Goal: Task Accomplishment & Management: Manage account settings

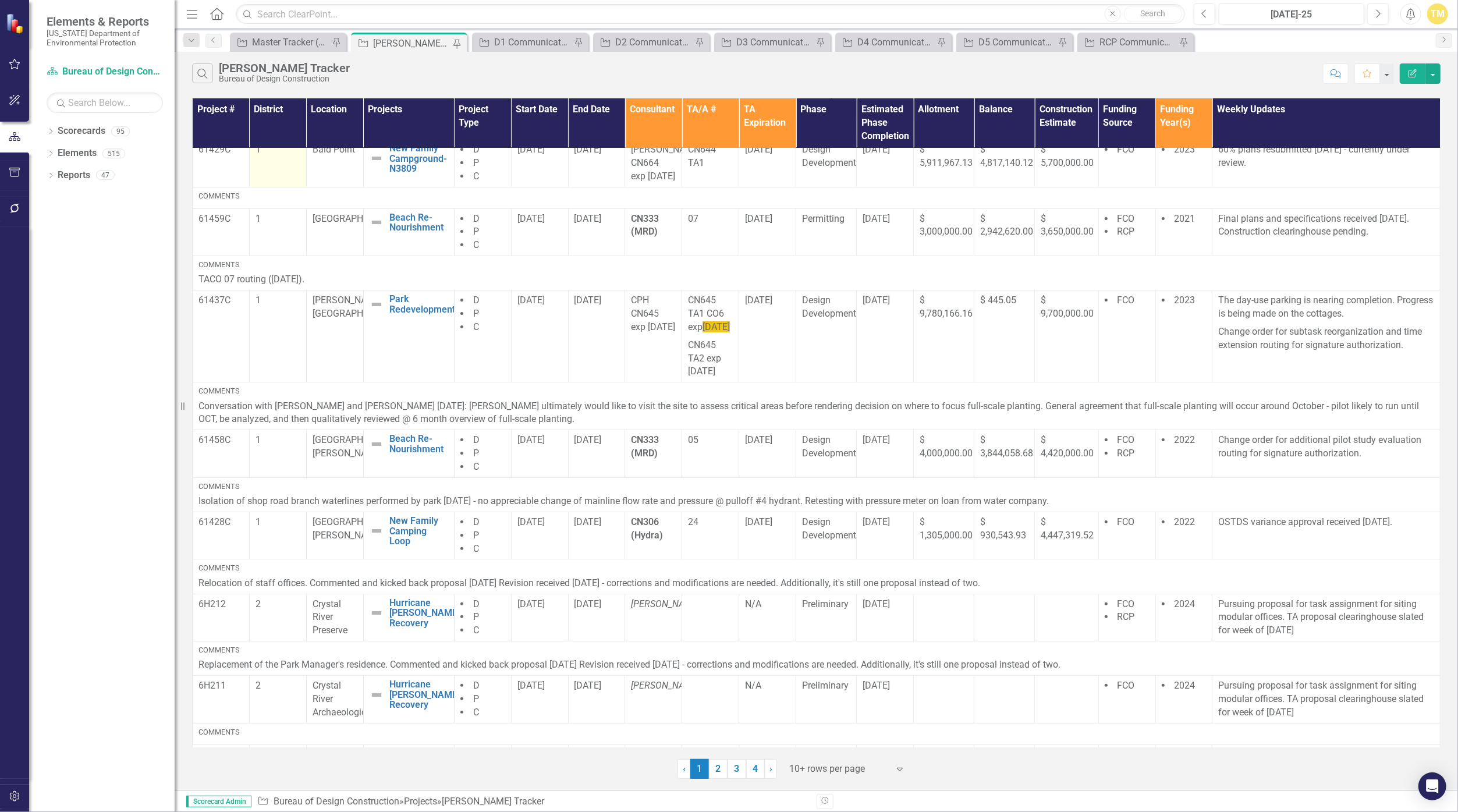
scroll to position [194, 0]
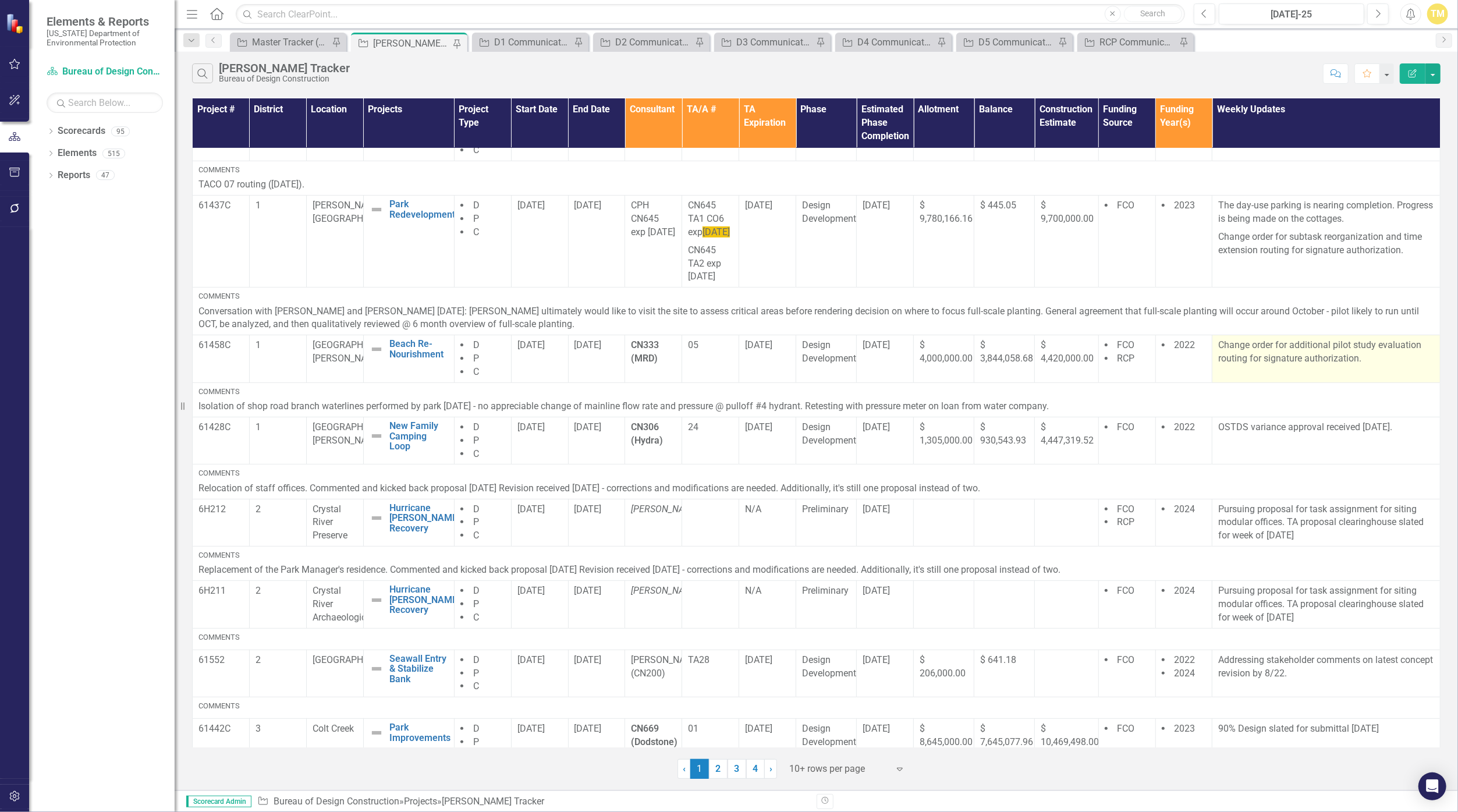
click at [1340, 365] on p "Change order for additional pilot study evaluation routing for signature author…" at bounding box center [1326, 353] width 216 height 27
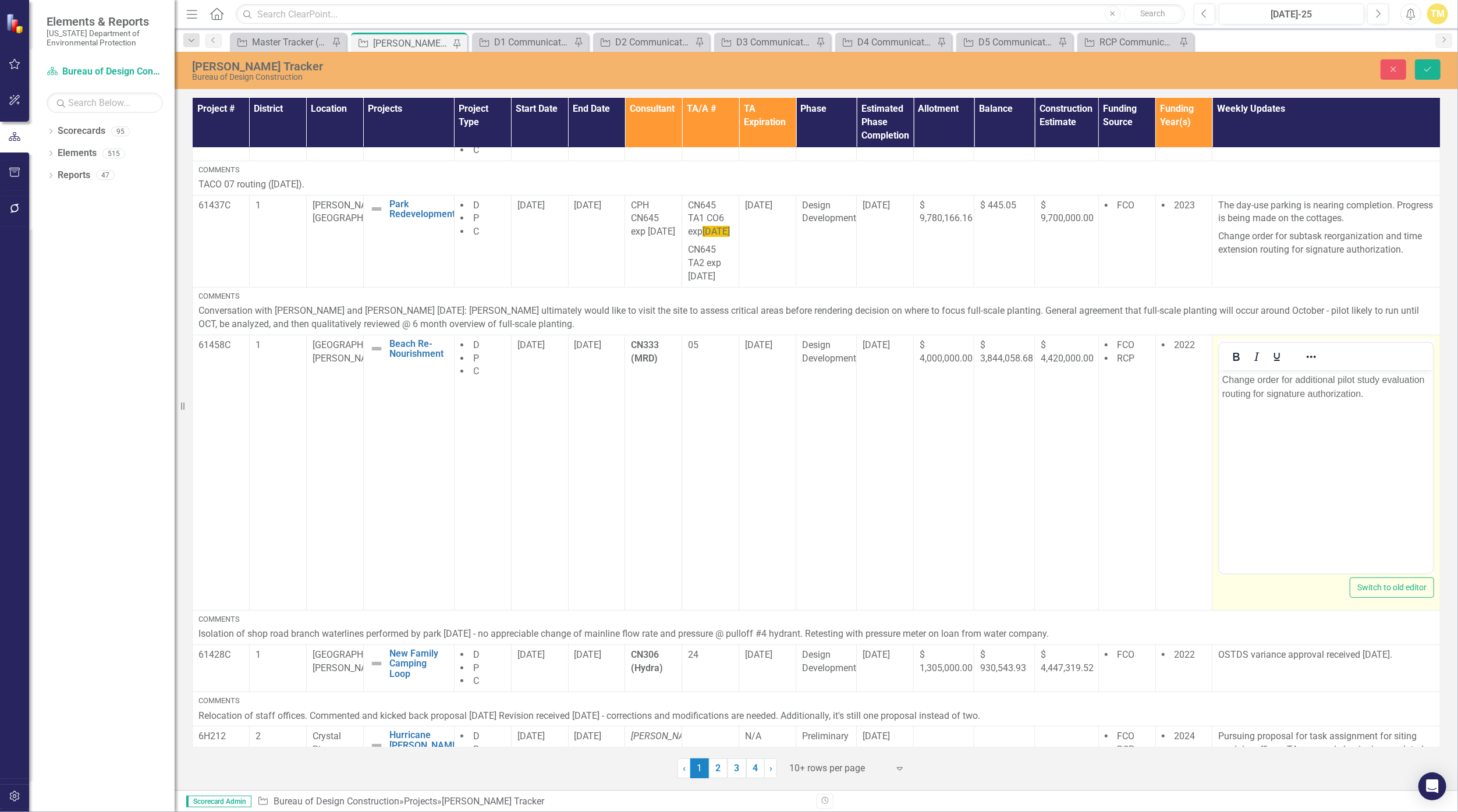
scroll to position [0, 0]
drag, startPoint x: 2560, startPoint y: 799, endPoint x: 1380, endPoint y: 393, distance: 1247.9
click at [1380, 393] on p "Change order for additional pilot study evaluation routing for signature author…" at bounding box center [1326, 386] width 208 height 28
drag, startPoint x: 1380, startPoint y: 393, endPoint x: 1197, endPoint y: 373, distance: 184.1
click at [1219, 373] on html "Change order for additional pilot study evaluation routing for signature author…" at bounding box center [1326, 457] width 214 height 175
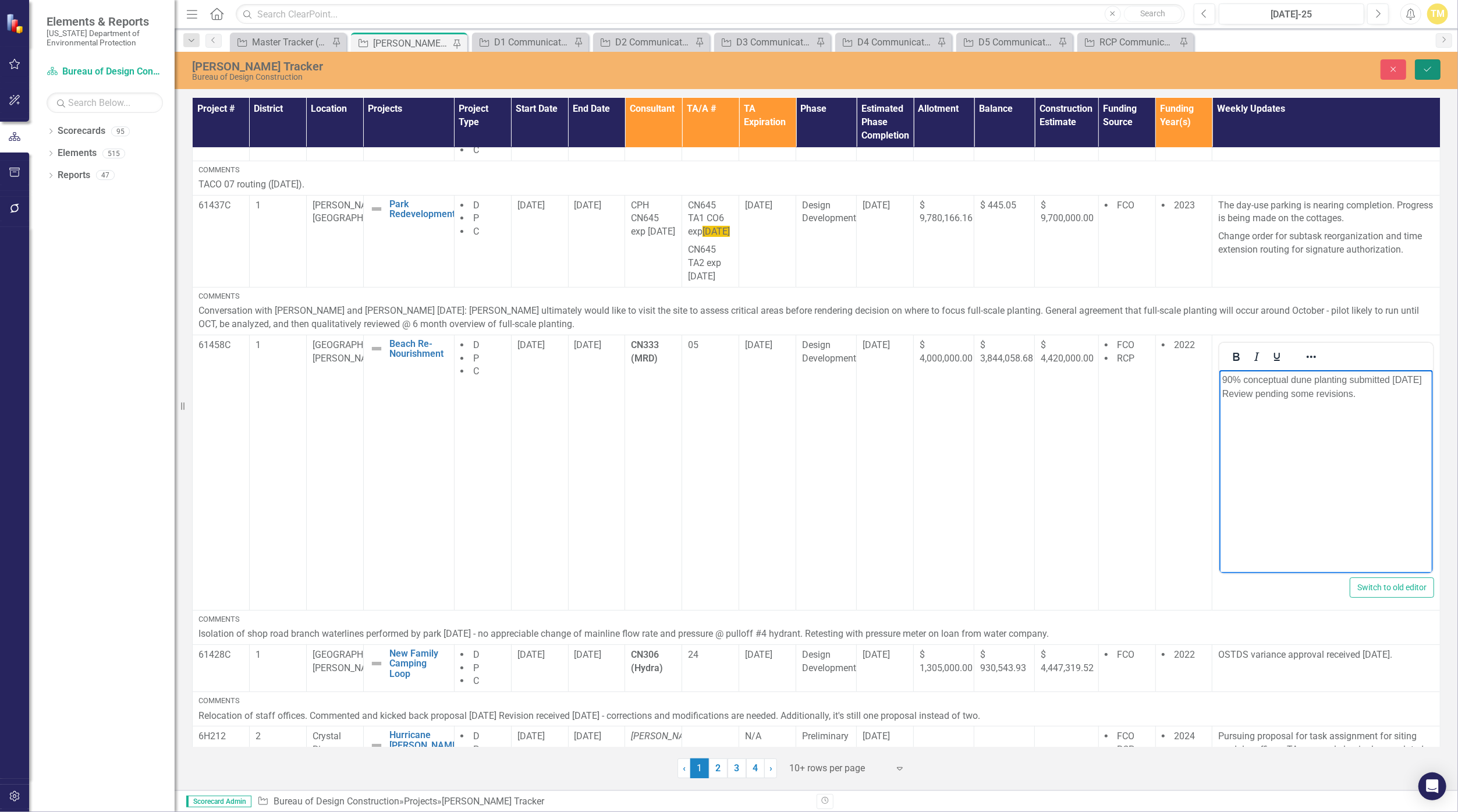
click at [1426, 73] on icon "Save" at bounding box center [1427, 69] width 11 height 8
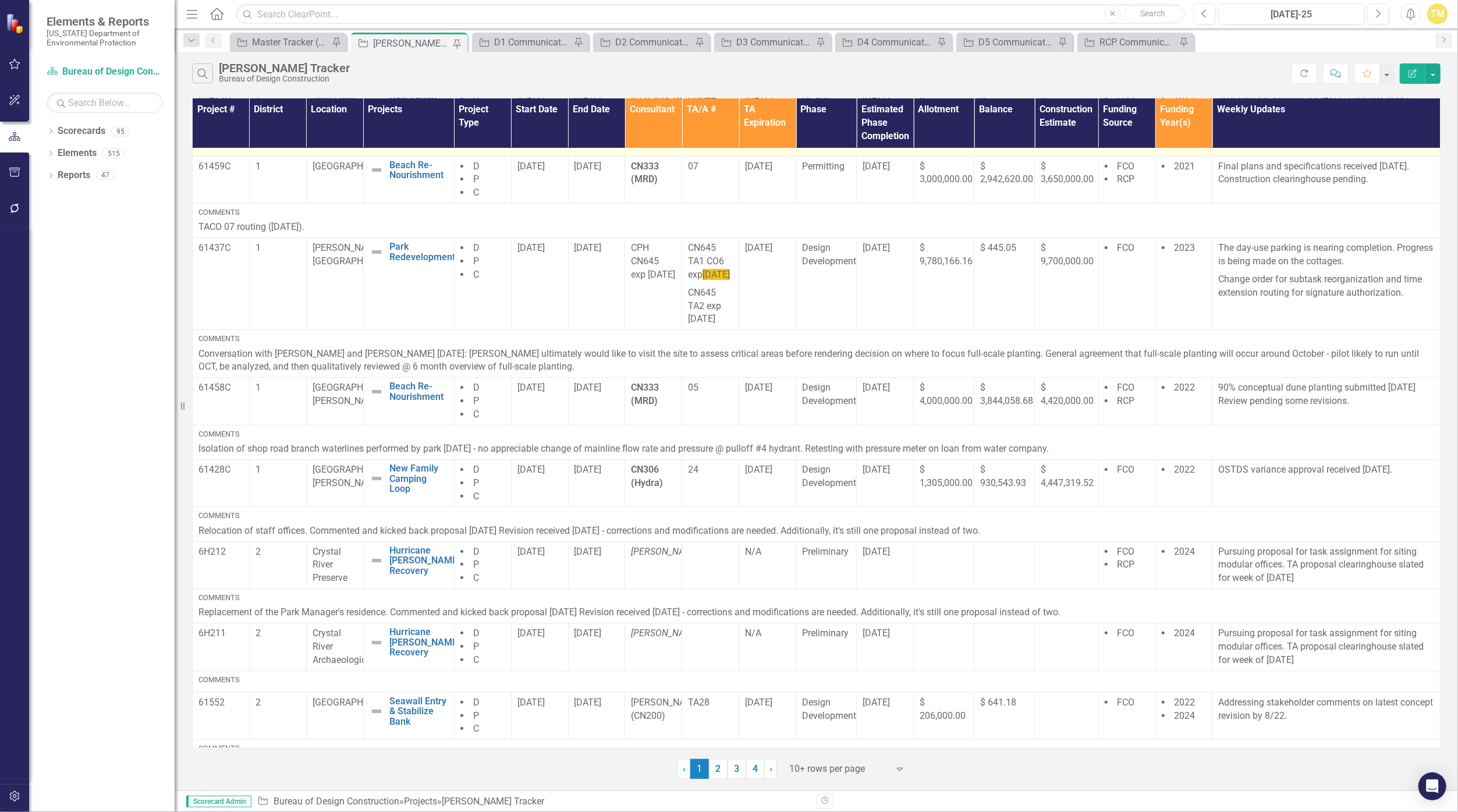
scroll to position [194, 0]
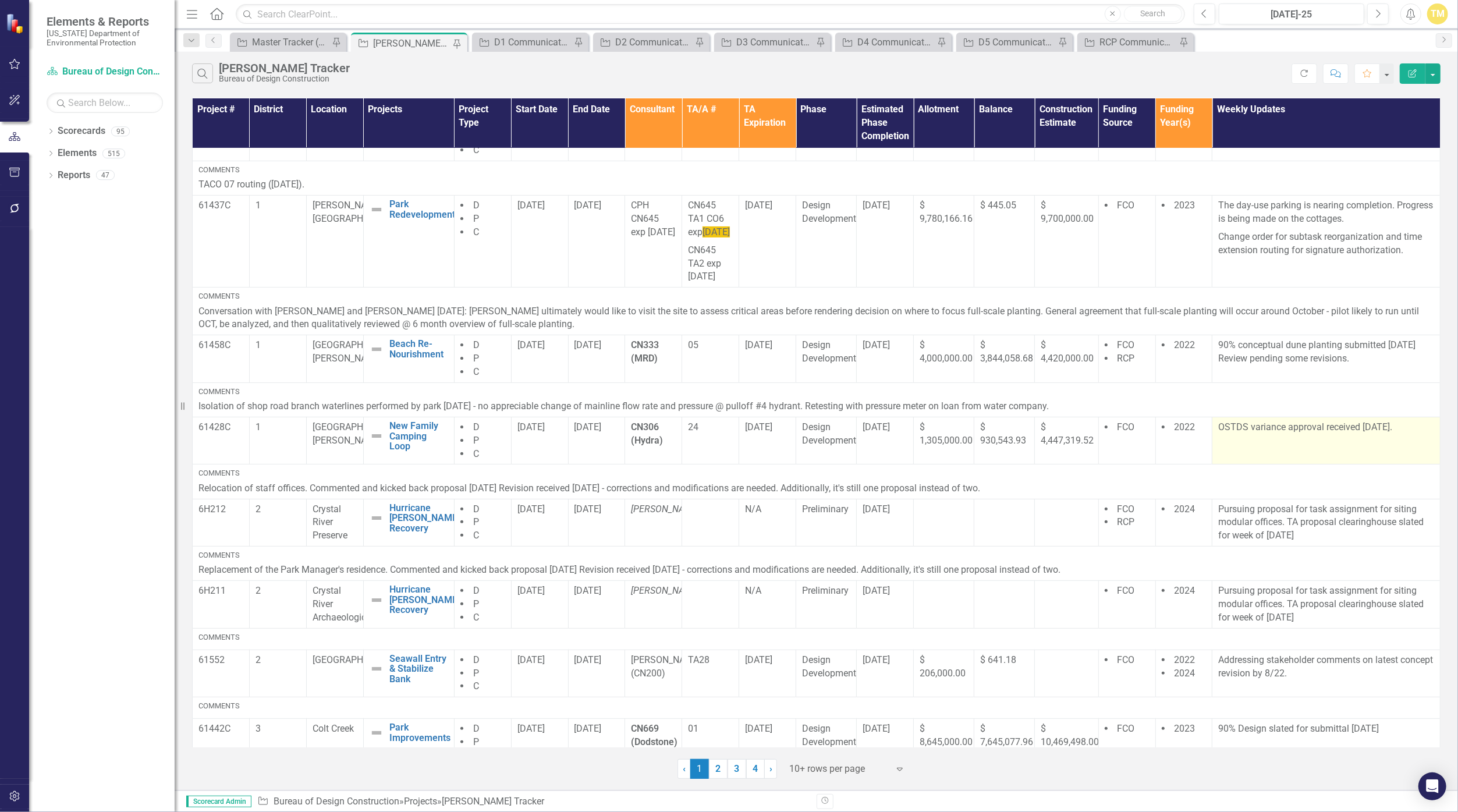
click at [1274, 434] on p "OSTDS variance approval received [DATE]." at bounding box center [1326, 427] width 216 height 14
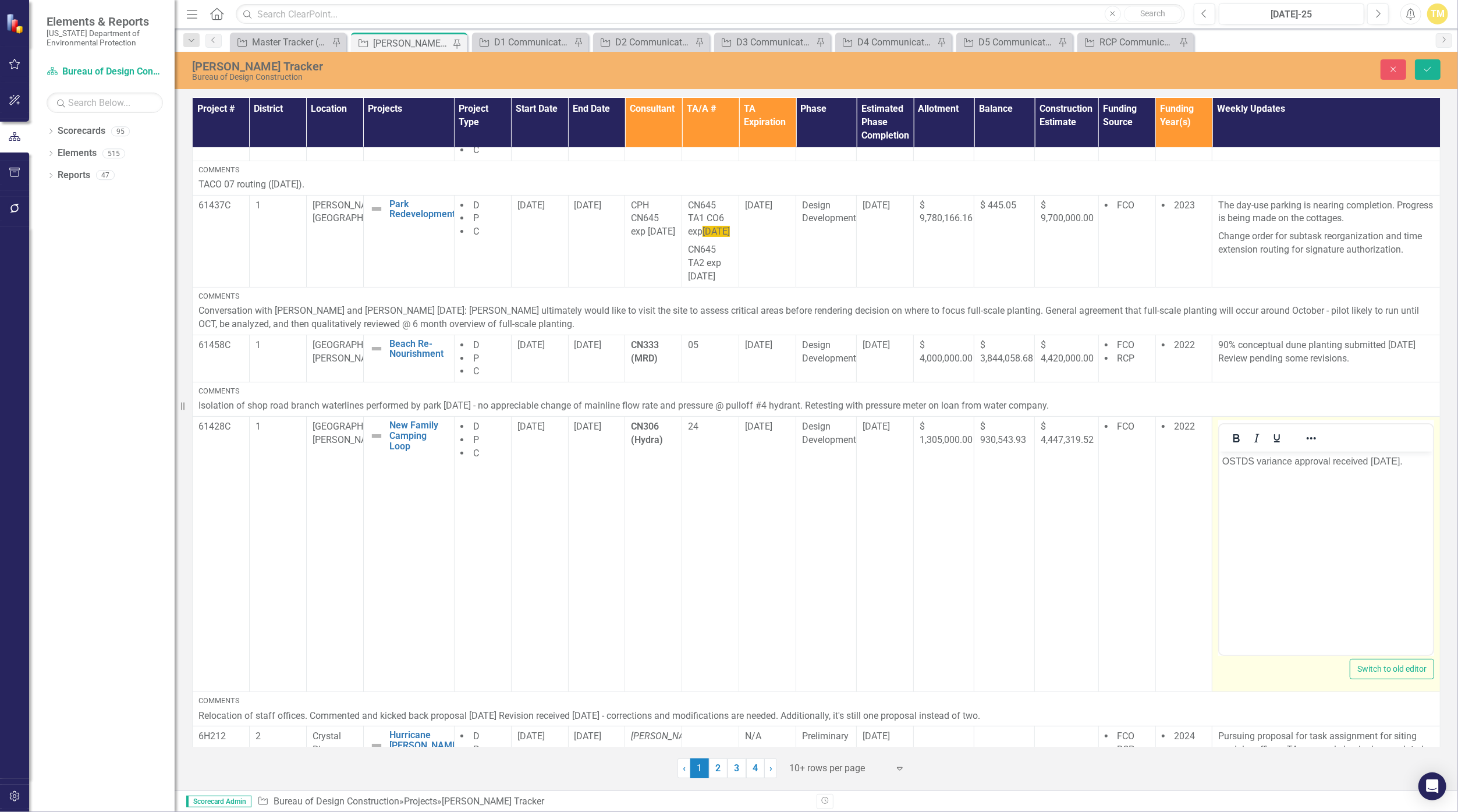
scroll to position [0, 0]
drag, startPoint x: 2494, startPoint y: 942, endPoint x: 1405, endPoint y: 463, distance: 1189.7
click at [1405, 463] on p "OSTDS variance approval received [DATE]." at bounding box center [1326, 462] width 208 height 14
click at [1303, 484] on body "OSTDS variance approval received [DATE]. Leadership has" at bounding box center [1326, 538] width 214 height 175
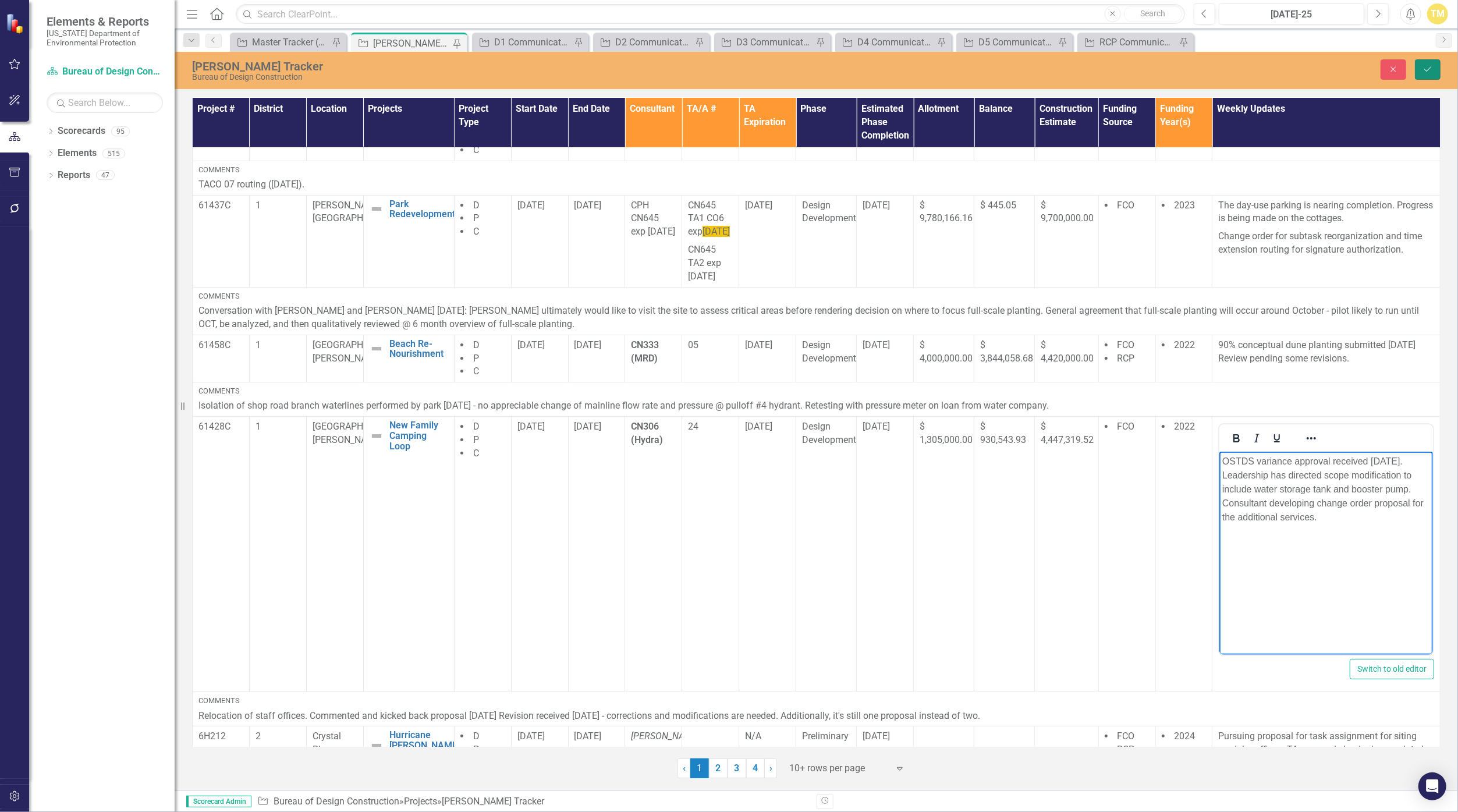
click at [1427, 70] on icon "Save" at bounding box center [1427, 69] width 11 height 8
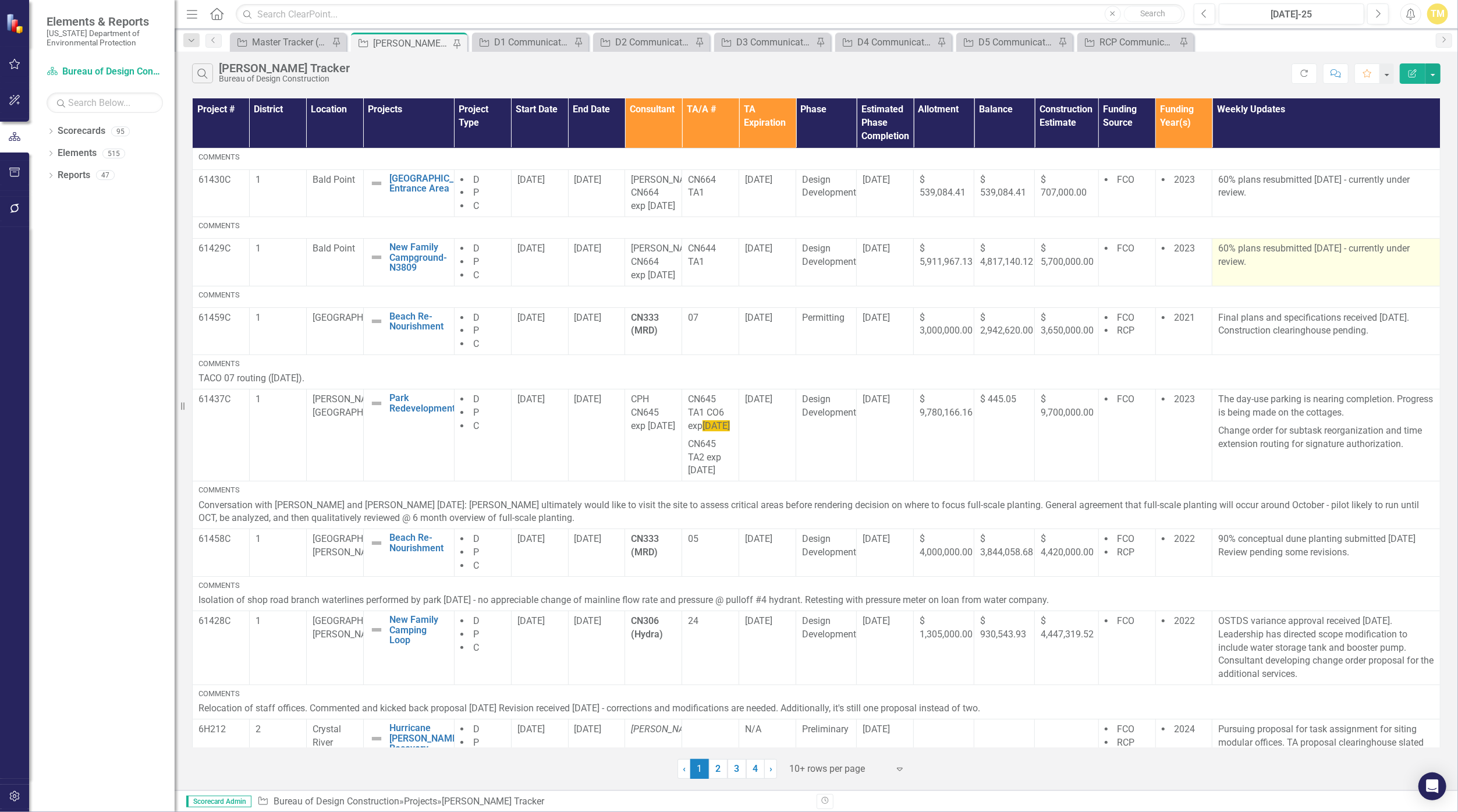
scroll to position [291, 0]
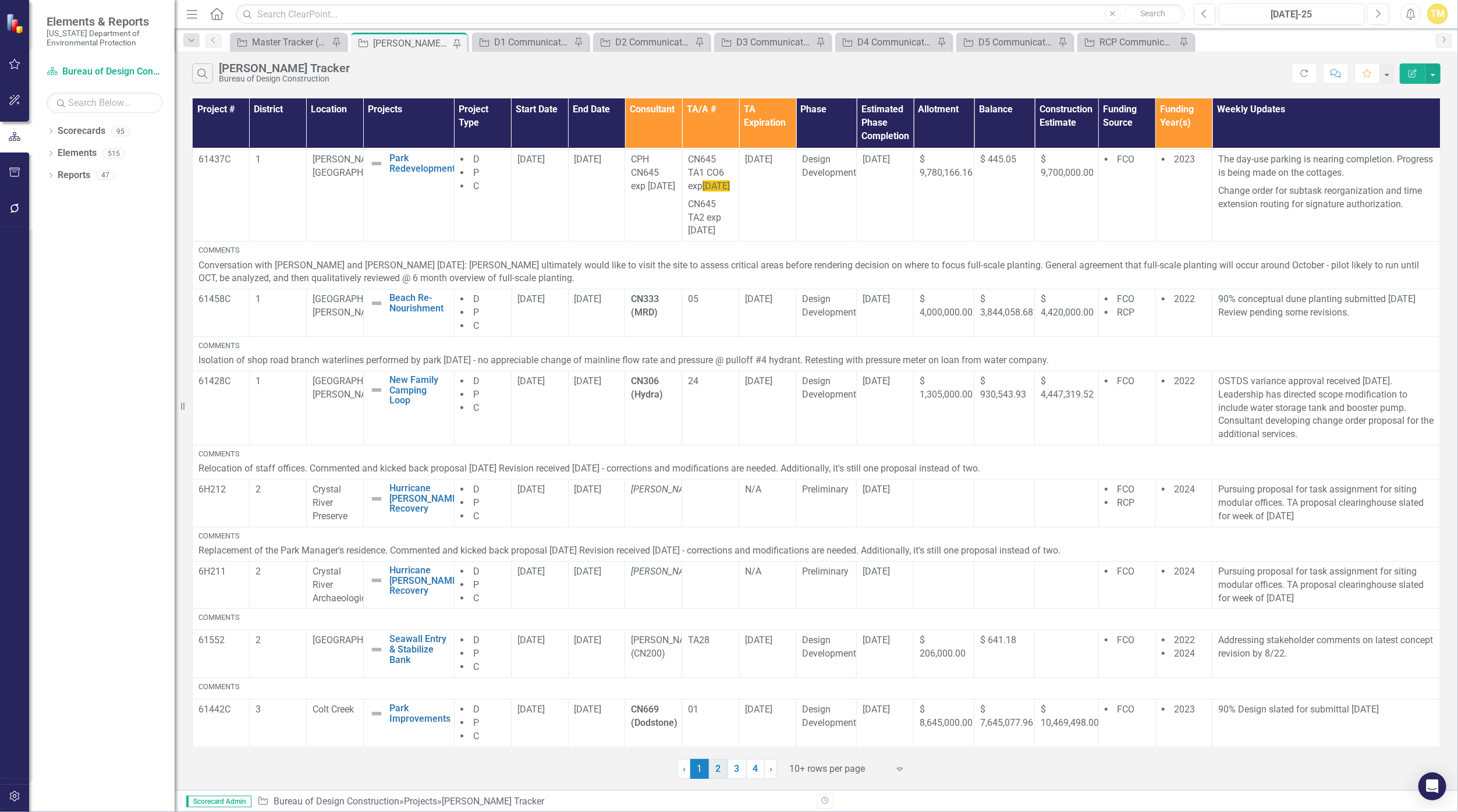
click at [714, 766] on link "2" at bounding box center [718, 769] width 19 height 20
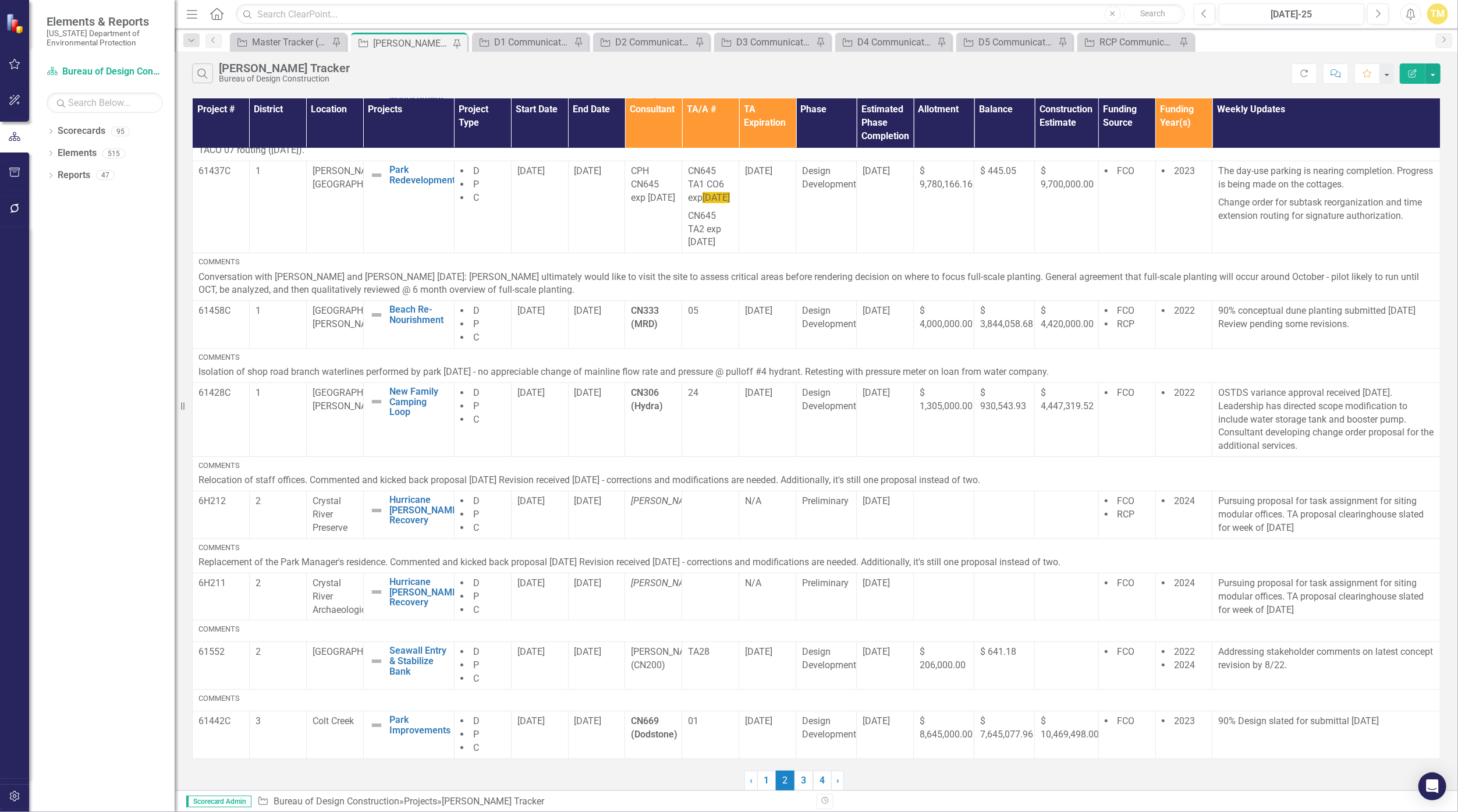
scroll to position [0, 0]
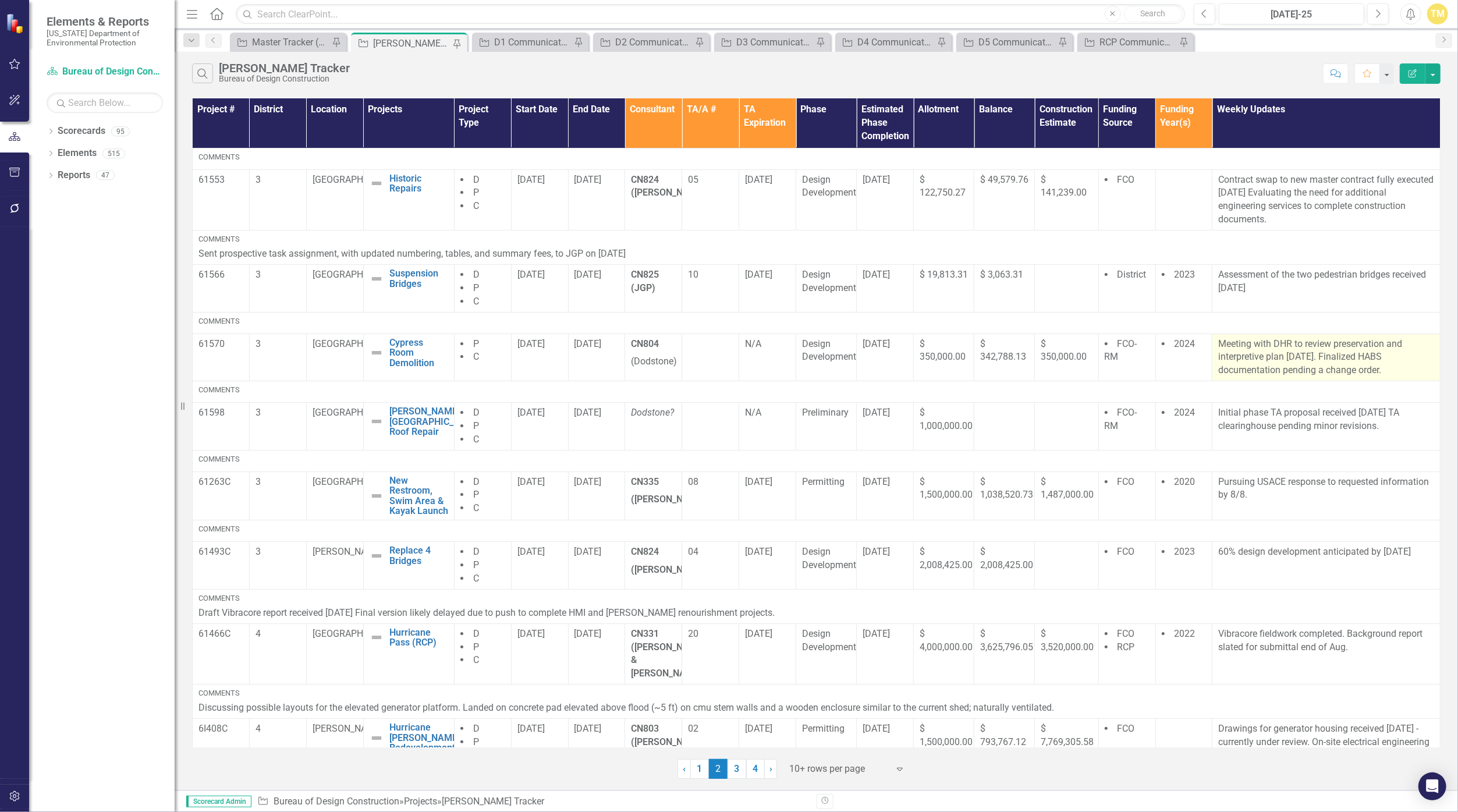
click at [1271, 365] on p "Meeting with DHR to review preservation and interpretive plan [DATE]. Finalized…" at bounding box center [1326, 358] width 216 height 40
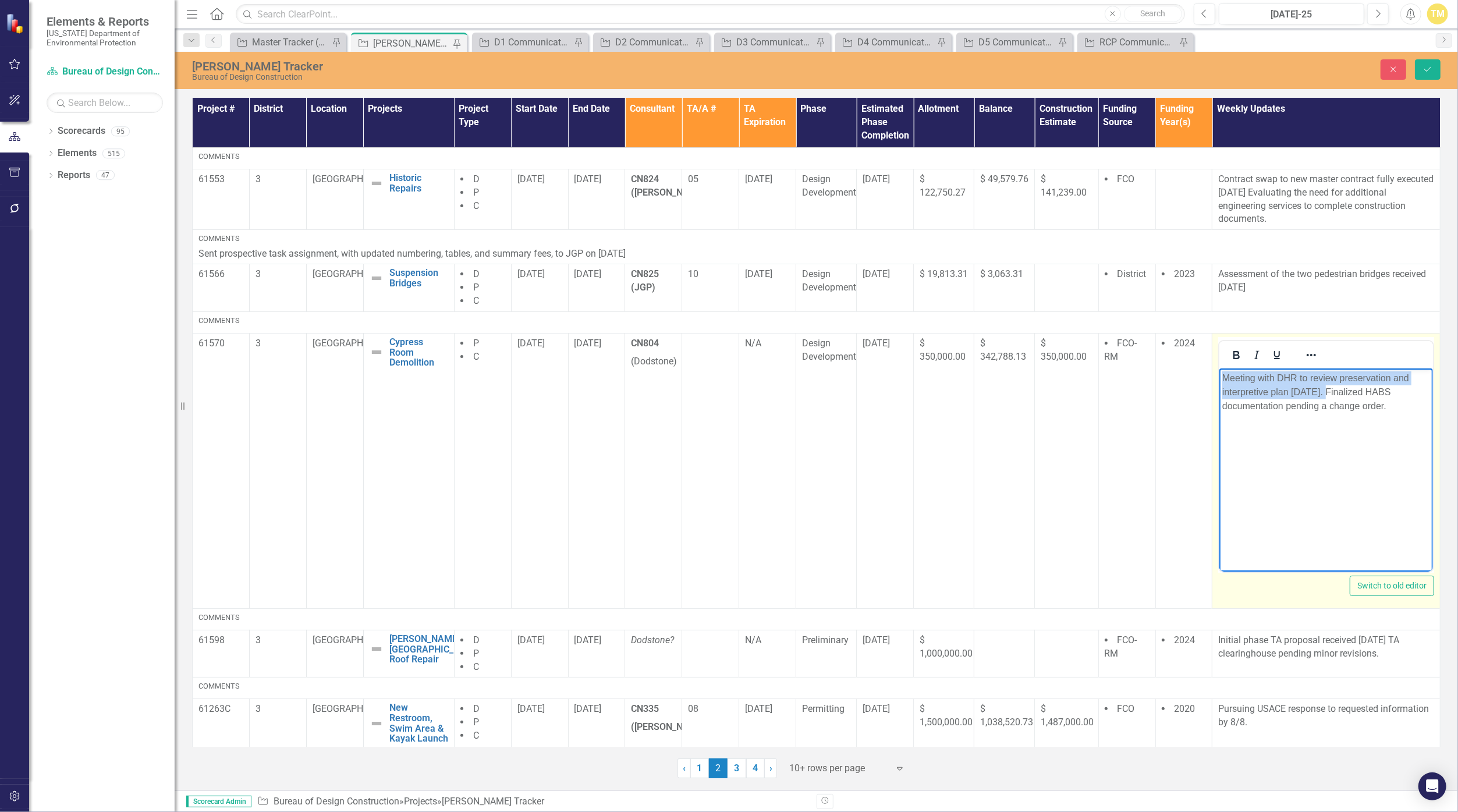
drag, startPoint x: 1325, startPoint y: 392, endPoint x: 1185, endPoint y: 355, distance: 144.8
click at [1219, 368] on html "Meeting with DHR to review preservation and interpretive plan [DATE]. Finalized…" at bounding box center [1326, 454] width 214 height 175
click at [1372, 378] on p "Finalized HABS documentation pending a change order." at bounding box center [1326, 385] width 208 height 28
click at [1409, 376] on p "Finalized HABS documentation change order." at bounding box center [1326, 378] width 208 height 14
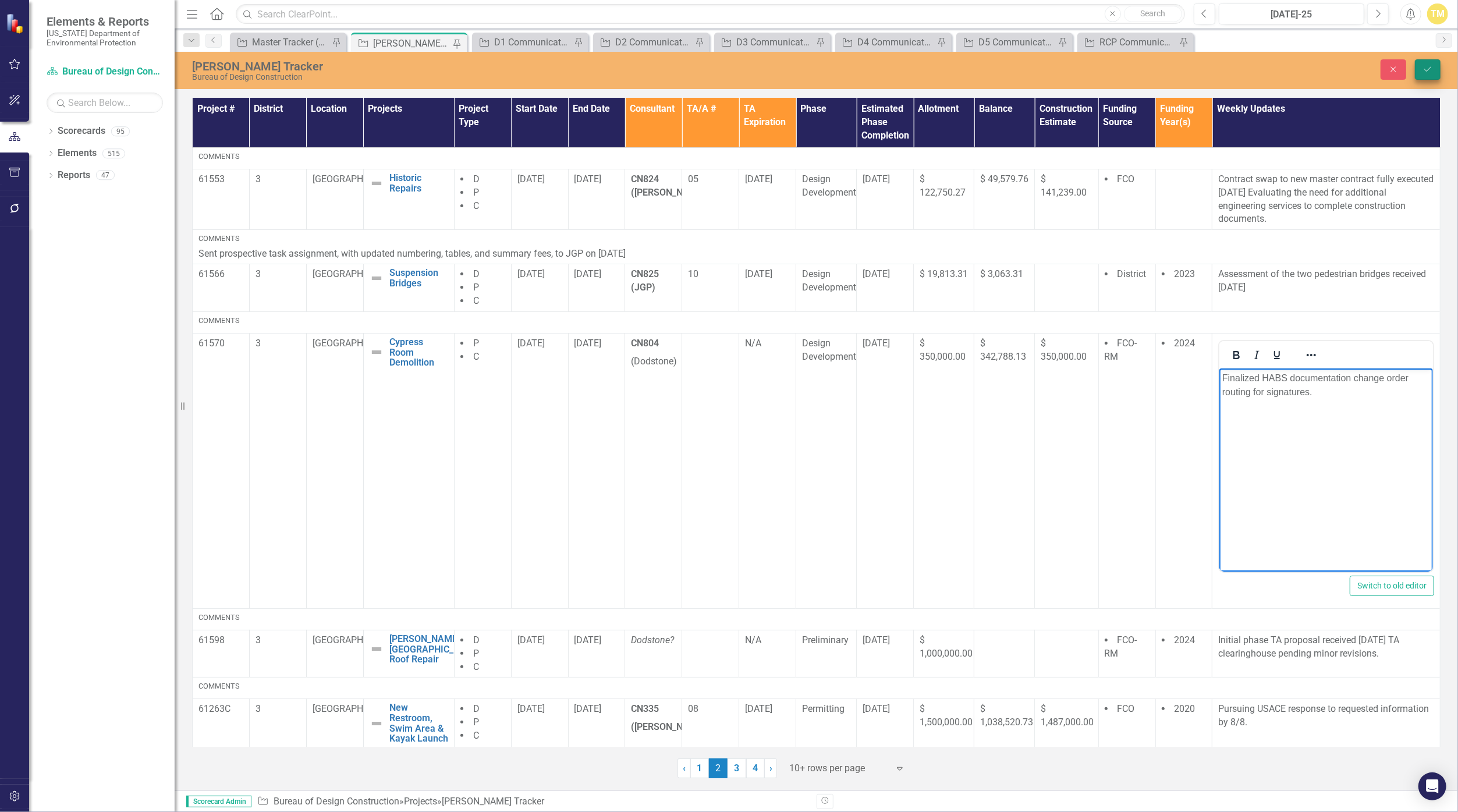
click at [1420, 69] on button "Save" at bounding box center [1427, 69] width 26 height 21
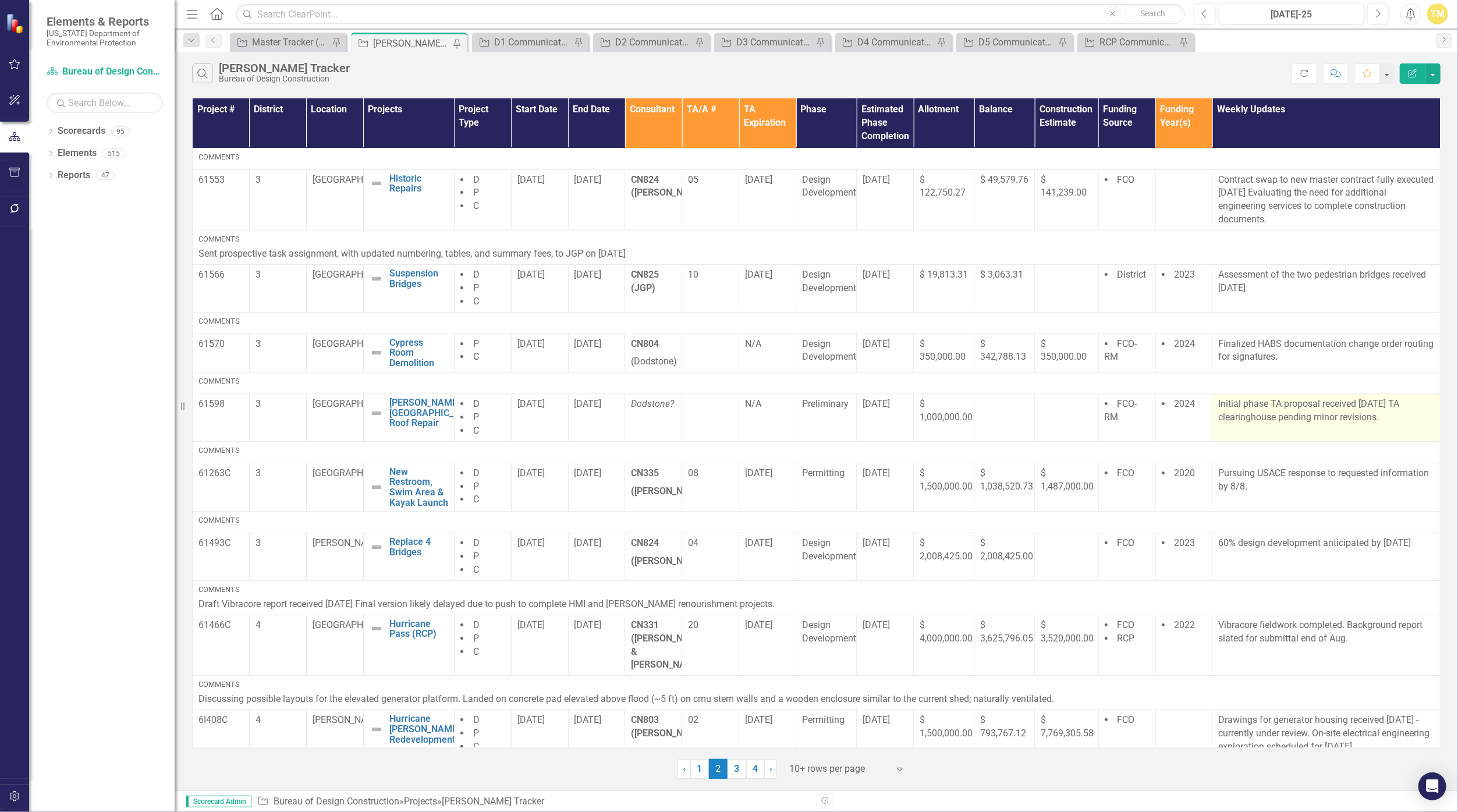
click at [1276, 419] on p "Initial phase TA proposal received [DATE] TA clearinghouse pending minor revisi…" at bounding box center [1326, 411] width 216 height 27
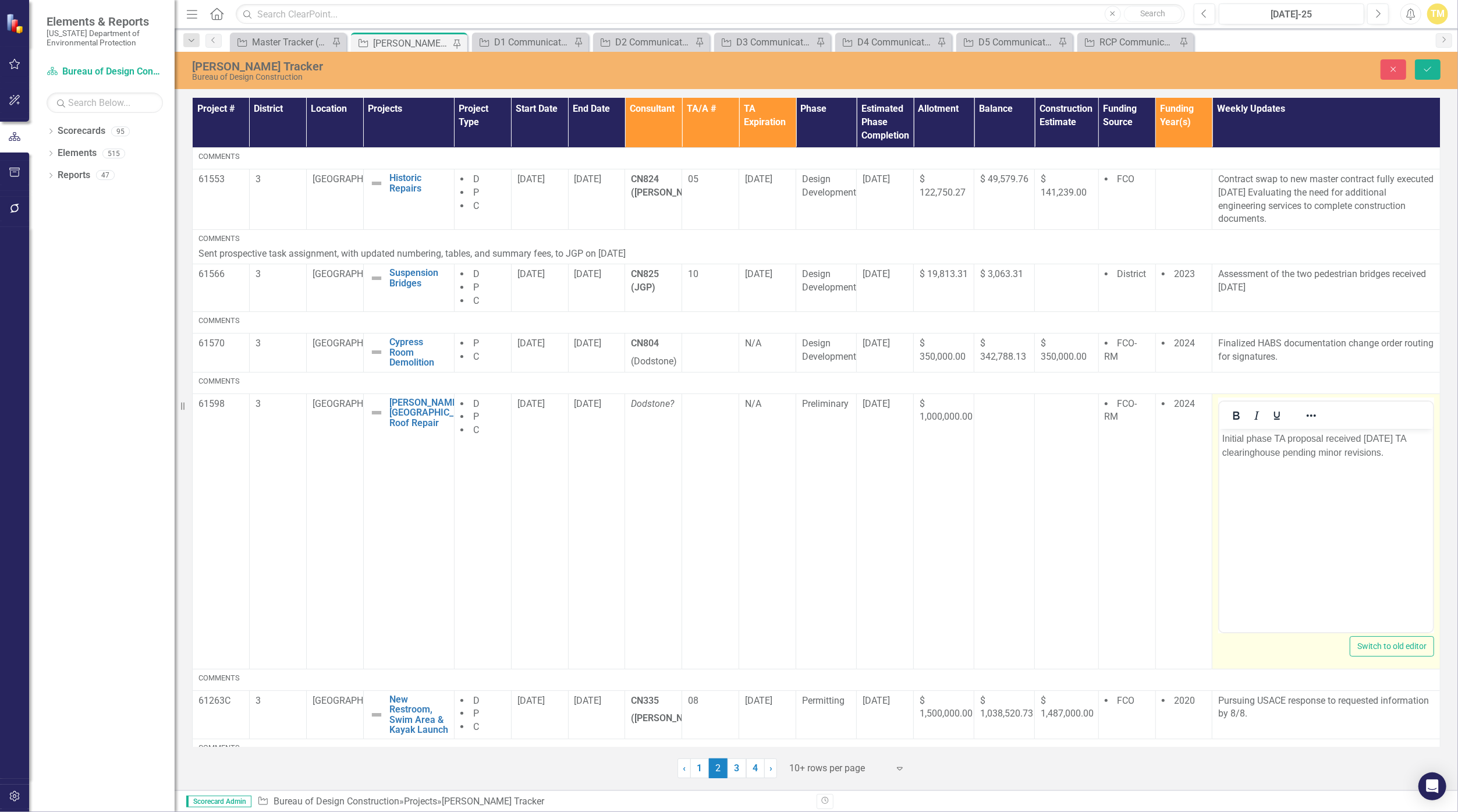
drag, startPoint x: 2496, startPoint y: 848, endPoint x: 1390, endPoint y: 442, distance: 1178.2
click at [1390, 442] on p "Initial phase TA proposal received [DATE] TA clearinghouse pending minor revisi…" at bounding box center [1326, 445] width 208 height 28
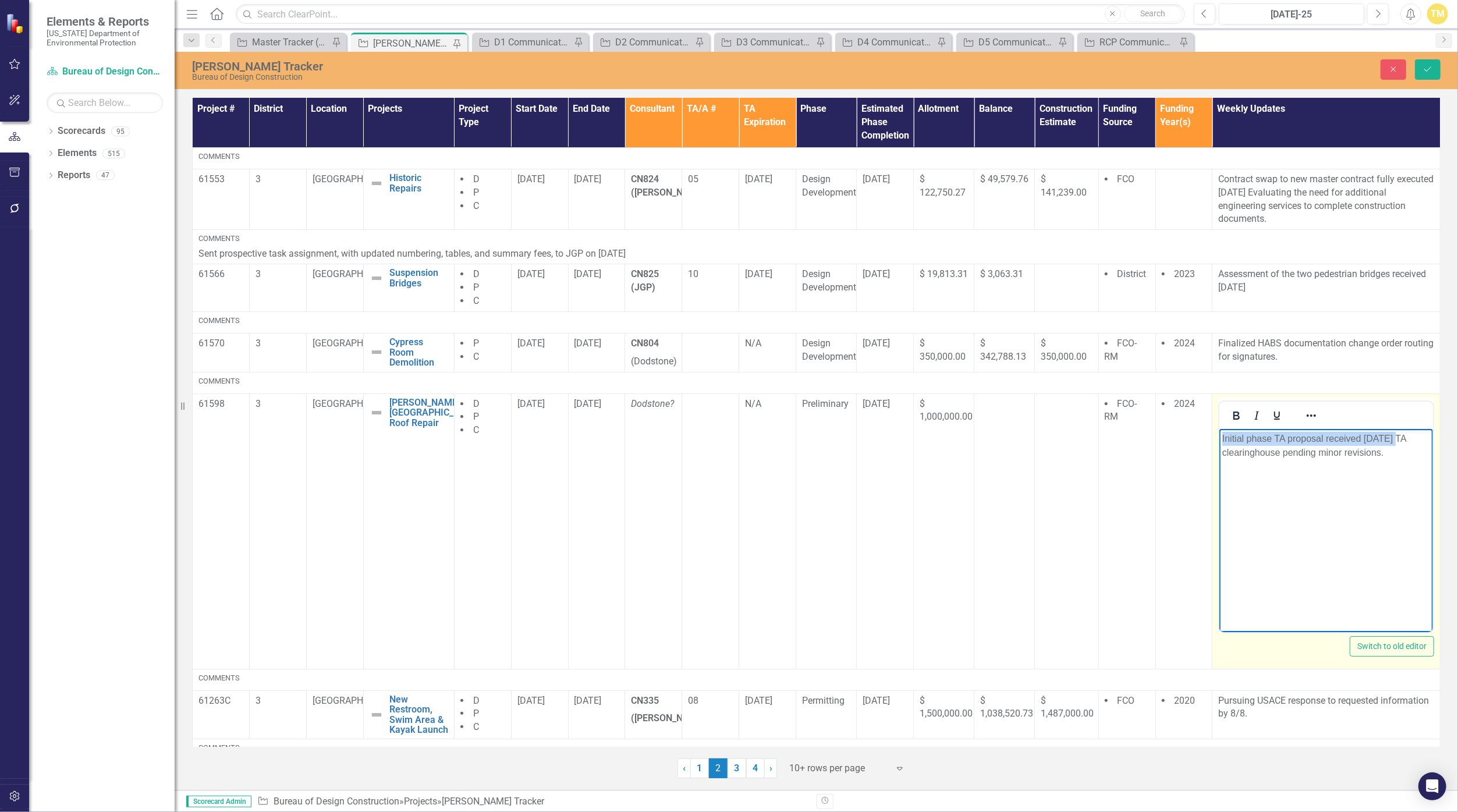
drag, startPoint x: 1395, startPoint y: 441, endPoint x: 1108, endPoint y: 429, distance: 287.3
click at [1219, 429] on html "Initial phase TA proposal received [DATE] TA clearinghouse pending minor revisi…" at bounding box center [1326, 515] width 214 height 175
click at [1320, 441] on p "TA clearinghouse pending minor revisions." at bounding box center [1326, 439] width 208 height 14
copy p "TA clearinghouse [DATE] Proposal currently routing for signatures."
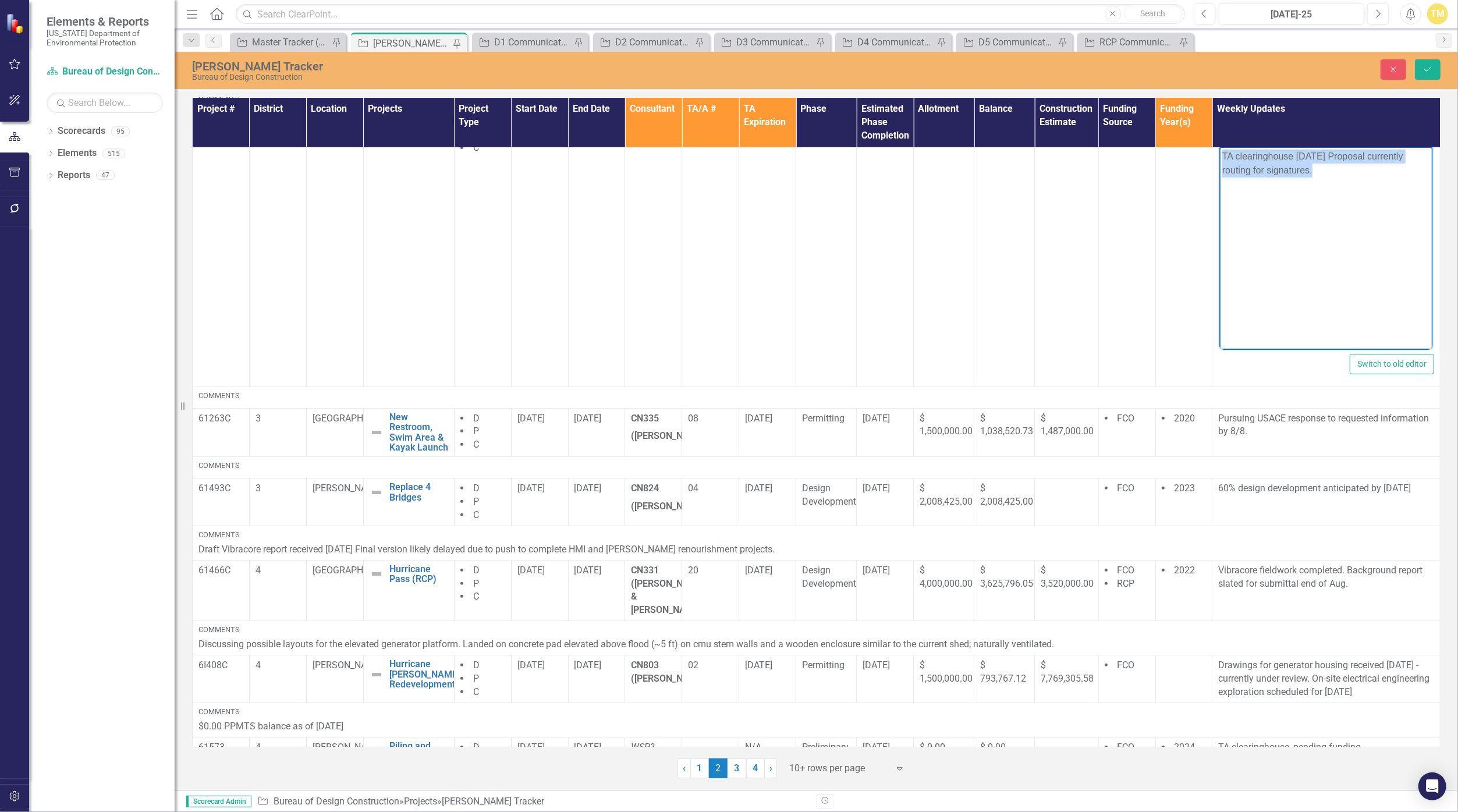
scroll to position [291, 0]
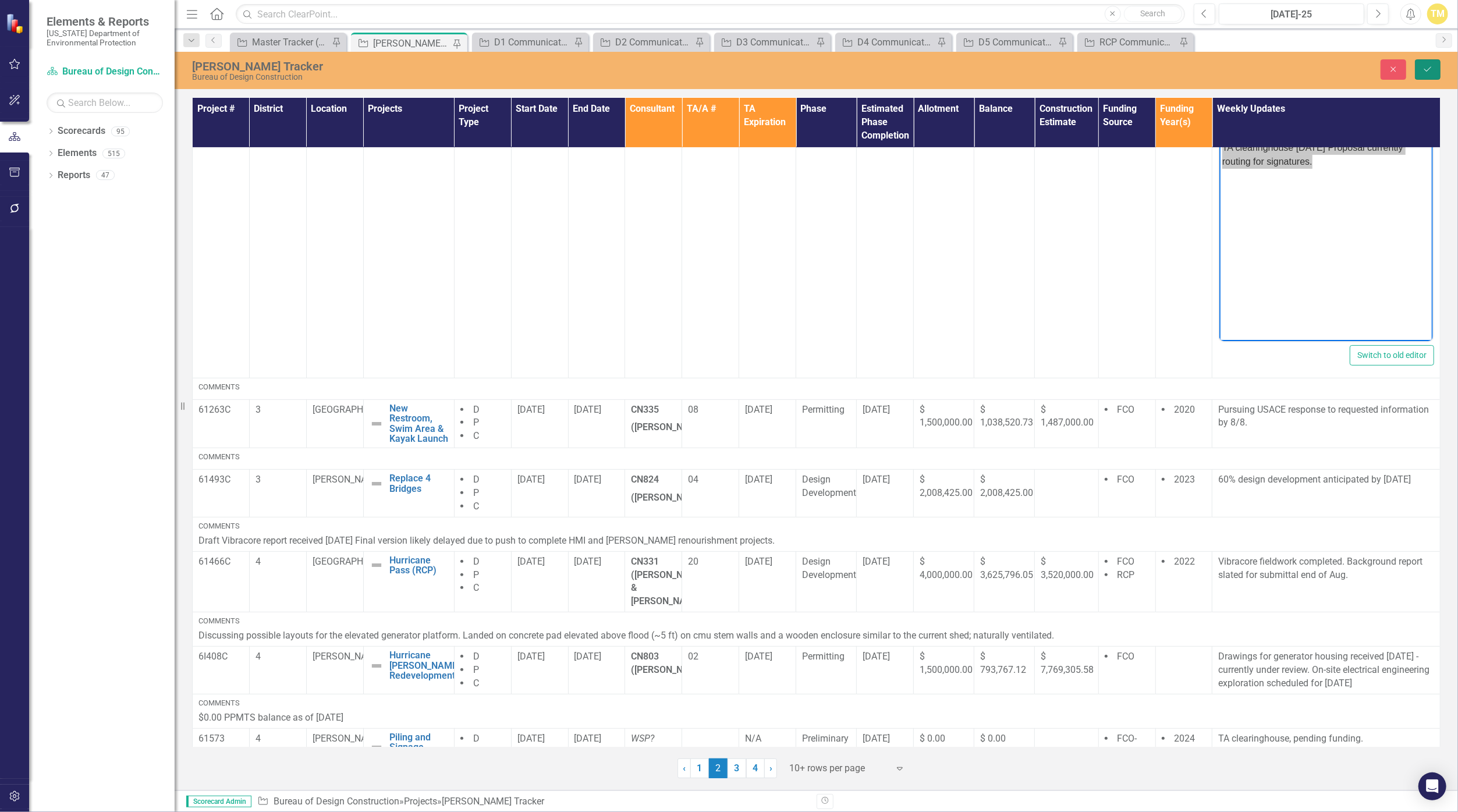
click at [1423, 71] on icon "Save" at bounding box center [1427, 69] width 11 height 8
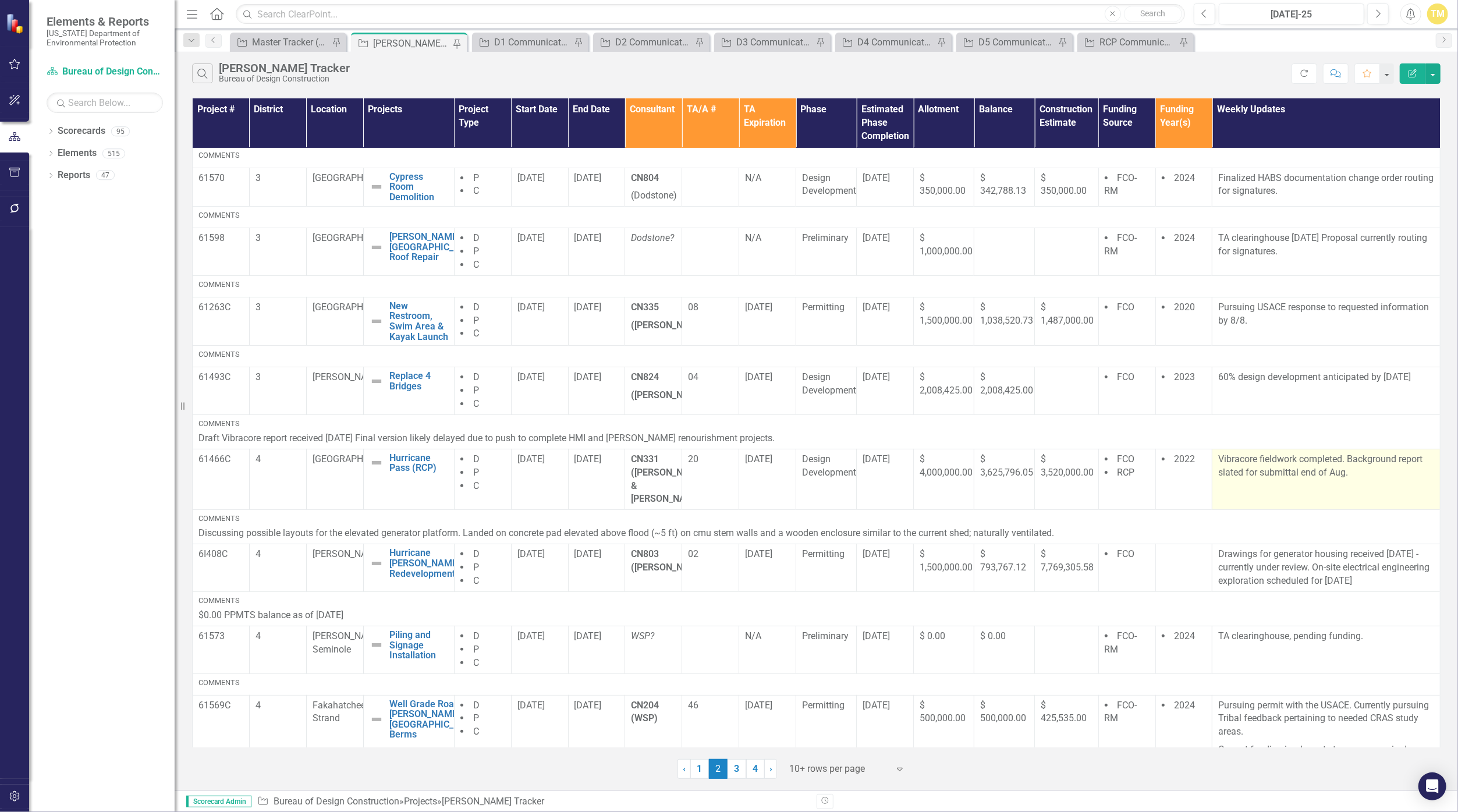
scroll to position [180, 0]
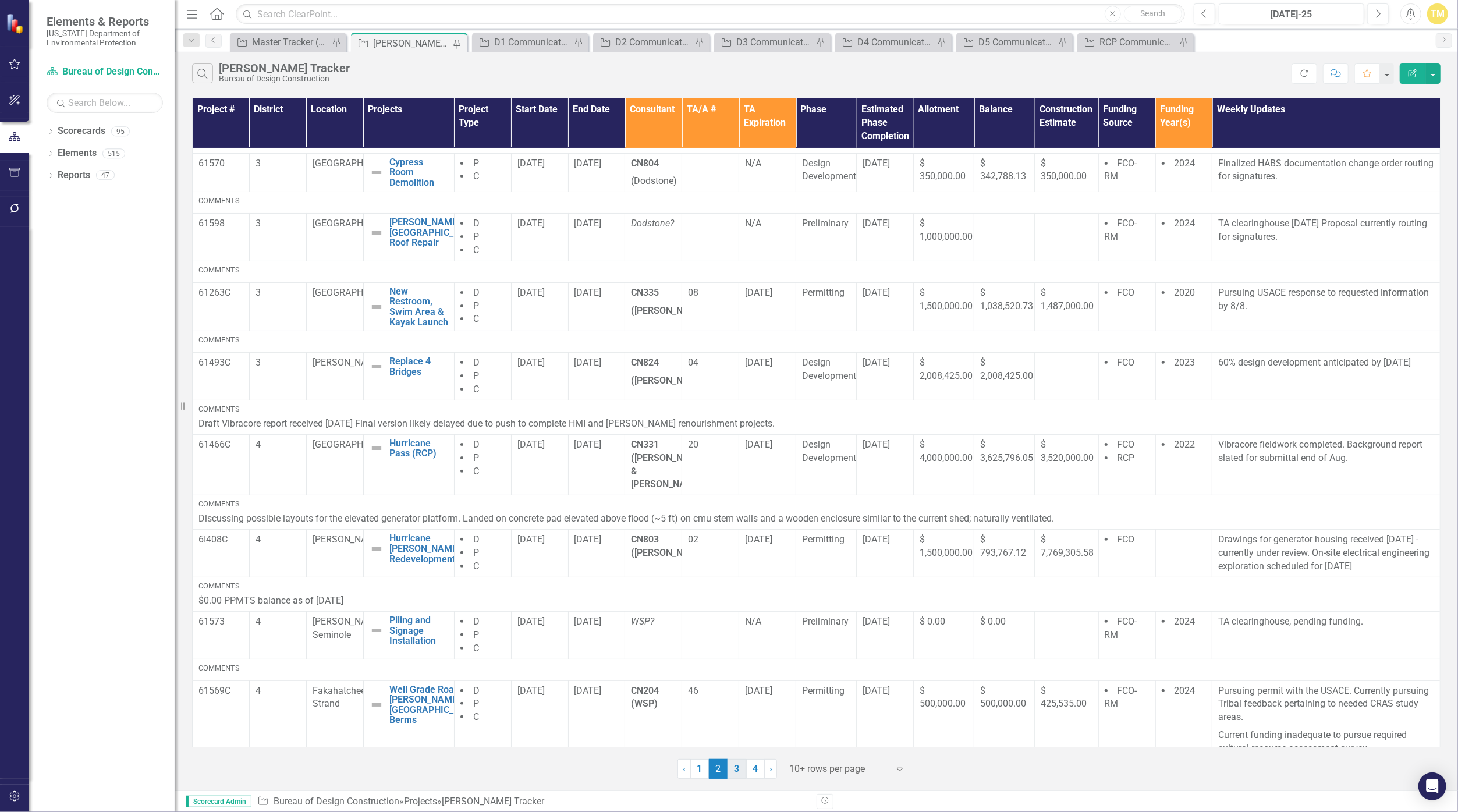
click at [737, 768] on link "3" at bounding box center [736, 769] width 19 height 20
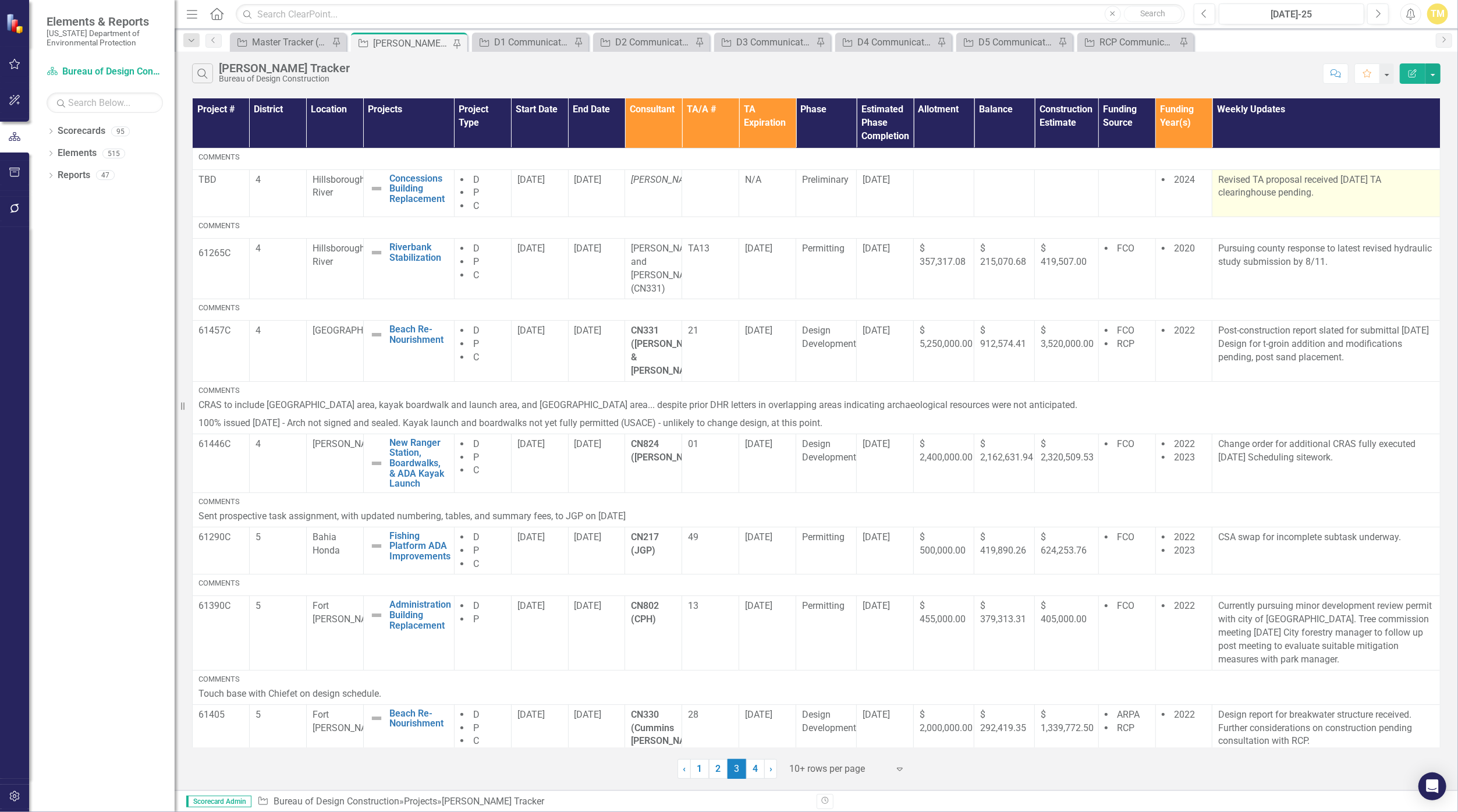
click at [1301, 189] on p "Revised TA proposal received [DATE] TA clearinghouse pending." at bounding box center [1326, 187] width 216 height 27
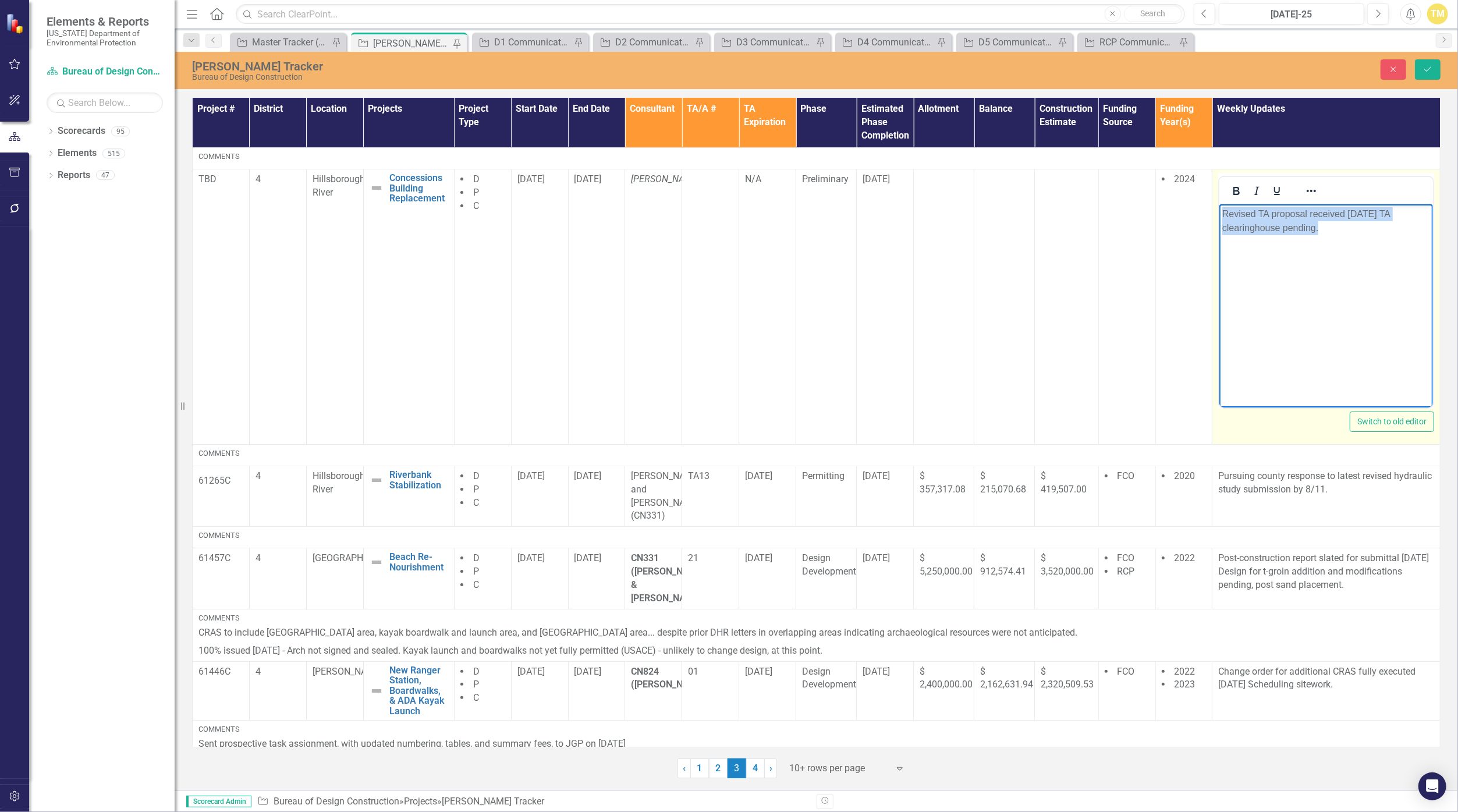
drag, startPoint x: 1326, startPoint y: 228, endPoint x: 1132, endPoint y: 177, distance: 200.6
click at [1219, 204] on html "Revised TA proposal received [DATE] TA clearinghouse pending." at bounding box center [1326, 291] width 214 height 175
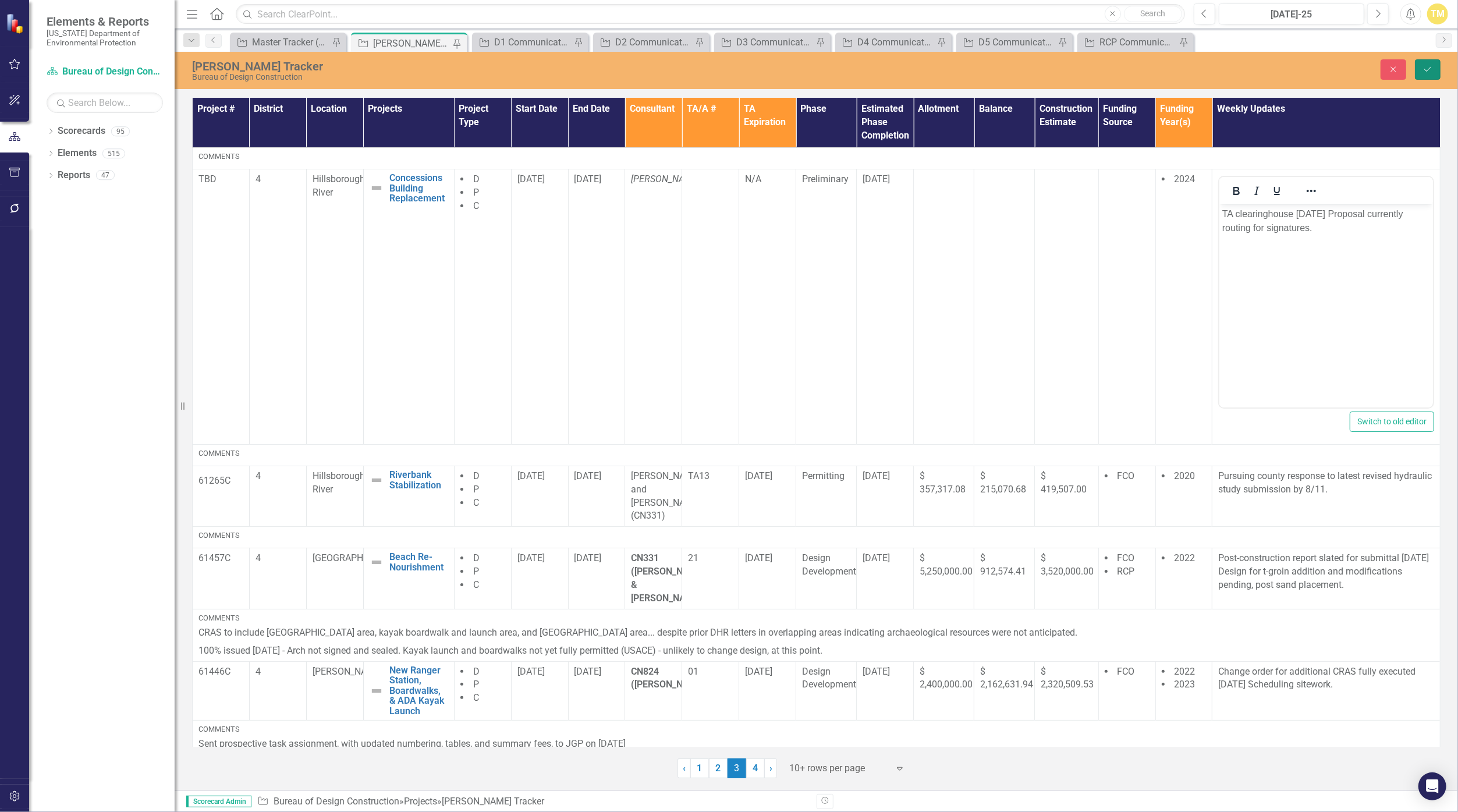
click at [1425, 70] on icon "submit" at bounding box center [1428, 69] width 7 height 5
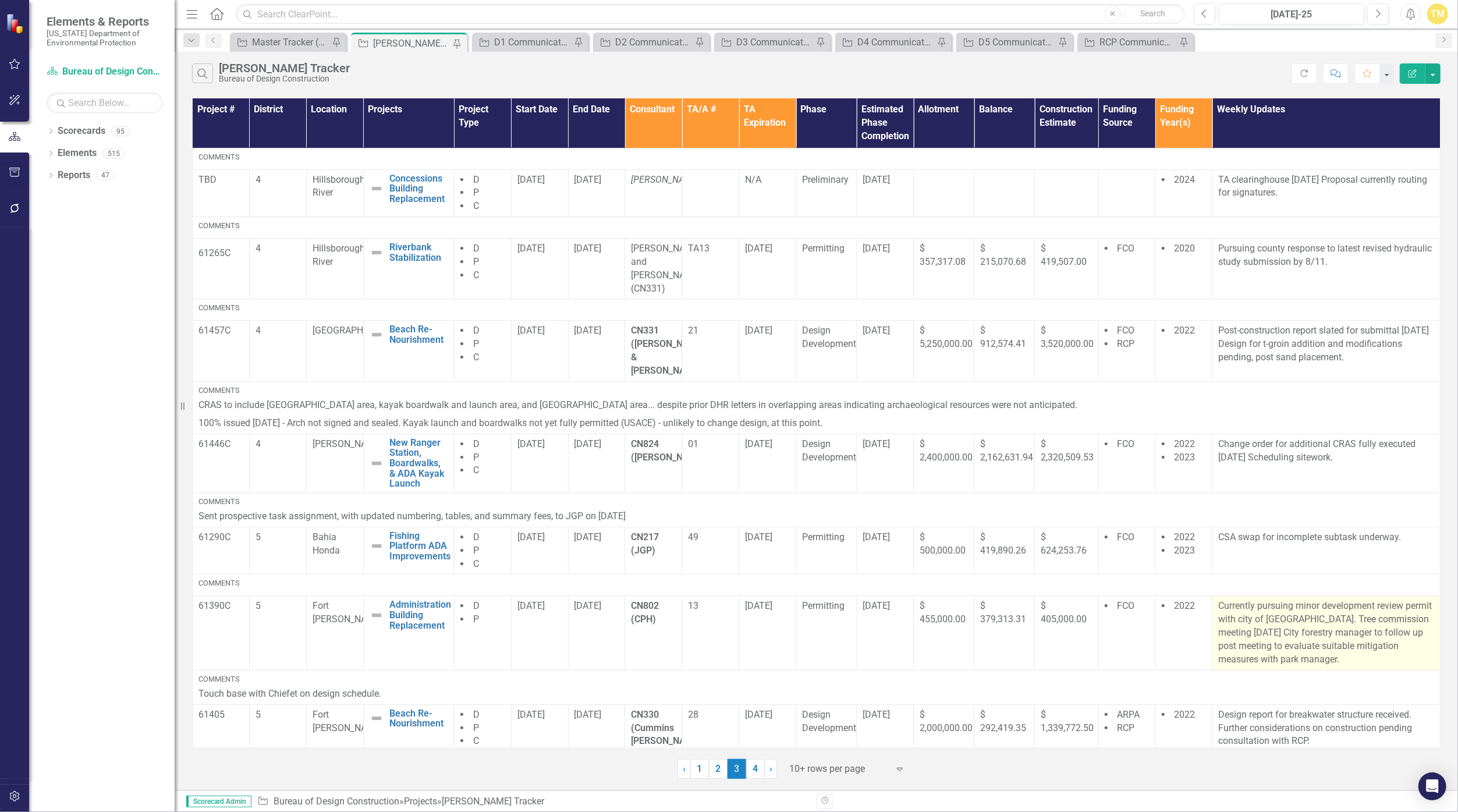
click at [1342, 600] on p "Currently pursuing minor development review permit with city of [GEOGRAPHIC_DAT…" at bounding box center [1326, 633] width 216 height 66
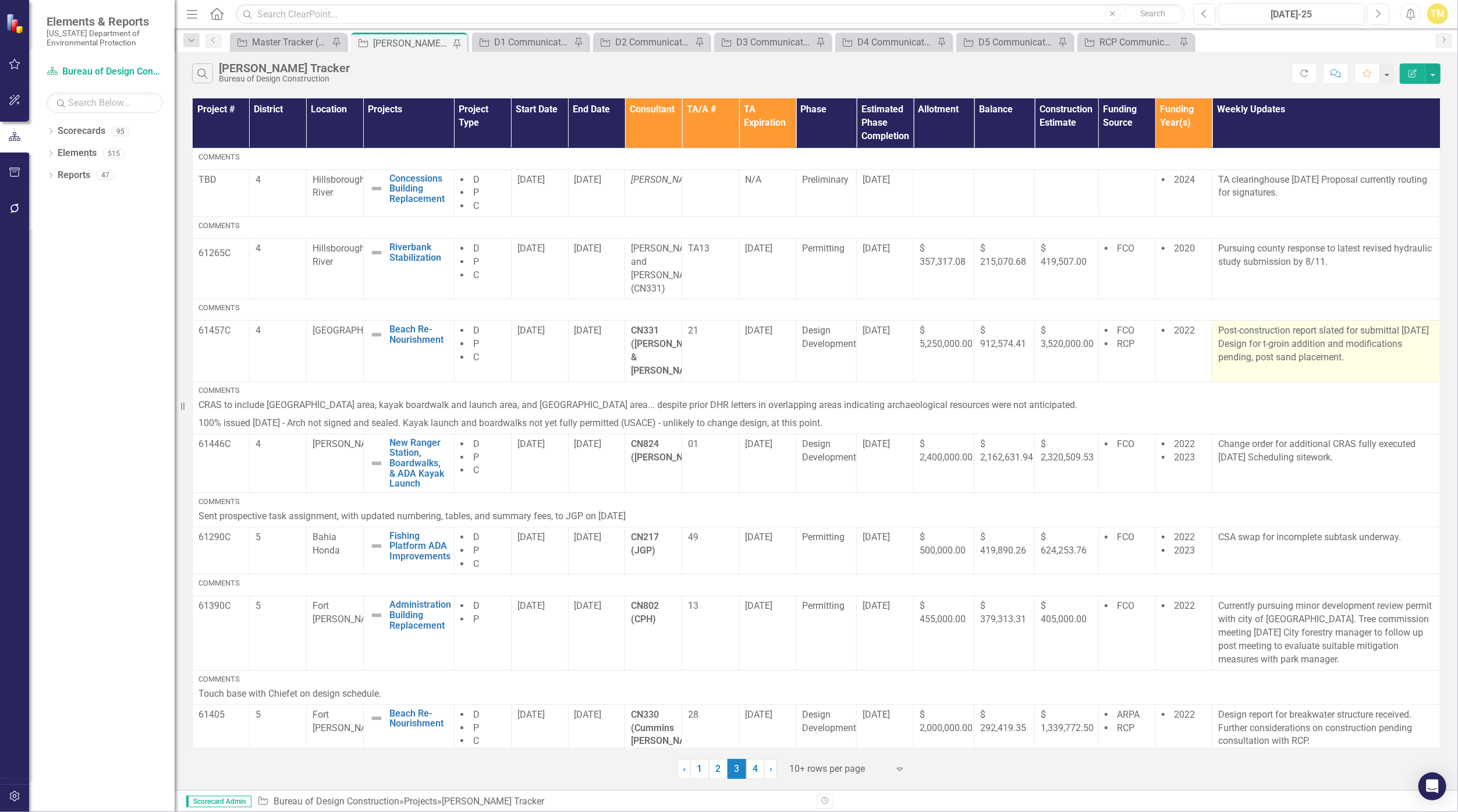
click at [1278, 342] on p "Post-construction report slated for submittal [DATE] Design for t-groin additio…" at bounding box center [1326, 344] width 216 height 40
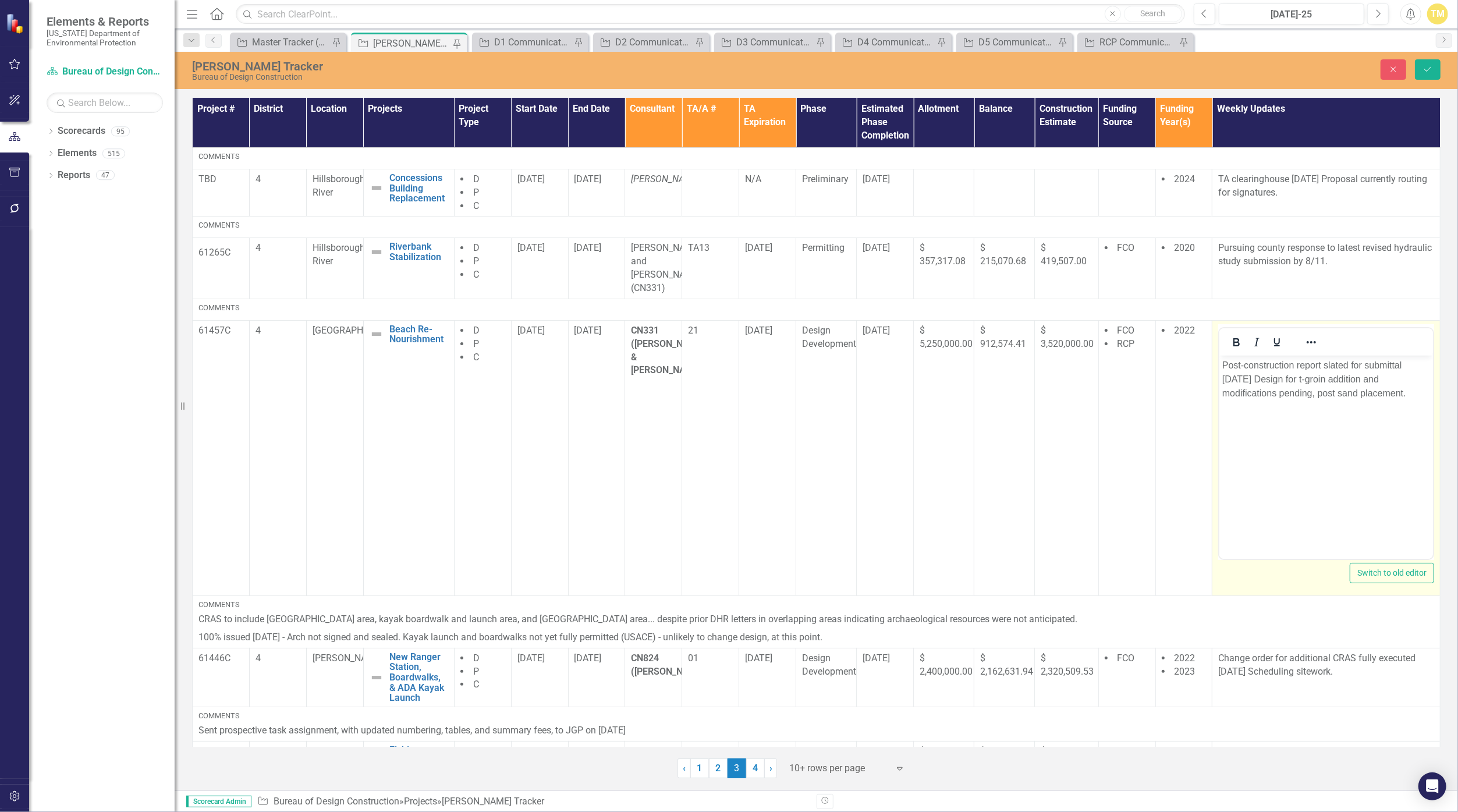
drag, startPoint x: 2497, startPoint y: 697, endPoint x: 1298, endPoint y: 375, distance: 1241.5
click at [1298, 375] on p "Post-construction report slated for submittal [DATE] Design for t-groin additio…" at bounding box center [1326, 379] width 208 height 42
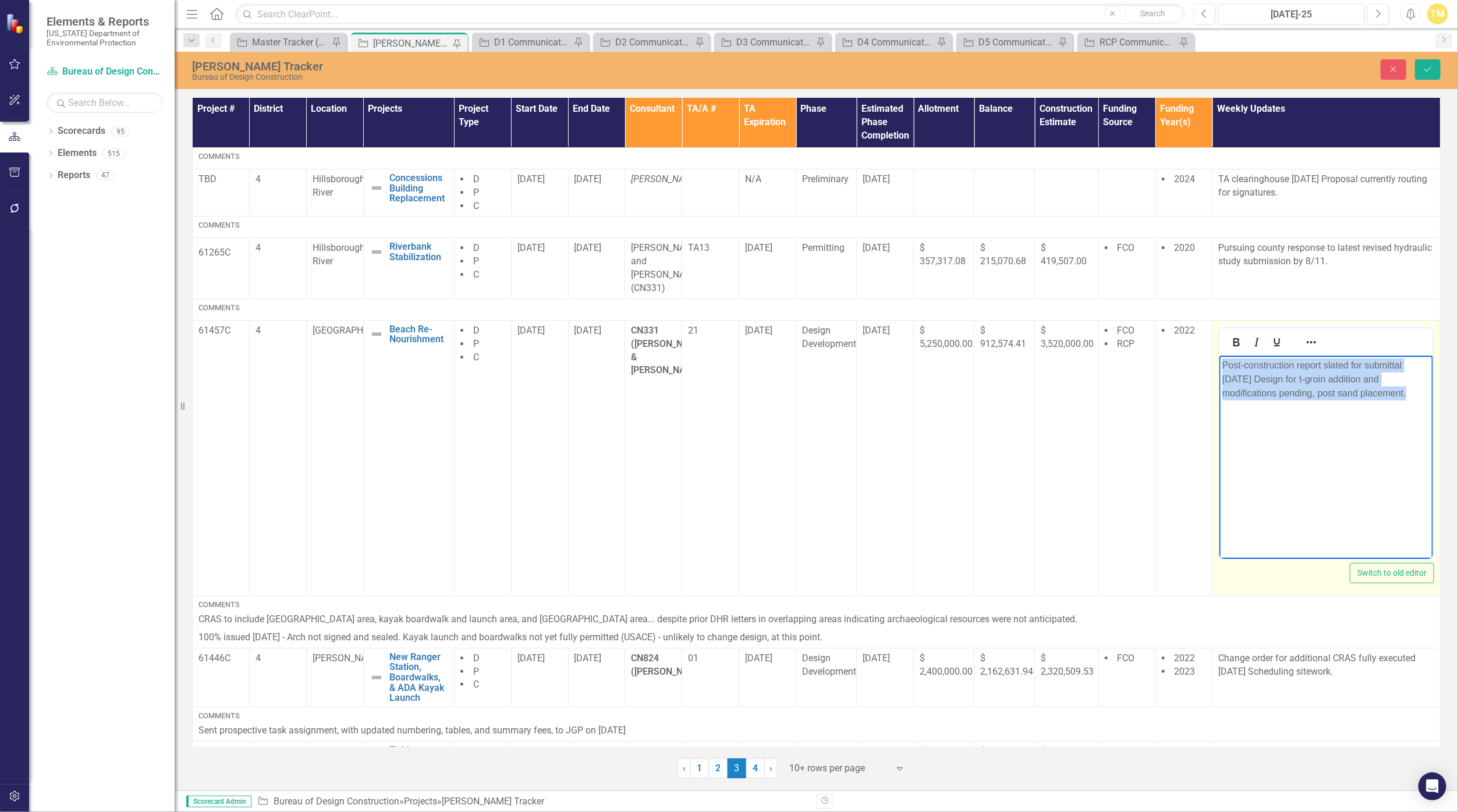
drag, startPoint x: 1409, startPoint y: 390, endPoint x: 1146, endPoint y: 328, distance: 270.2
click at [1219, 355] on html "Post-construction report slated for submittal [DATE] Design for t-groin additio…" at bounding box center [1326, 442] width 214 height 175
drag, startPoint x: 1300, startPoint y: 393, endPoint x: 1224, endPoint y: 392, distance: 76.0
click at [1224, 392] on p "Consultant is in discussion with RCP to modify the Post construction monitoring…" at bounding box center [1326, 379] width 208 height 42
click at [1241, 377] on p "Consultant is in discussion with RCP to modify the Post construction monitoring…" at bounding box center [1326, 372] width 208 height 28
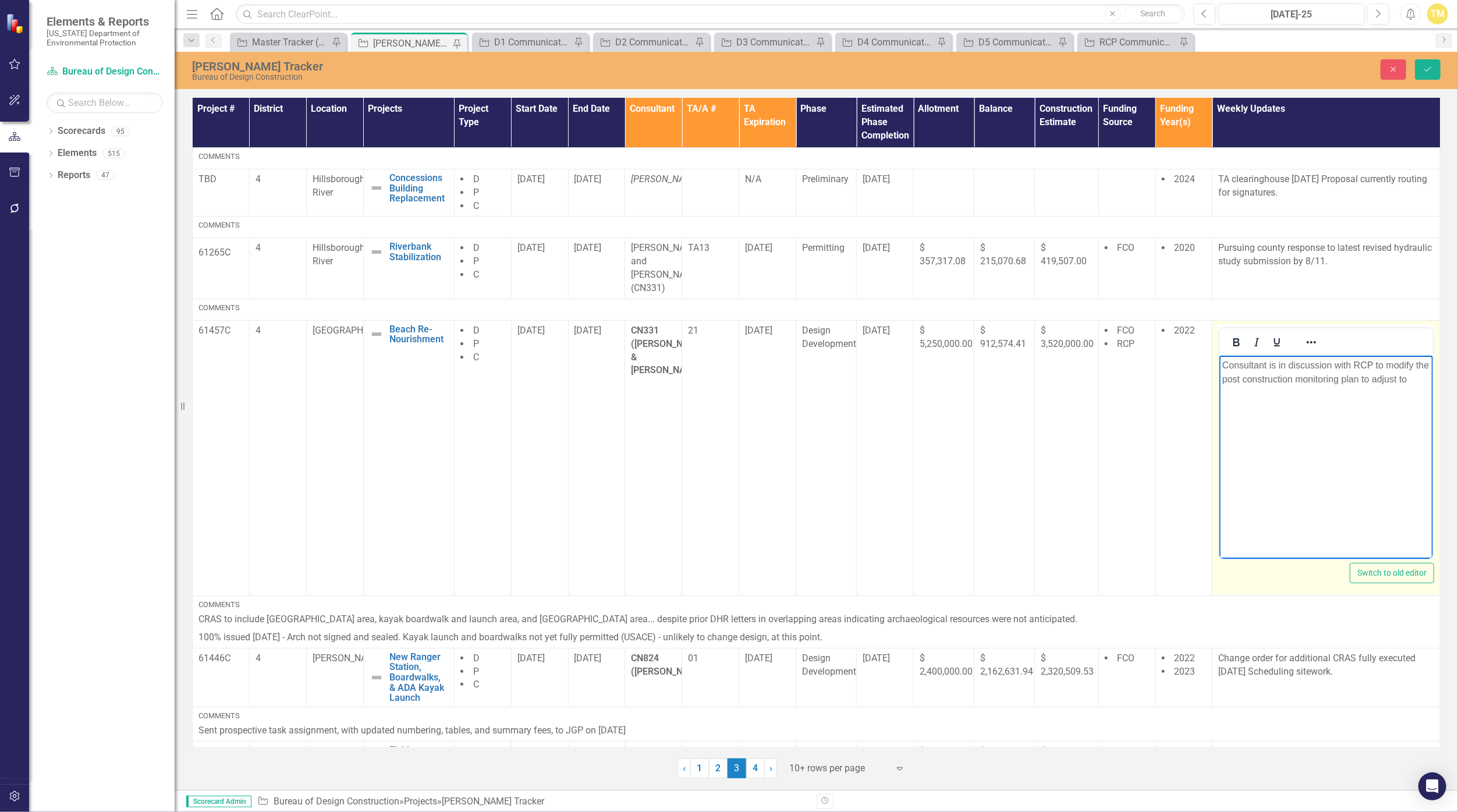
click at [1397, 365] on p "Consultant is in discussion with RCP to modify the post construction monitoring…" at bounding box center [1326, 372] width 208 height 28
click at [1378, 378] on p "Consultant is in discussion with RCP to adjust the post construction monitoring…" at bounding box center [1326, 372] width 208 height 28
click at [1427, 73] on icon "Save" at bounding box center [1427, 69] width 11 height 8
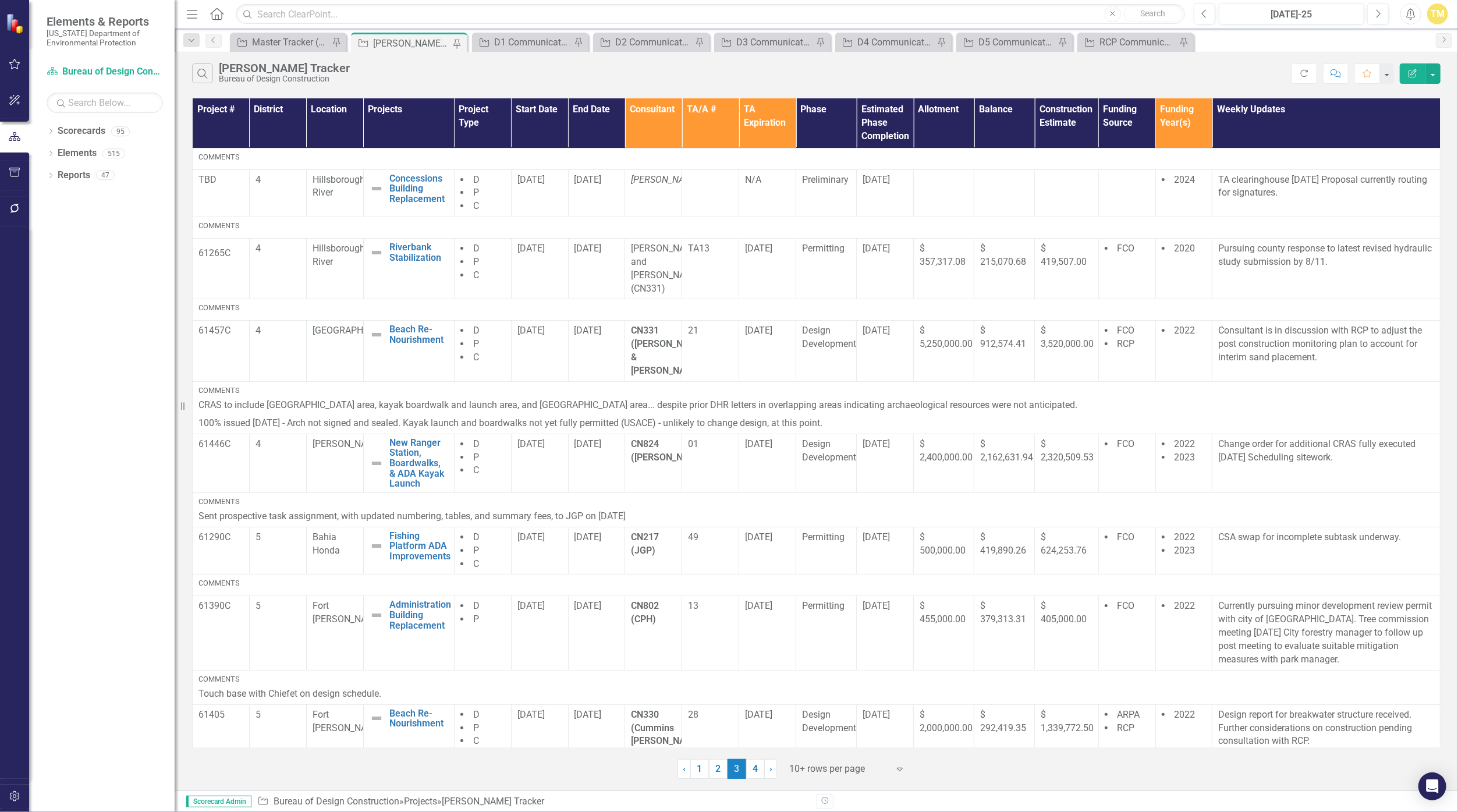
click at [1250, 78] on div "Search [PERSON_NAME] Tracker Bureau of Design Construction" at bounding box center [742, 73] width 1100 height 20
click at [1328, 627] on p "Currently pursuing minor development review permit with city of [GEOGRAPHIC_DAT…" at bounding box center [1326, 633] width 216 height 66
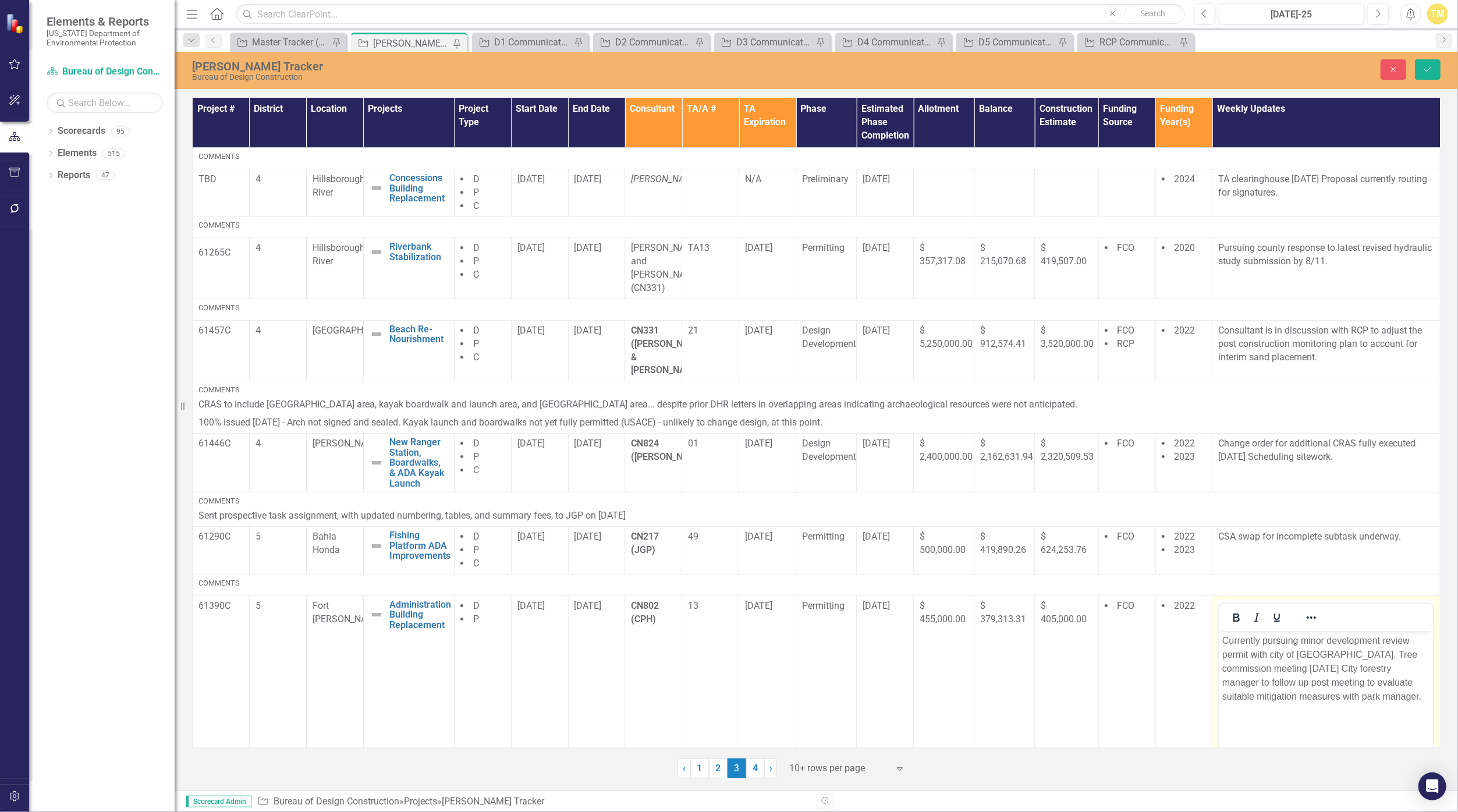
drag, startPoint x: 2547, startPoint y: 1257, endPoint x: 1310, endPoint y: 676, distance: 1366.6
click at [1310, 676] on p "Currently pursuing minor development review permit with city of [GEOGRAPHIC_DAT…" at bounding box center [1326, 668] width 208 height 70
drag, startPoint x: 1340, startPoint y: 655, endPoint x: 2402, endPoint y: 1222, distance: 1203.9
click at [1219, 630] on html "Currently pursuing minor development review permit with city of [GEOGRAPHIC_DAT…" at bounding box center [1326, 717] width 214 height 175
click at [1353, 642] on p "ree commission meeting [DATE] City forestry manager to follow up post meeting t…" at bounding box center [1326, 654] width 208 height 42
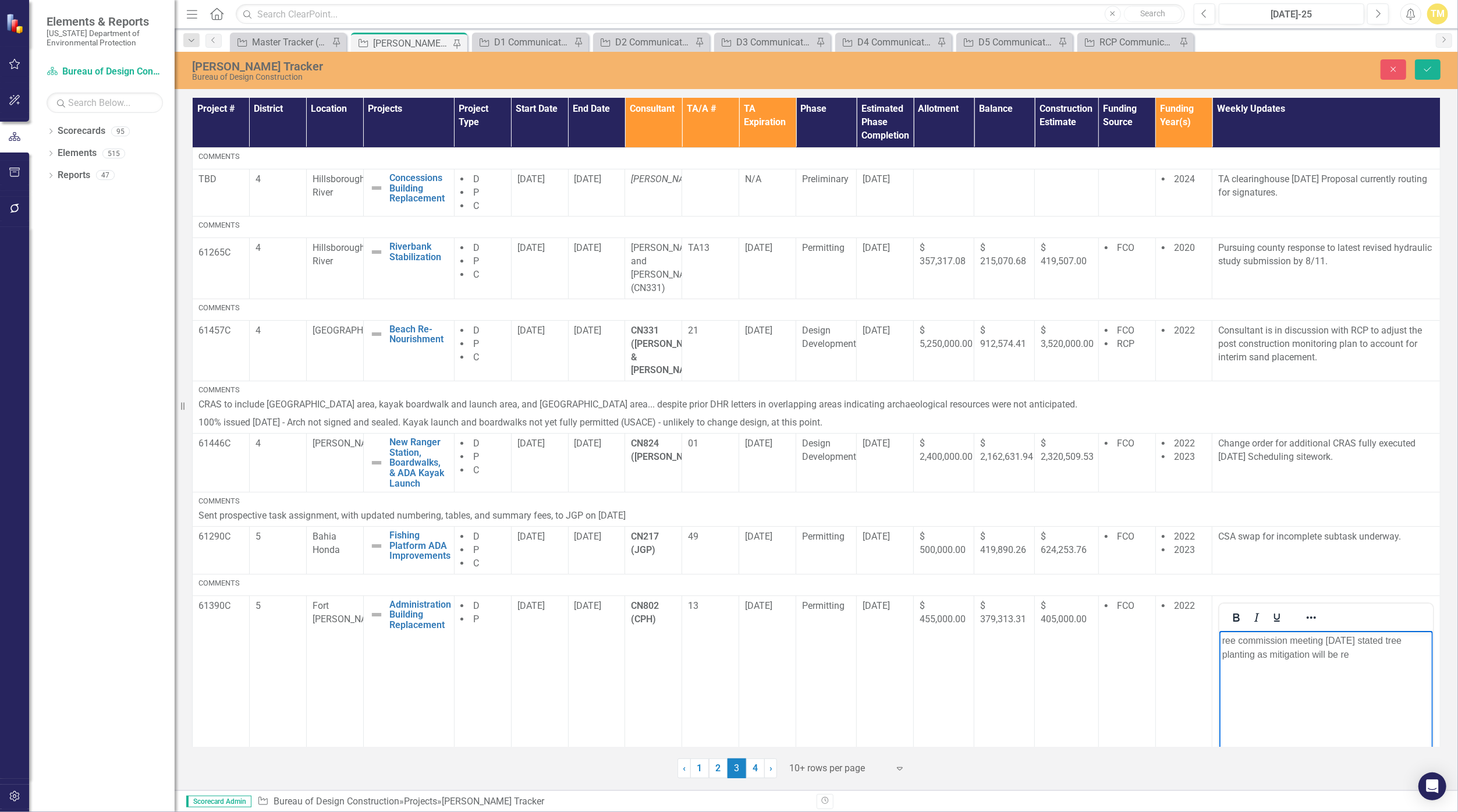
scroll to position [397, 0]
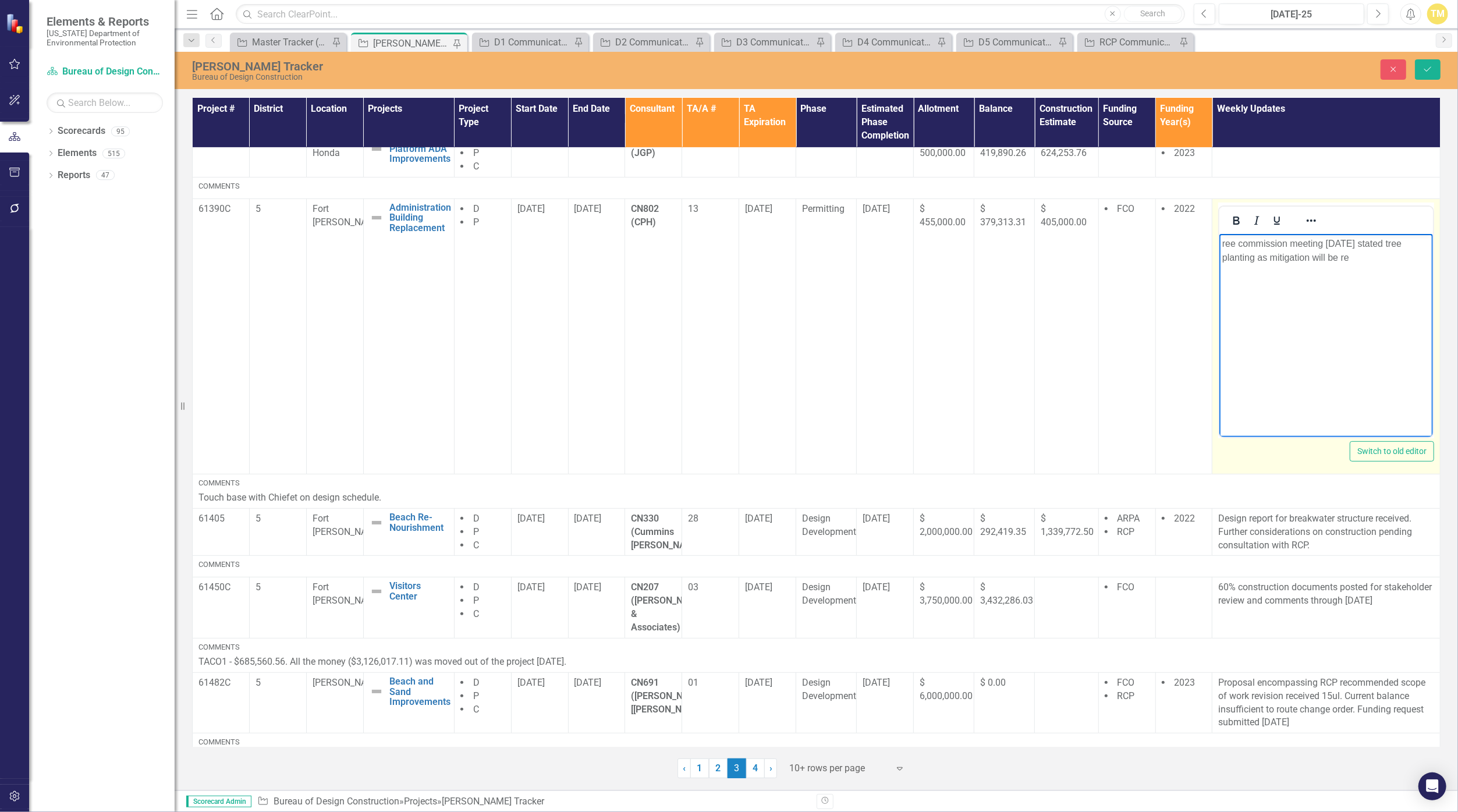
click at [1392, 269] on body "ree commission meeting [DATE] stated tree planting as mitigation will be re" at bounding box center [1326, 321] width 214 height 175
click at [1368, 244] on p "Tree commission meeting [DATE] stated tree planting as mitigation will be requi…" at bounding box center [1326, 257] width 208 height 42
click at [1295, 256] on p "Tree commission meeting [DATE]; conditional approval granted, provided tree rep…" at bounding box center [1326, 264] width 208 height 56
click at [1326, 255] on p "Tree commission meeting [DATE]; conditional approval granted, provided tree rep…" at bounding box center [1326, 264] width 208 height 56
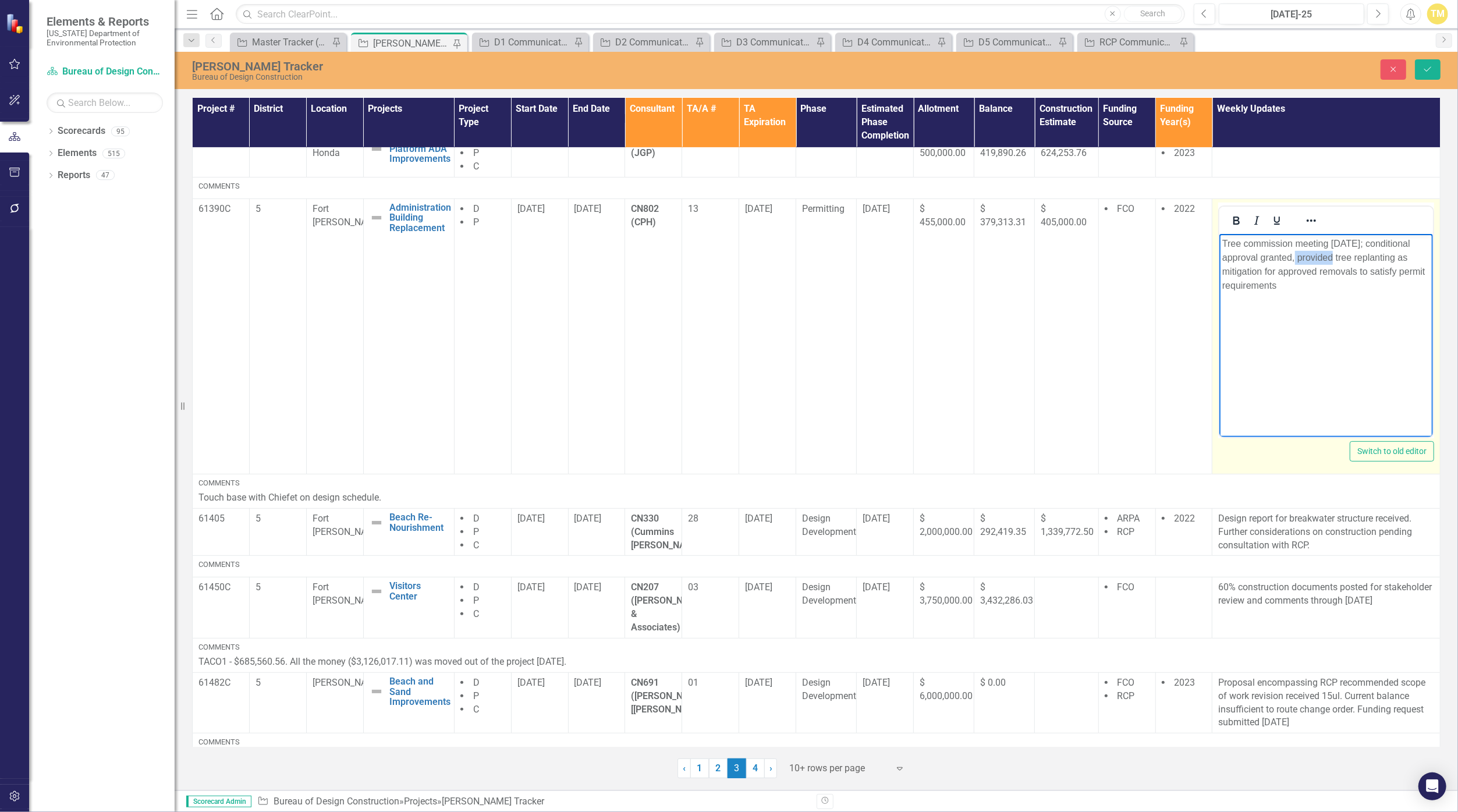
click at [1326, 255] on p "Tree commission meeting [DATE]; conditional approval granted, provided tree rep…" at bounding box center [1326, 264] width 208 height 56
click at [1388, 258] on p "Tree commission meeting [DATE]; conditional approval granted with tree replanti…" at bounding box center [1326, 264] width 208 height 56
click at [1344, 272] on p "Tree commission meeting [DATE]; conditional approval granted with tree replanti…" at bounding box center [1326, 264] width 208 height 56
click at [1283, 287] on p "Tree commission meeting [DATE]; conditional approval granted with tree replanti…" at bounding box center [1326, 264] width 208 height 56
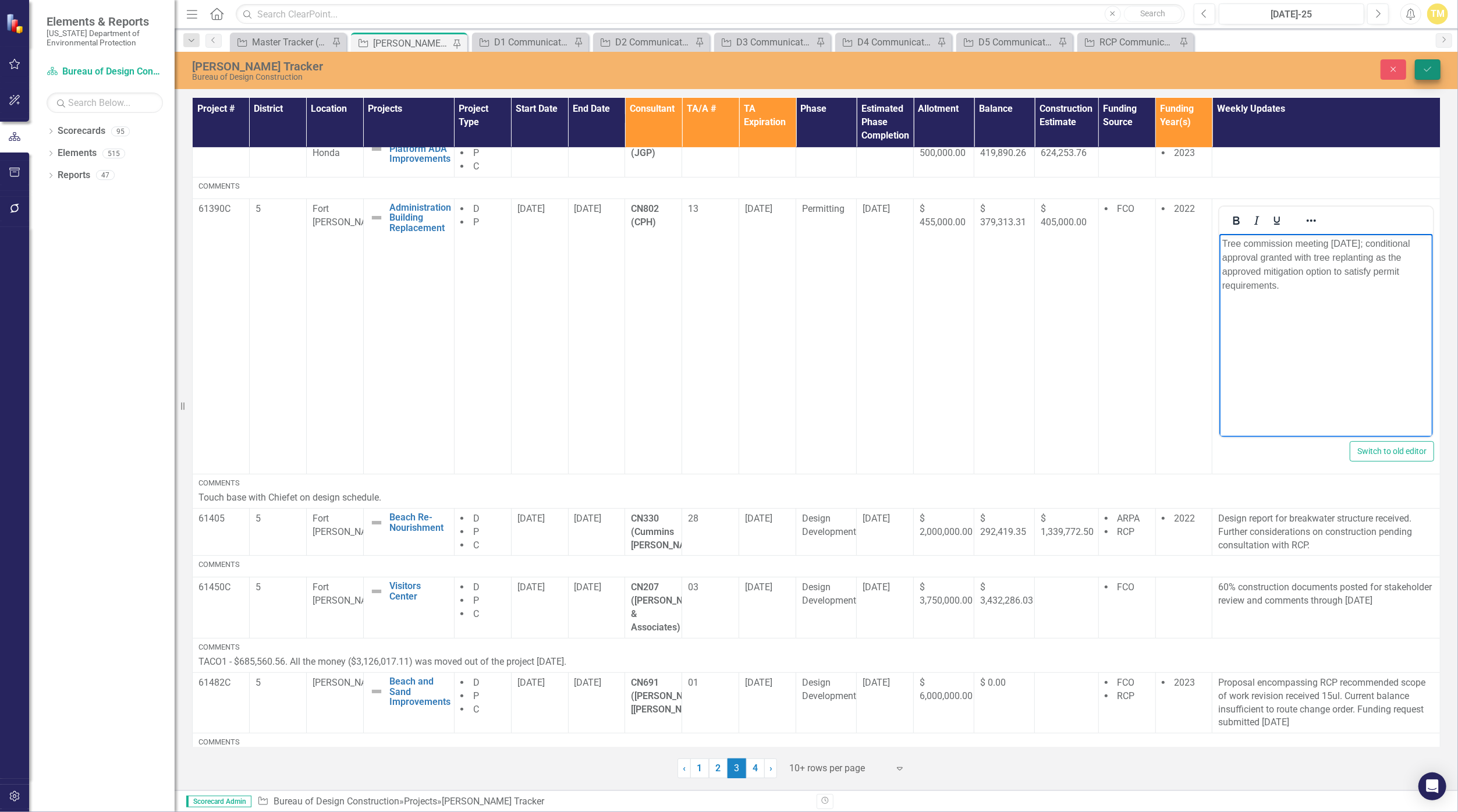
click at [1427, 66] on icon "Save" at bounding box center [1427, 69] width 11 height 8
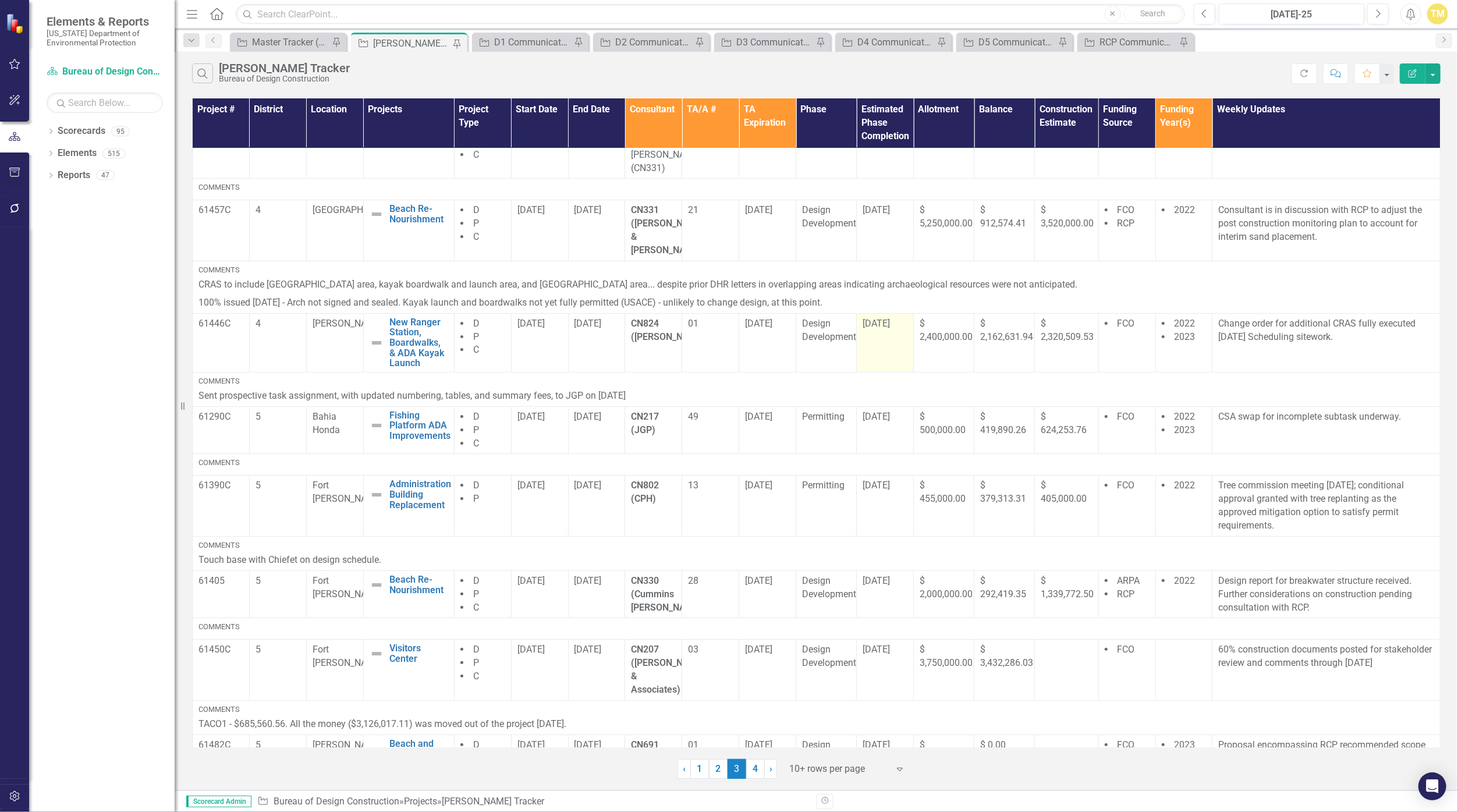
scroll to position [195, 0]
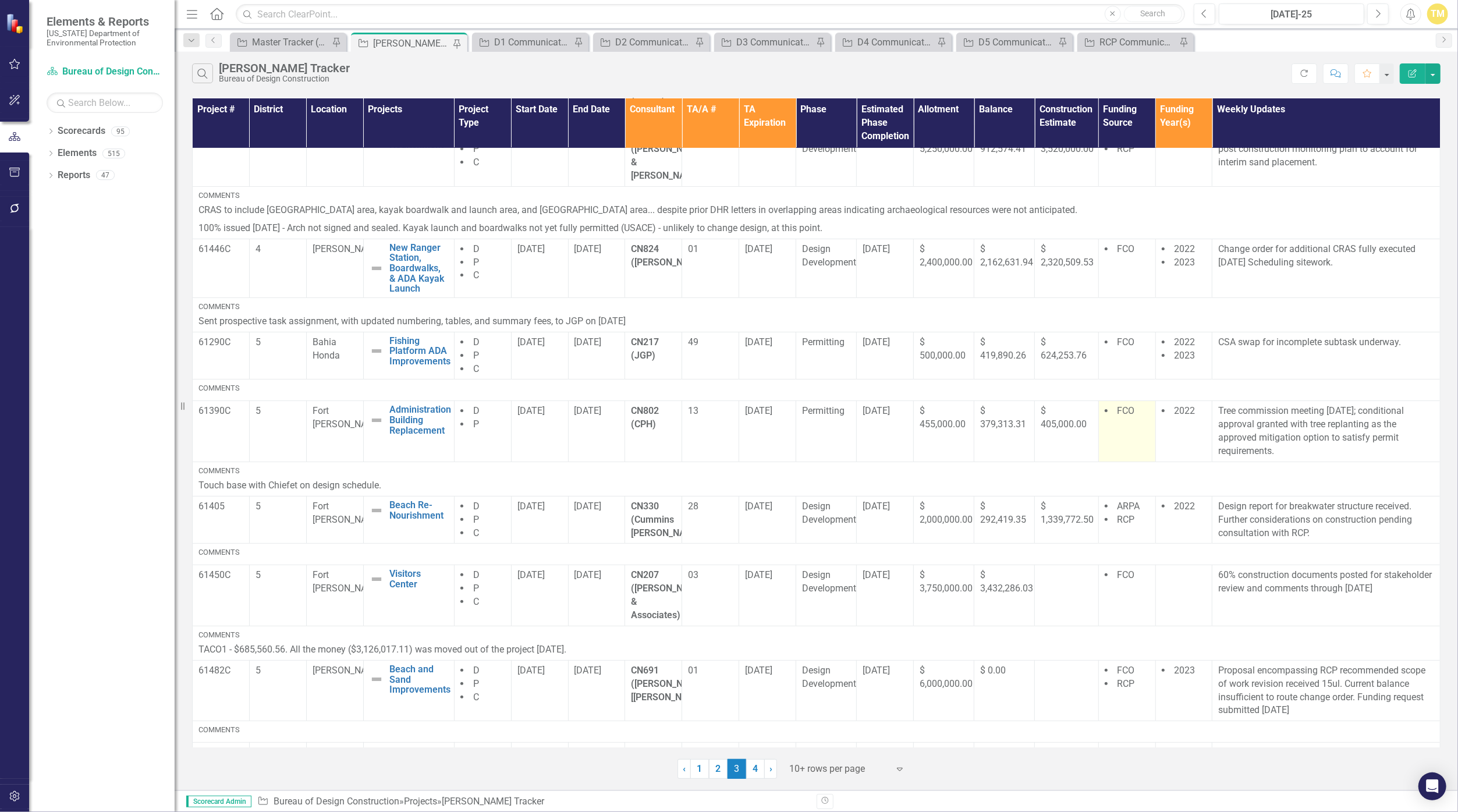
click at [1098, 402] on td "FCO" at bounding box center [1127, 431] width 57 height 61
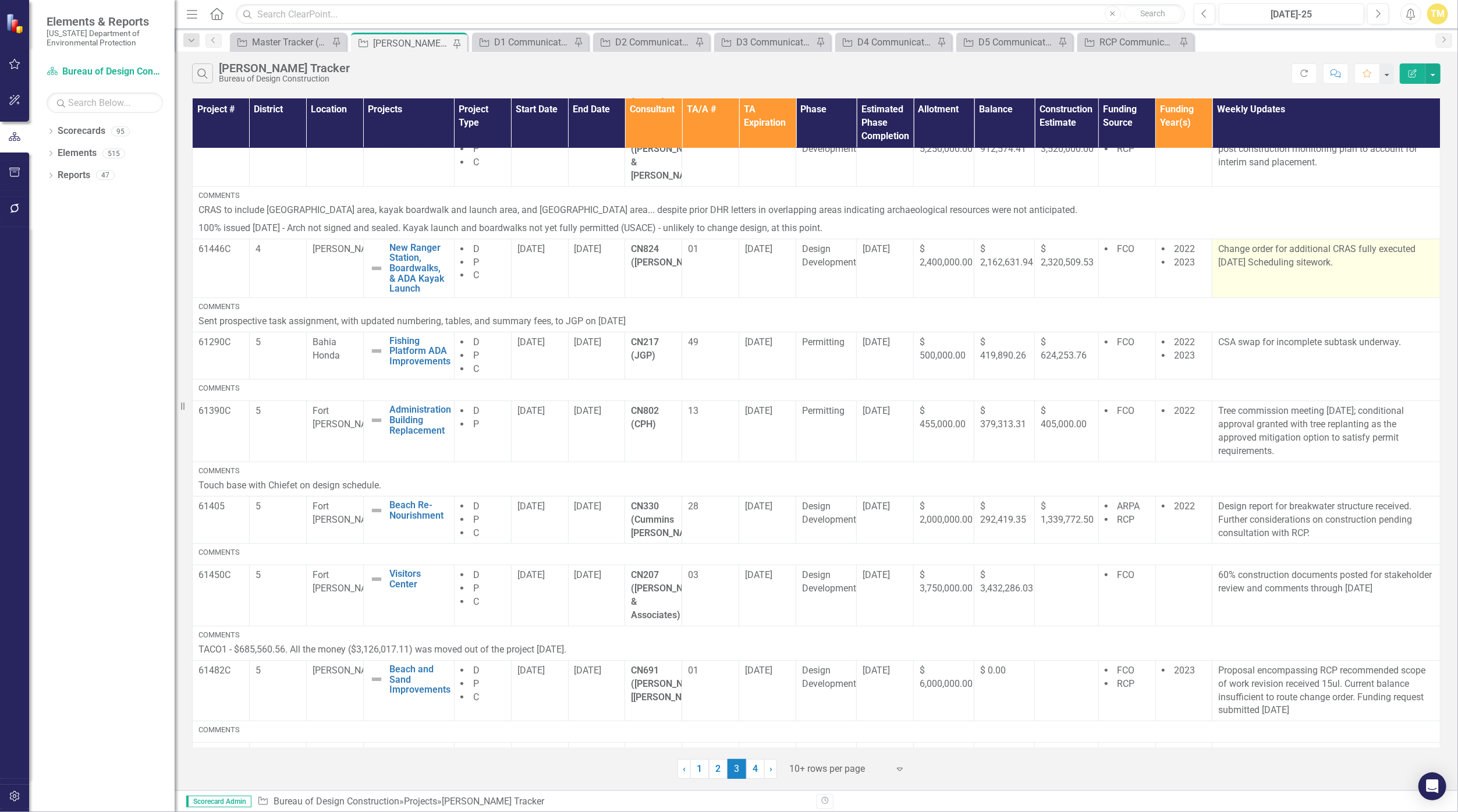
click at [1259, 246] on td "Change order for additional CRAS fully executed [DATE] Scheduling sitework." at bounding box center [1326, 268] width 228 height 59
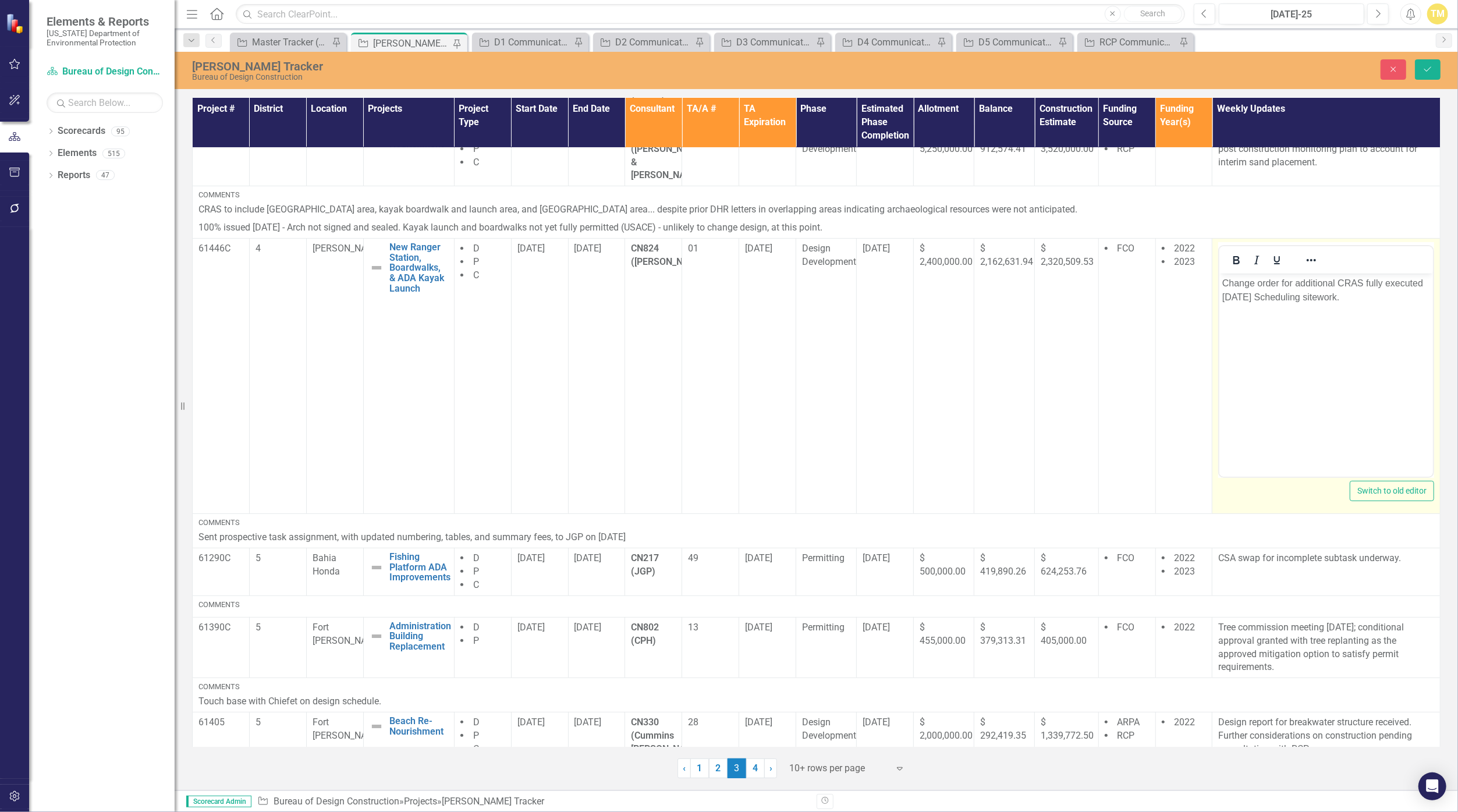
scroll to position [0, 0]
drag, startPoint x: 1296, startPoint y: 298, endPoint x: 1363, endPoint y: 285, distance: 68.2
click at [1363, 285] on p "Change order for additional CRAS fully executed [DATE] Scheduling sitework." at bounding box center [1326, 290] width 208 height 28
click at [1412, 281] on p "Change order for additional CRAS sitework." at bounding box center [1326, 283] width 208 height 14
drag, startPoint x: 1294, startPoint y: 280, endPoint x: 1173, endPoint y: 288, distance: 121.3
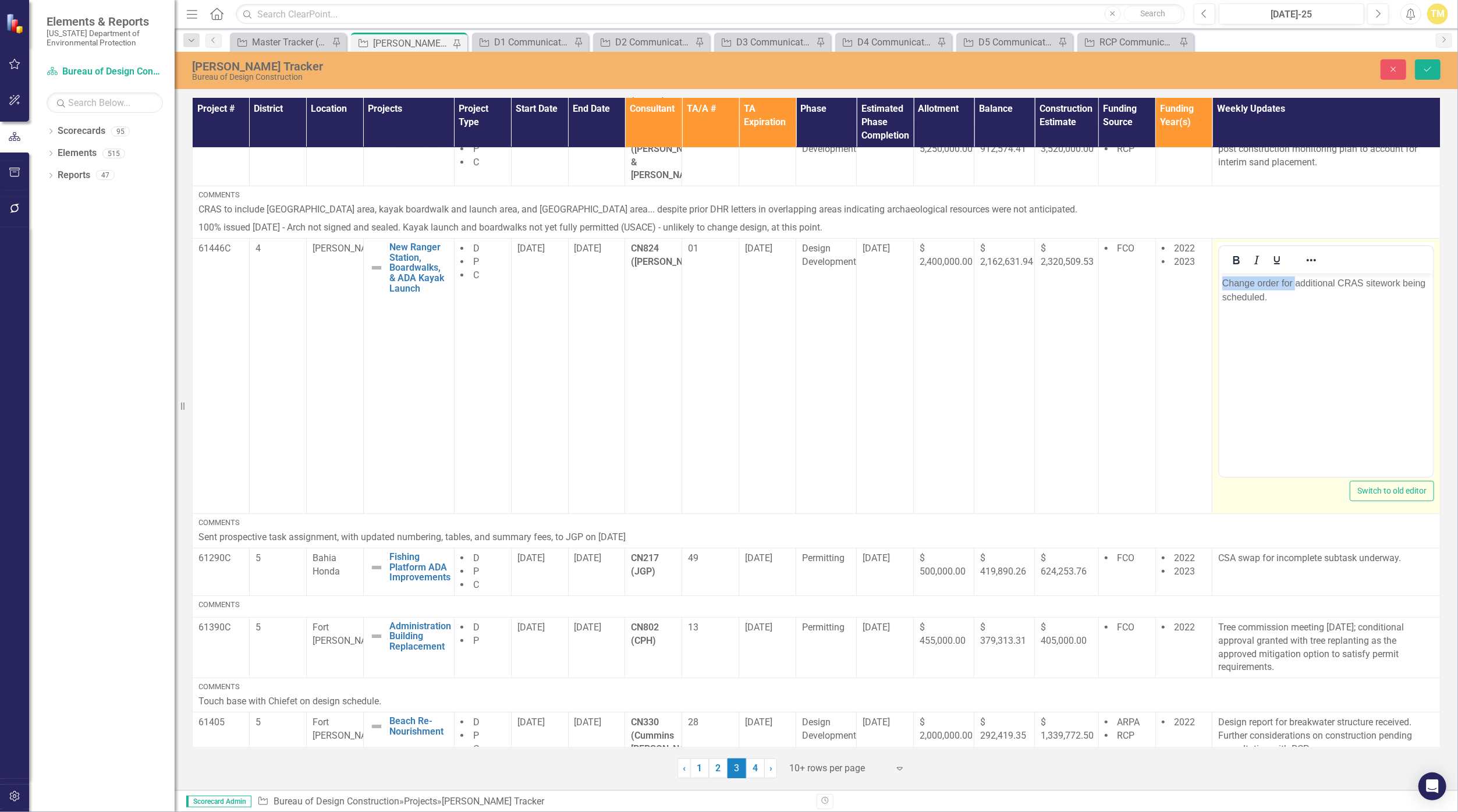
click at [1219, 288] on html "Change order for additional CRAS sitework being scheduled." at bounding box center [1326, 360] width 214 height 175
click at [1340, 301] on p "Plans Examiner review comments from City of [GEOGRAPHIC_DATA][PERSON_NAME] rece…" at bounding box center [1326, 304] width 208 height 56
click at [1335, 293] on p "Plans Examiner review comments from City of [GEOGRAPHIC_DATA][PERSON_NAME] rece…" at bounding box center [1326, 304] width 208 height 56
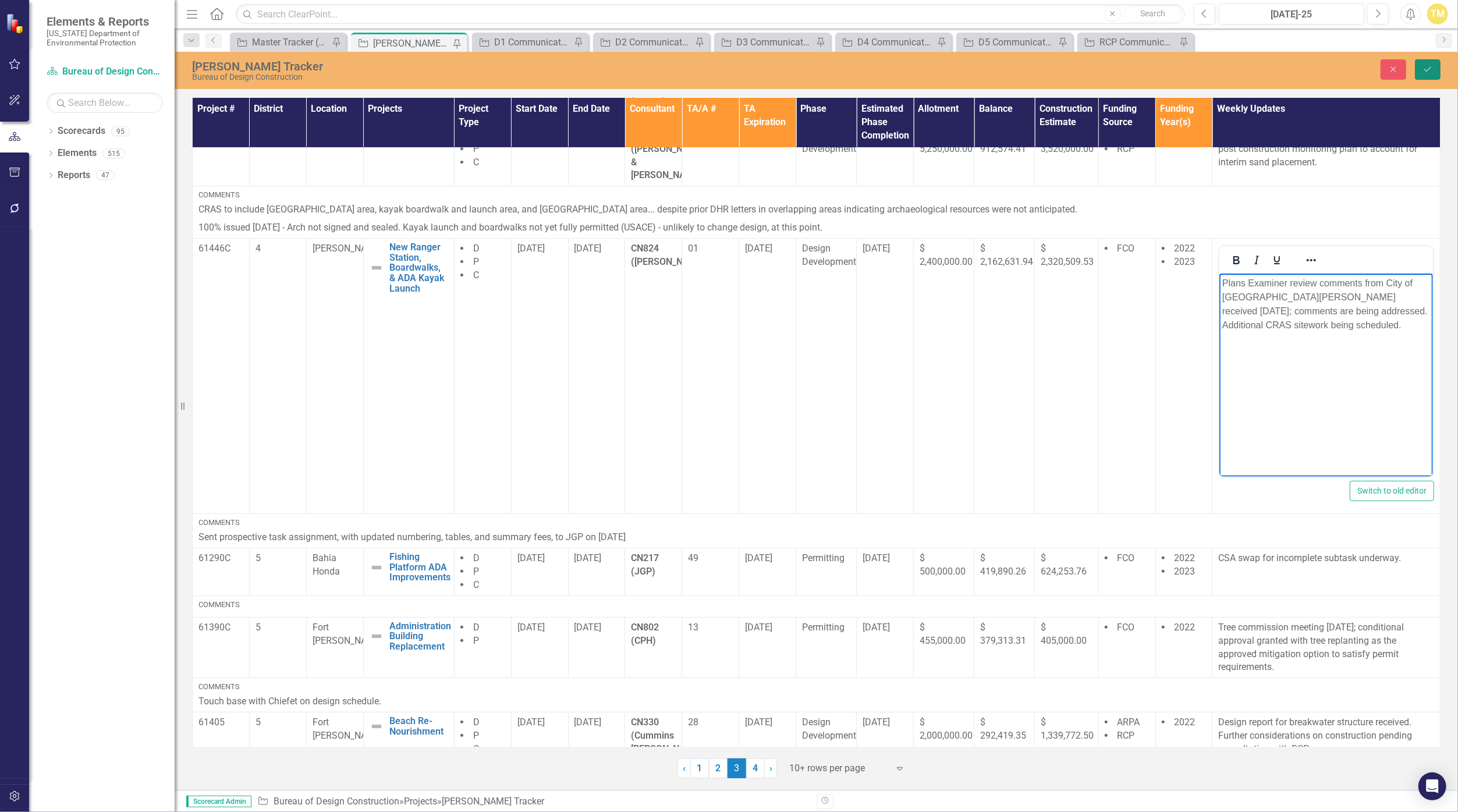
click at [1423, 73] on button "Save" at bounding box center [1427, 69] width 26 height 21
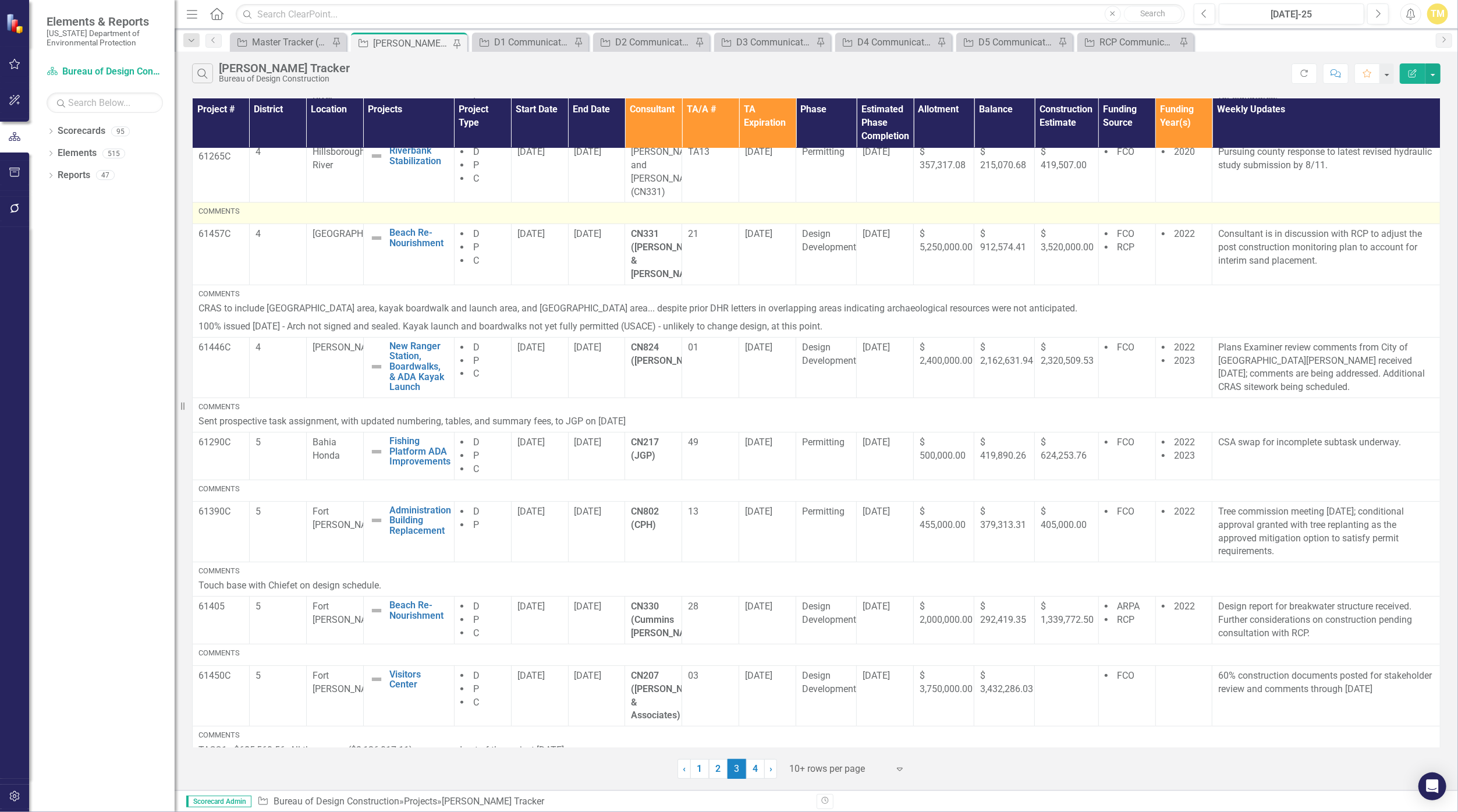
scroll to position [197, 0]
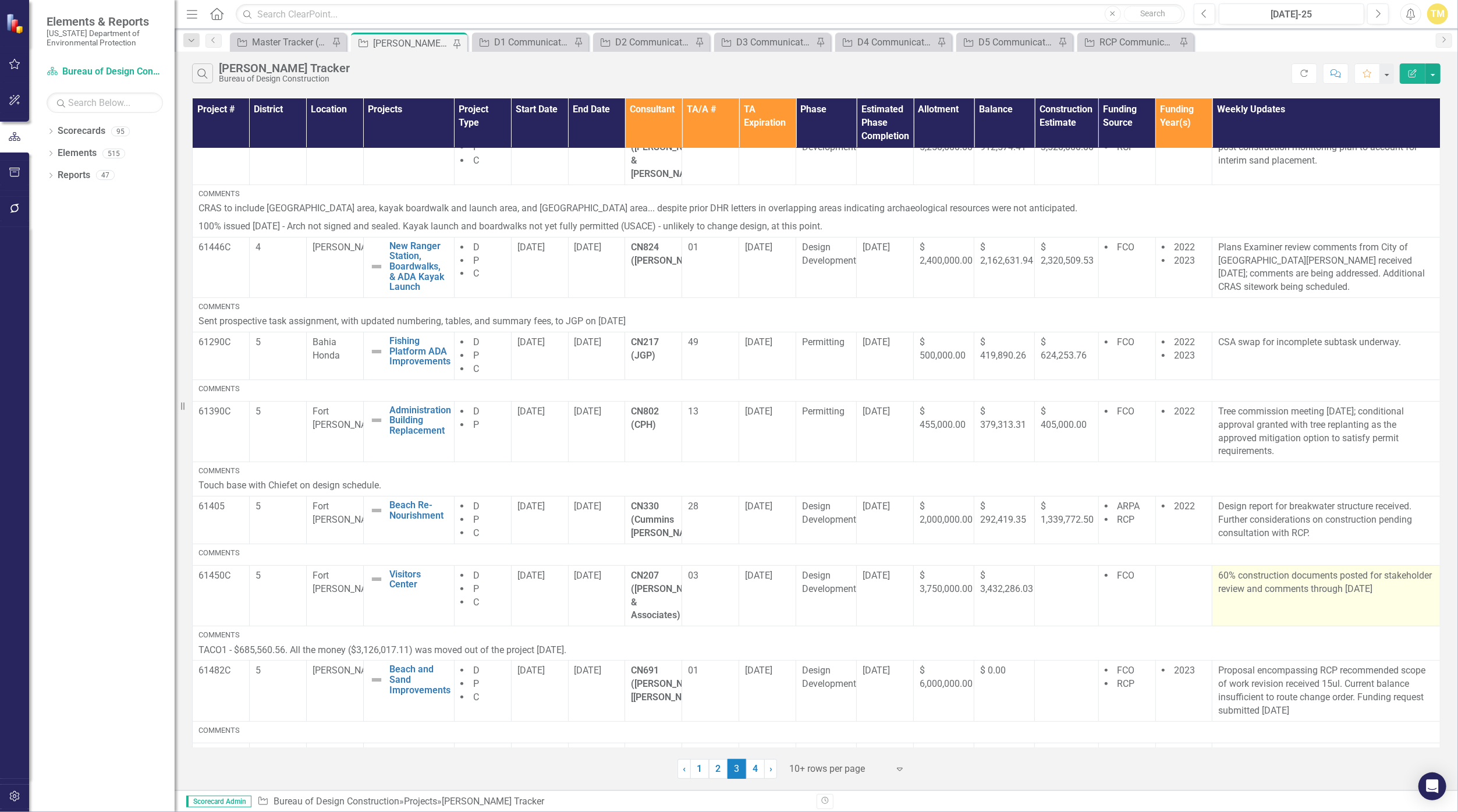
click at [1293, 569] on p "60% construction documents posted for stakeholder review and comments through […" at bounding box center [1326, 583] width 216 height 27
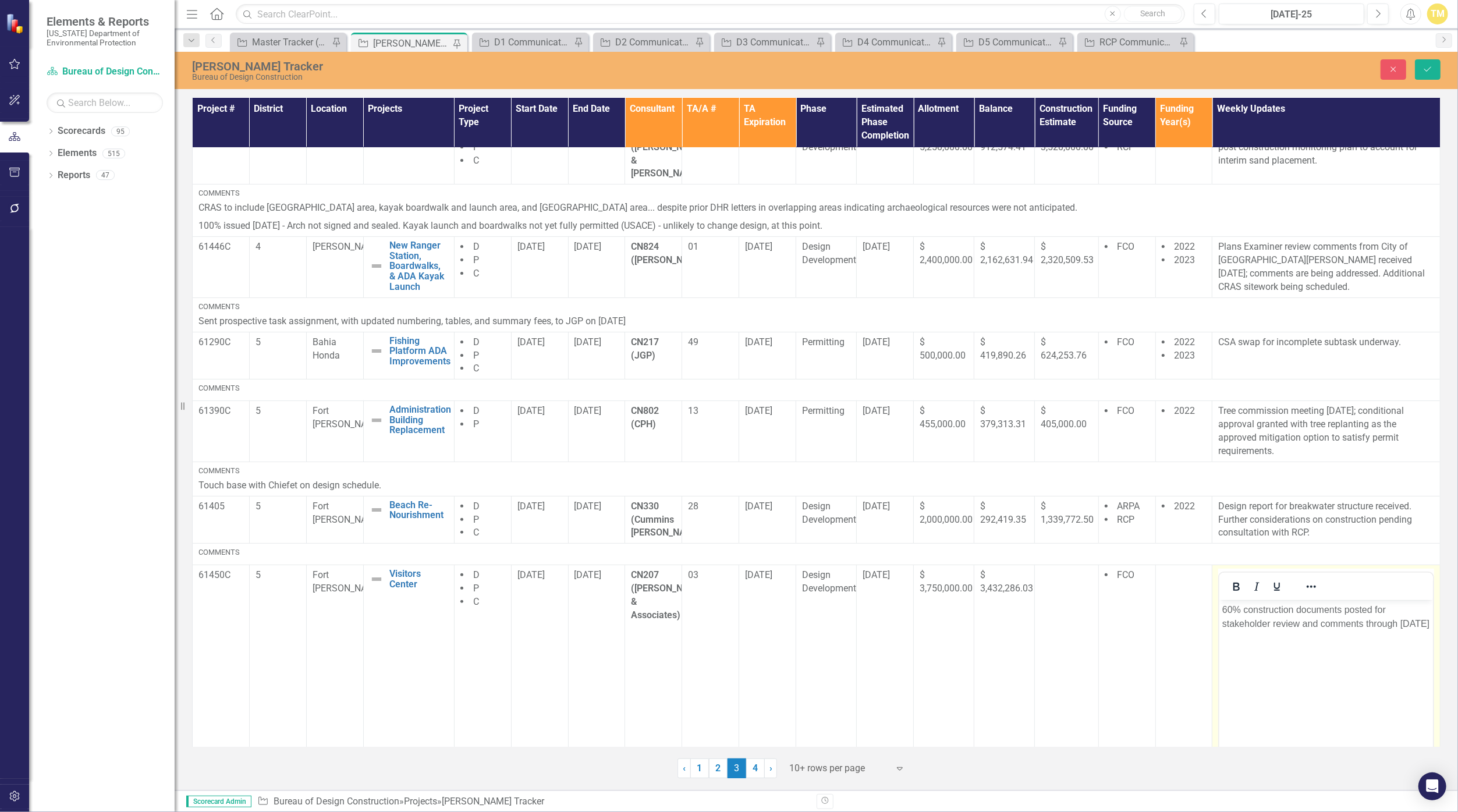
scroll to position [0, 0]
drag, startPoint x: 2513, startPoint y: 1163, endPoint x: 1300, endPoint y: 650, distance: 1317.0
click at [1300, 650] on body "60% construction documents posted for stakeholder review and comments through […" at bounding box center [1326, 687] width 214 height 175
drag, startPoint x: 1264, startPoint y: 642, endPoint x: 1219, endPoint y: 608, distance: 56.4
click at [1219, 608] on html "60% construction documents posted for stakeholder review and comments through […" at bounding box center [1326, 687] width 214 height 175
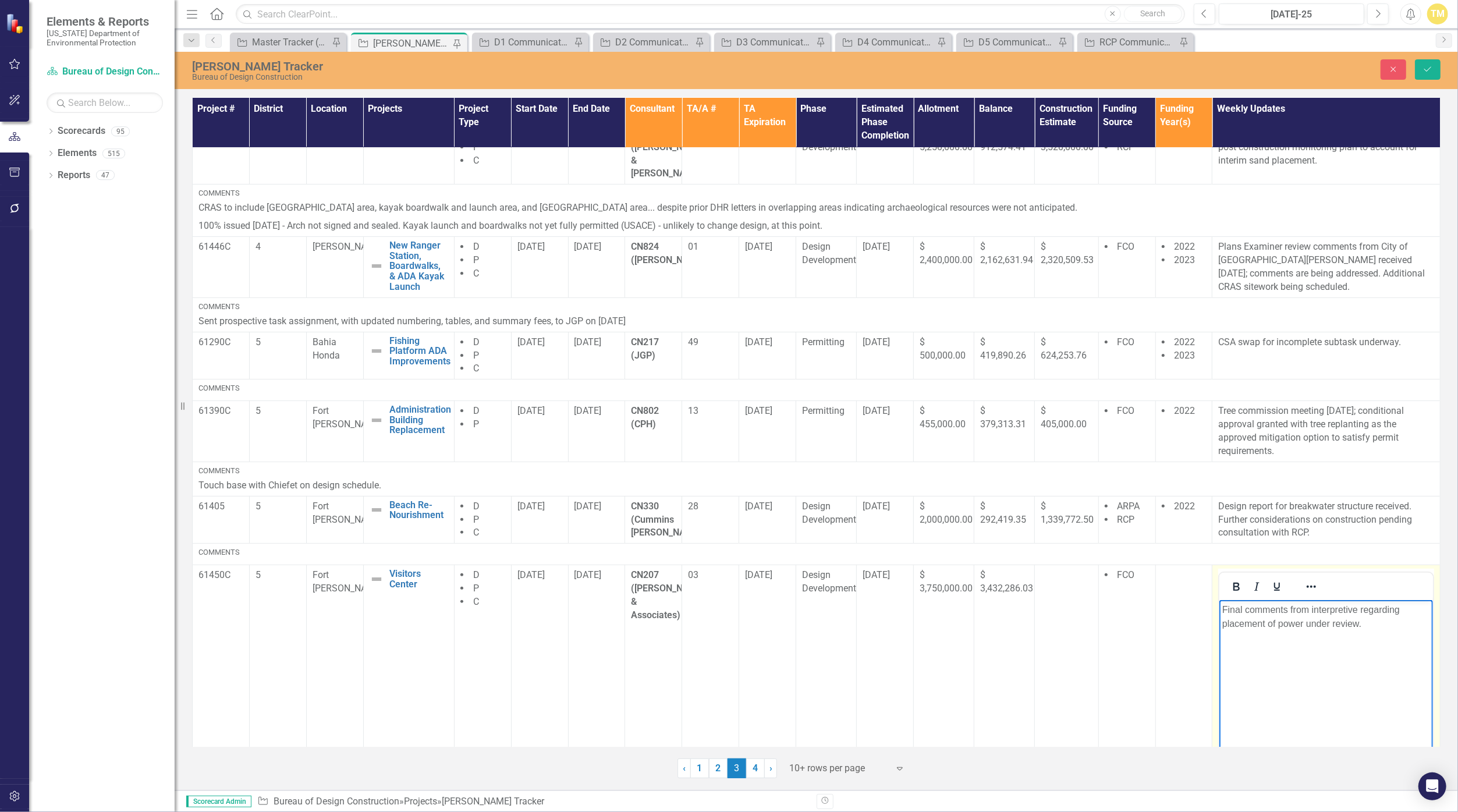
click at [1331, 622] on p "Final comments from interpretive regarding placement of power under review." at bounding box center [1326, 617] width 208 height 28
click at [1397, 625] on p "Final comments from interpretive regarding placement of power still under revie…" at bounding box center [1326, 617] width 208 height 28
click at [1434, 69] on button "Save" at bounding box center [1427, 69] width 26 height 21
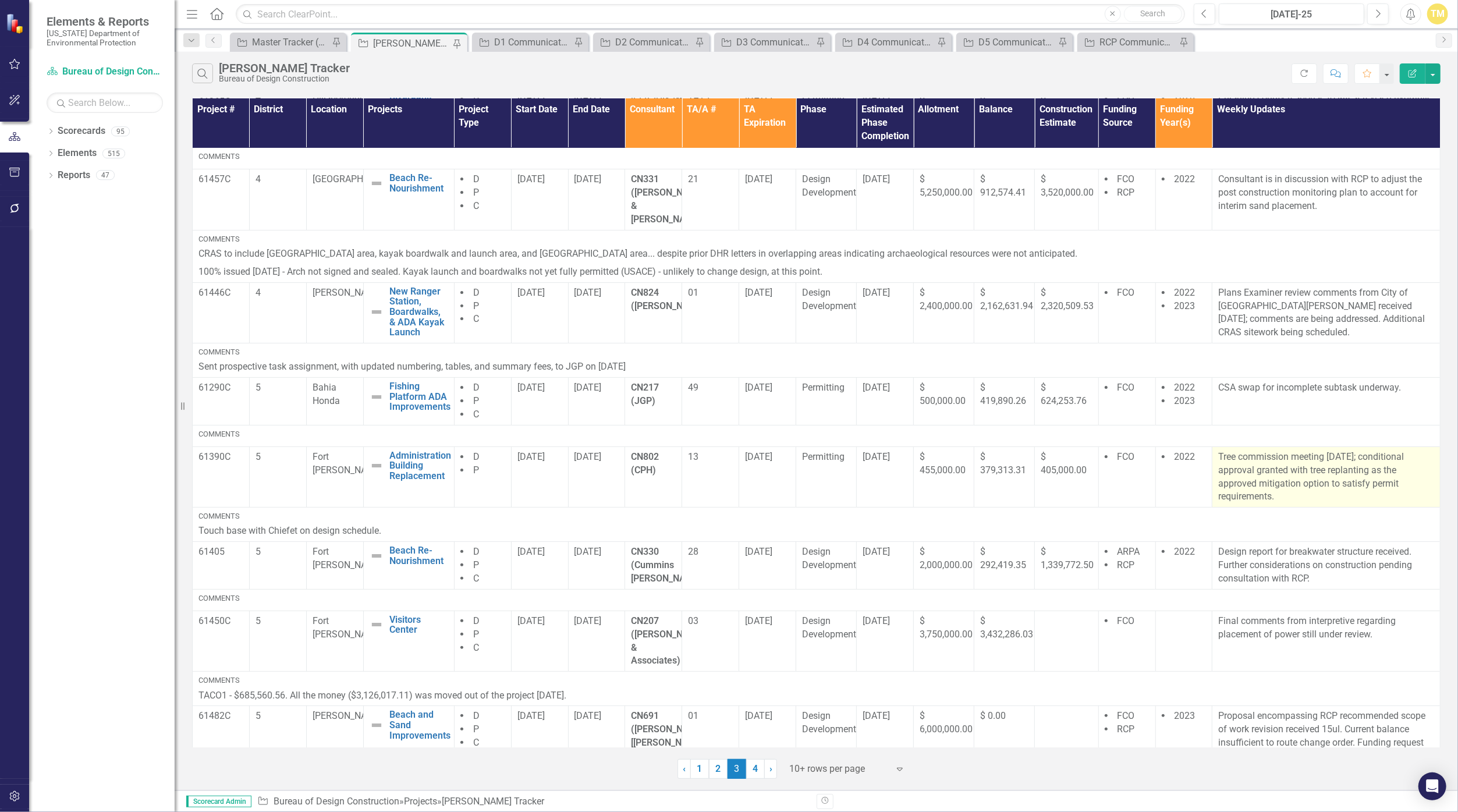
scroll to position [197, 0]
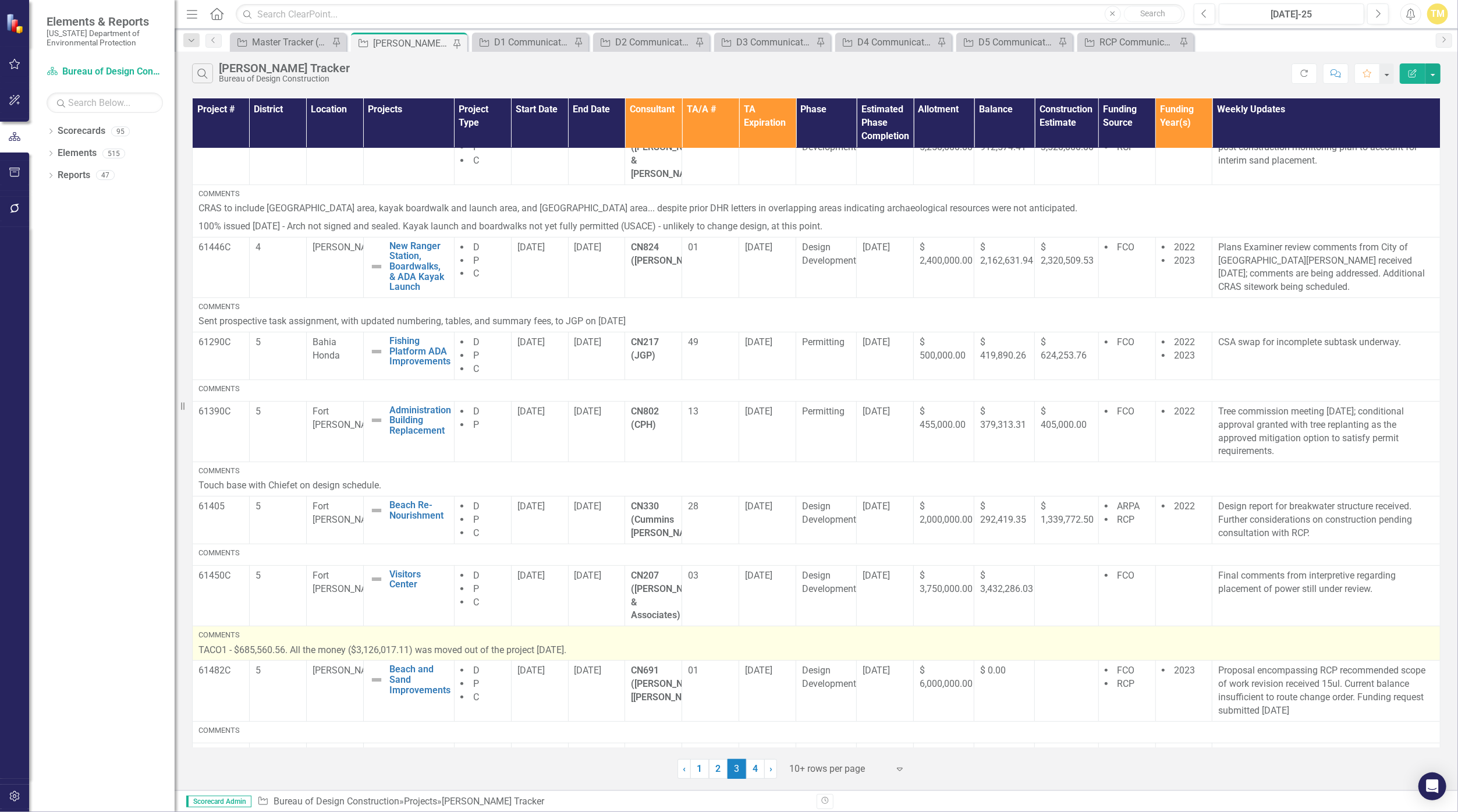
click at [1208, 630] on div "Comments" at bounding box center [816, 635] width 1236 height 11
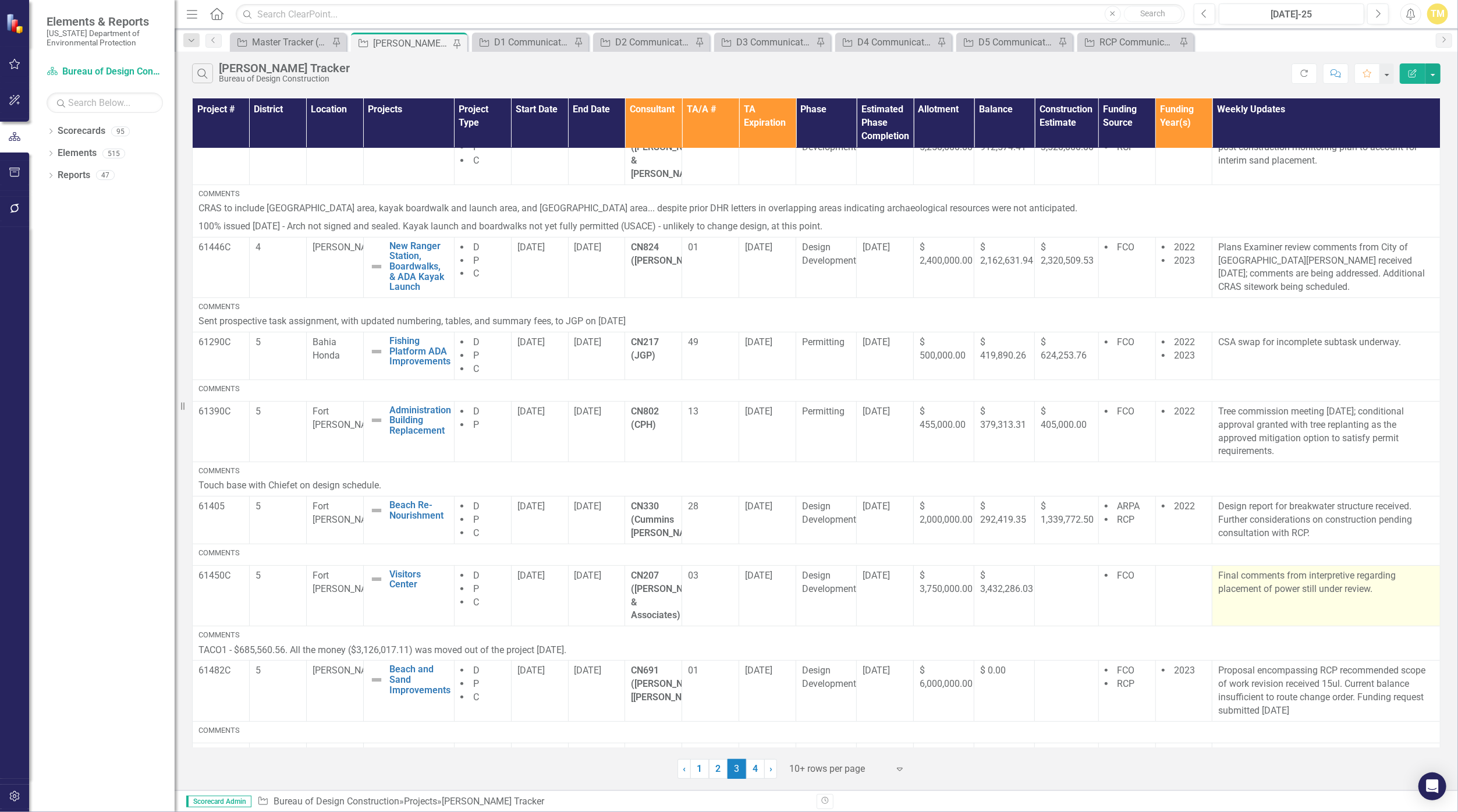
click at [1260, 569] on p "Final comments from interpretive regarding placement of power still under revie…" at bounding box center [1326, 583] width 216 height 27
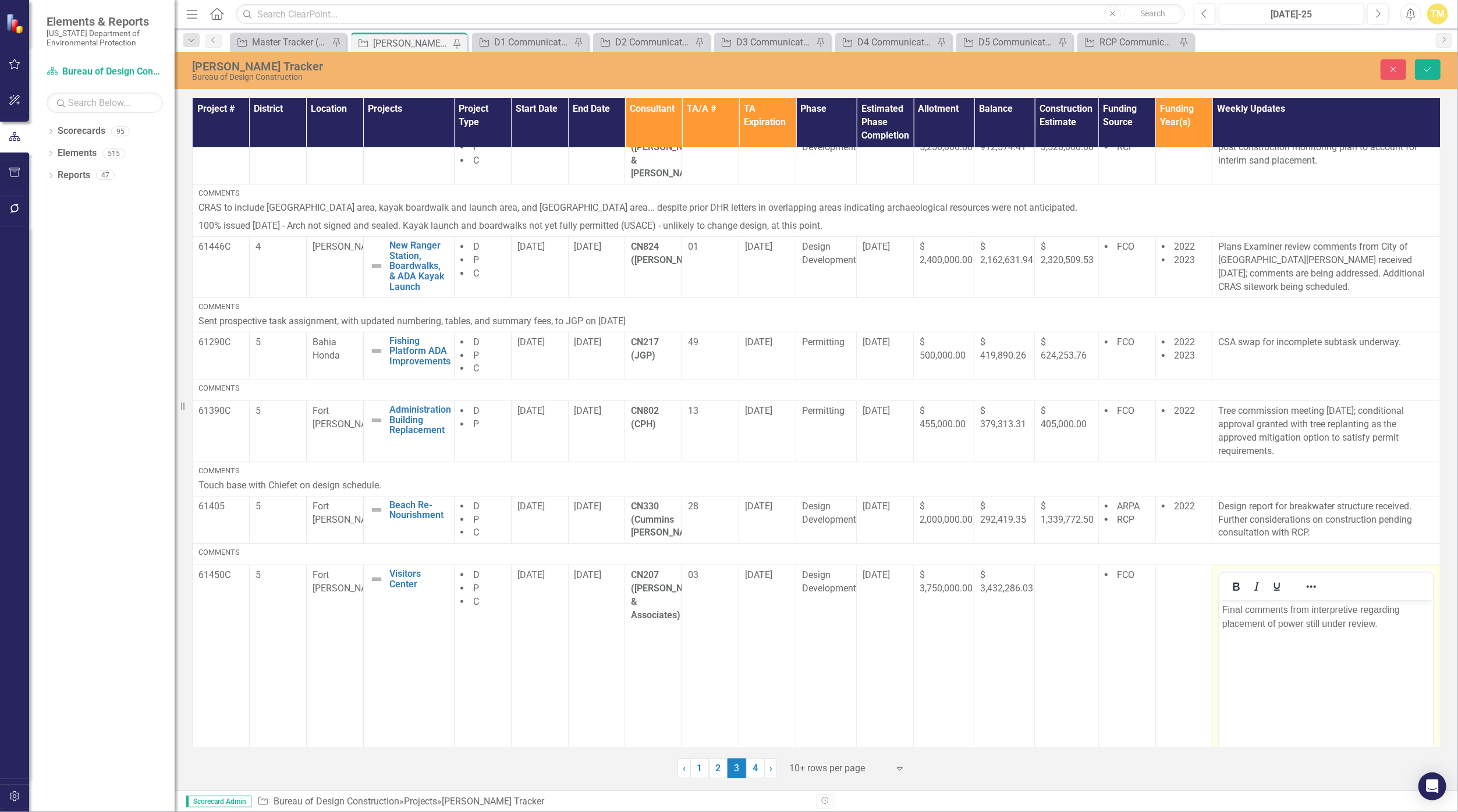
scroll to position [0, 0]
drag, startPoint x: 2479, startPoint y: 1159, endPoint x: 1380, endPoint y: 623, distance: 1222.7
click at [1380, 623] on p "Final comments from interpretive regarding placement of power still under revie…" at bounding box center [1326, 617] width 208 height 28
click at [1430, 73] on button "Save" at bounding box center [1427, 69] width 26 height 21
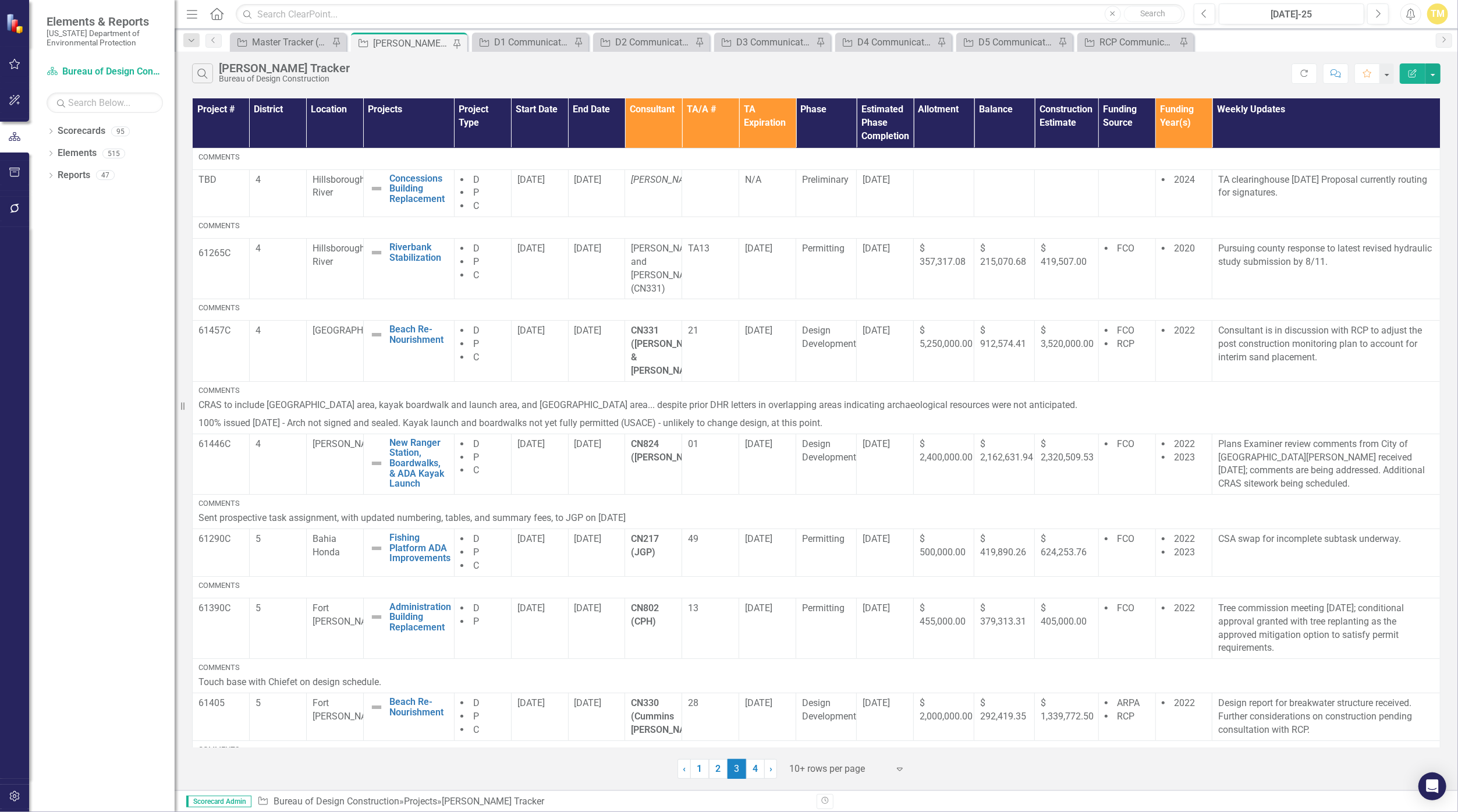
scroll to position [197, 0]
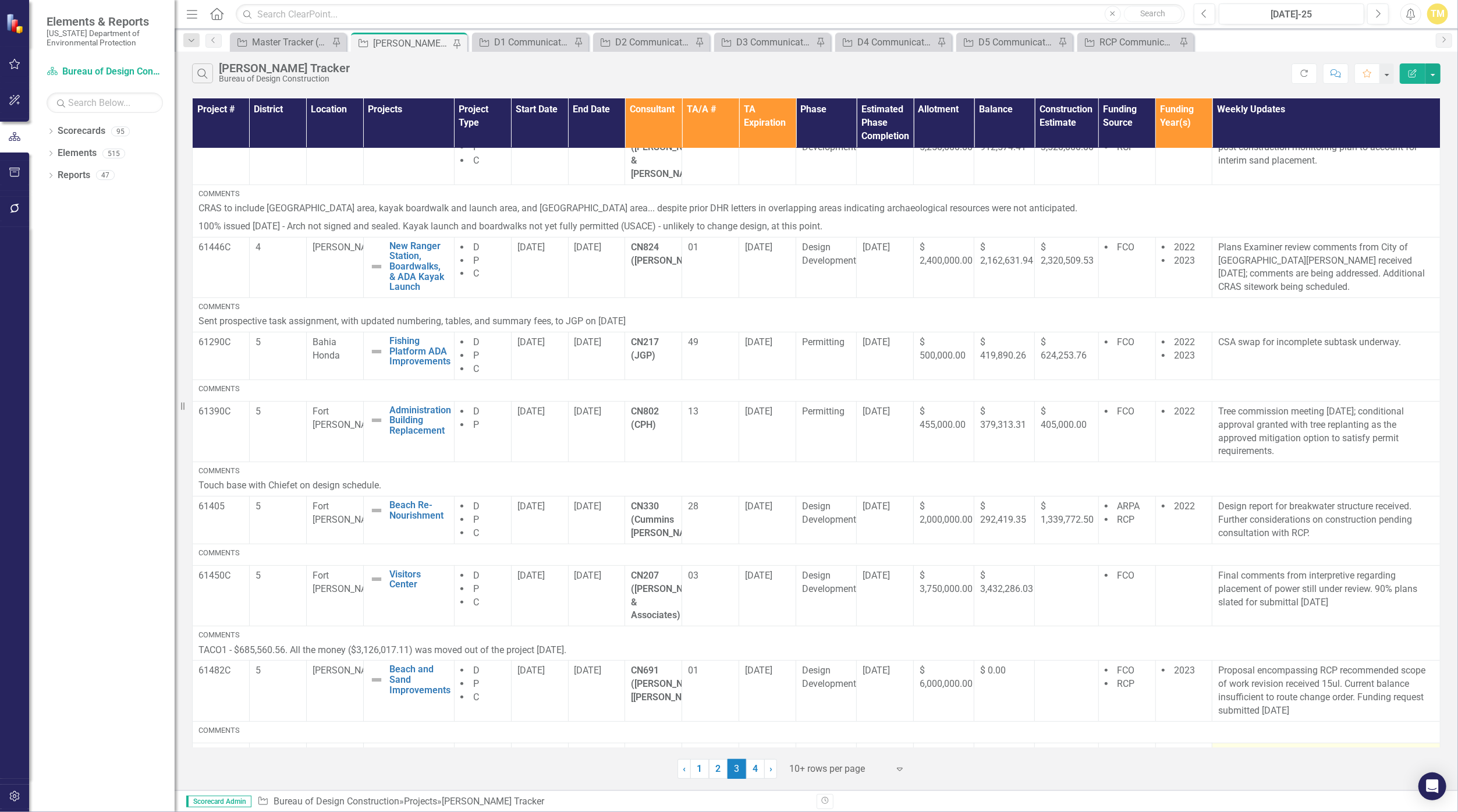
click at [1339, 746] on p "Evaluated feasibility proposal with prospective consultant via Teams [DATE] Pro…" at bounding box center [1326, 760] width 216 height 27
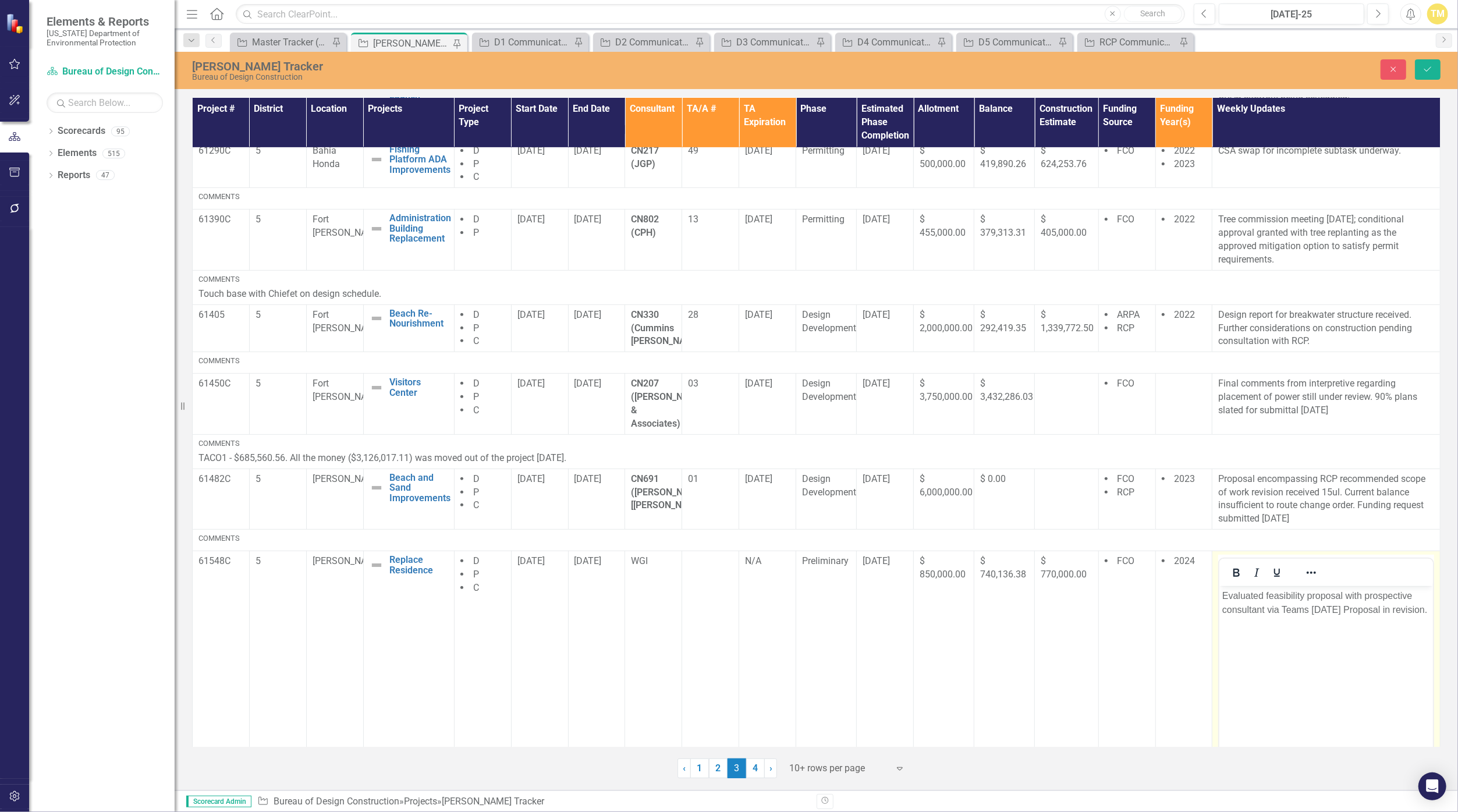
scroll to position [425, 0]
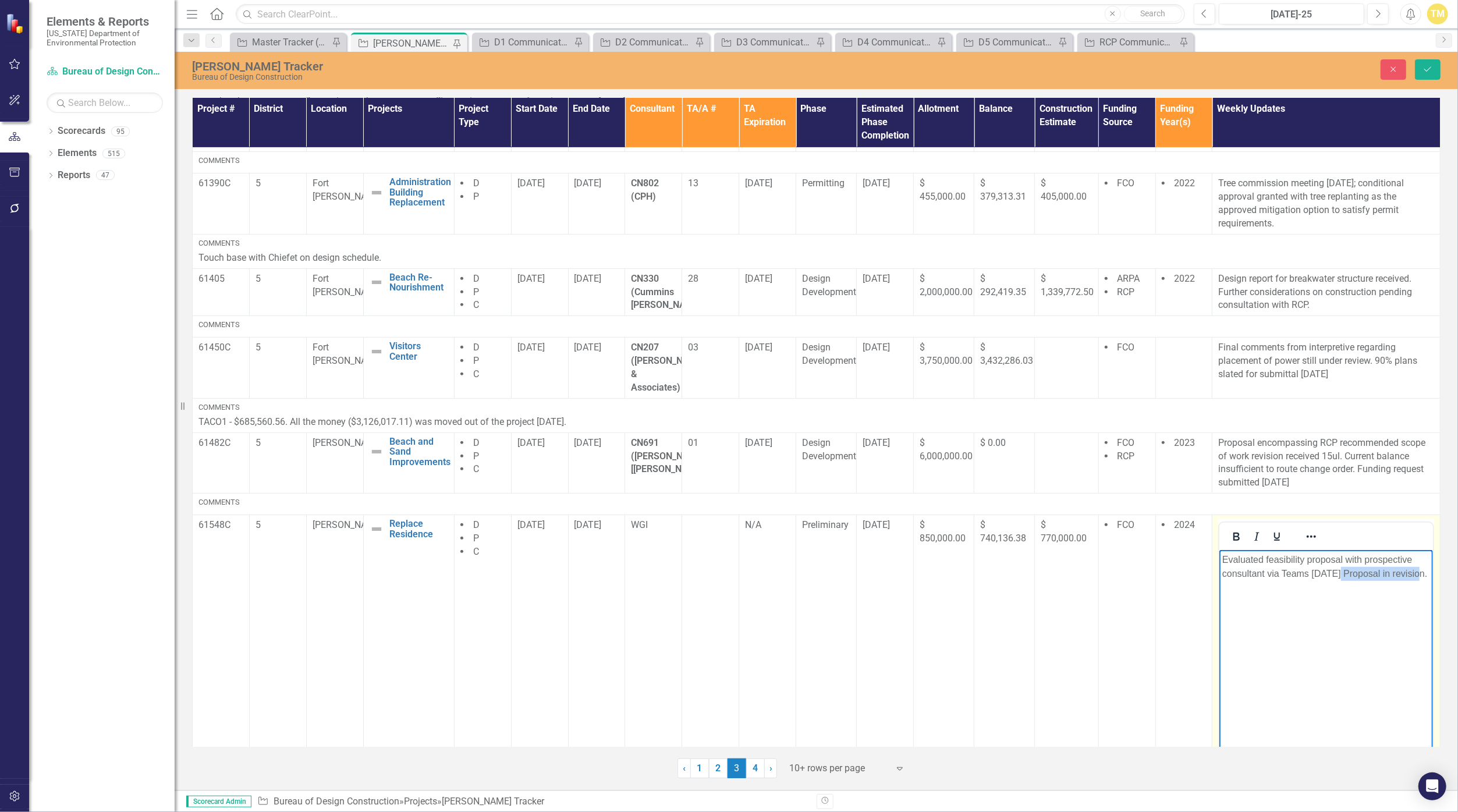
drag, startPoint x: 1419, startPoint y: 573, endPoint x: 1340, endPoint y: 578, distance: 79.2
click at [1340, 578] on p "Evaluated feasibility proposal with prospective consultant via Teams [DATE] Pro…" at bounding box center [1326, 566] width 208 height 28
drag, startPoint x: 1338, startPoint y: 570, endPoint x: 1193, endPoint y: 549, distance: 146.5
click at [1219, 549] on html "Evaluated feasibility proposal with prospective consultant via Teams [DATE] Rev…" at bounding box center [1326, 636] width 214 height 175
click at [1256, 559] on p "Revised proposal due [DATE]" at bounding box center [1326, 559] width 208 height 14
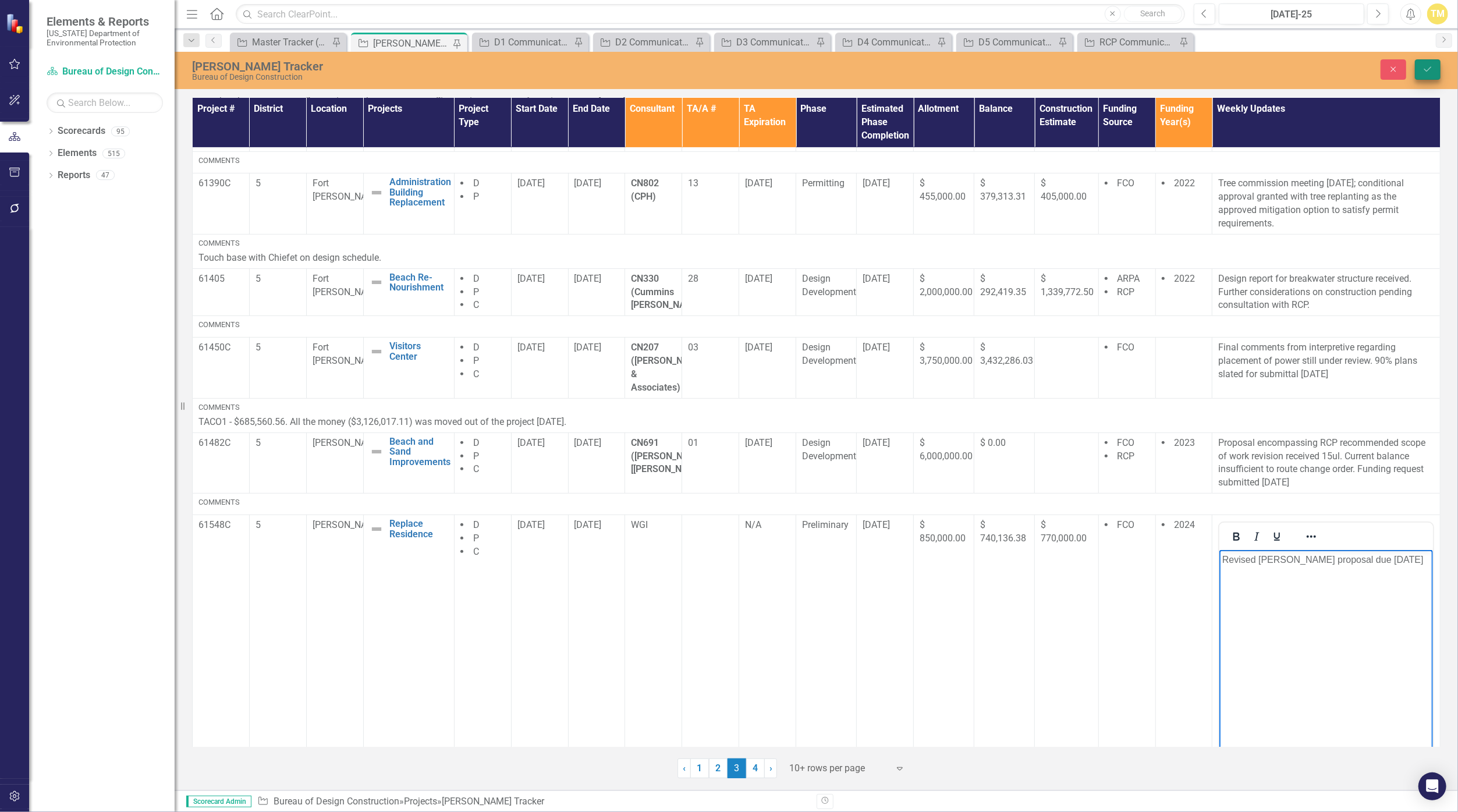
click at [1432, 73] on button "Save" at bounding box center [1427, 69] width 26 height 21
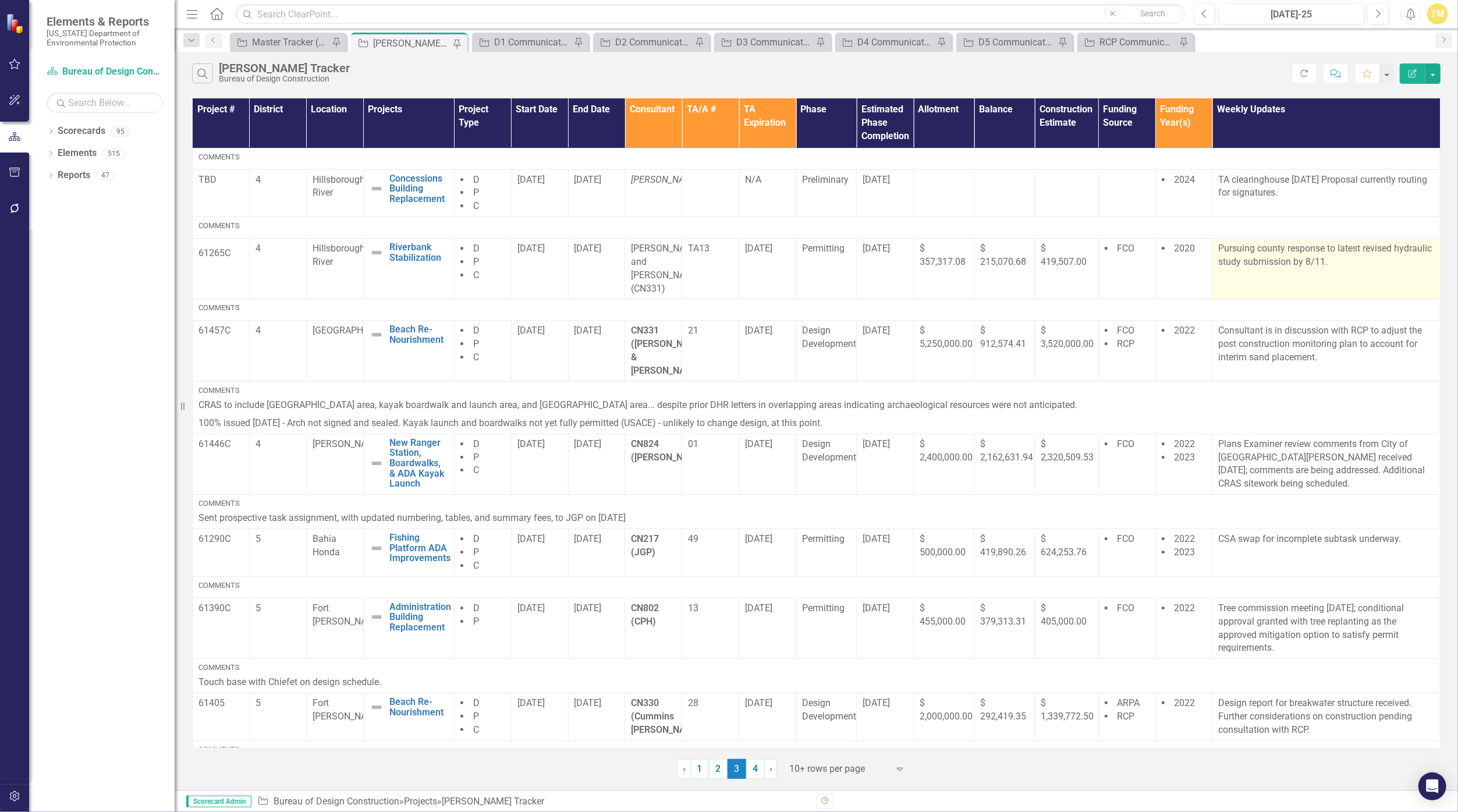
scroll to position [197, 0]
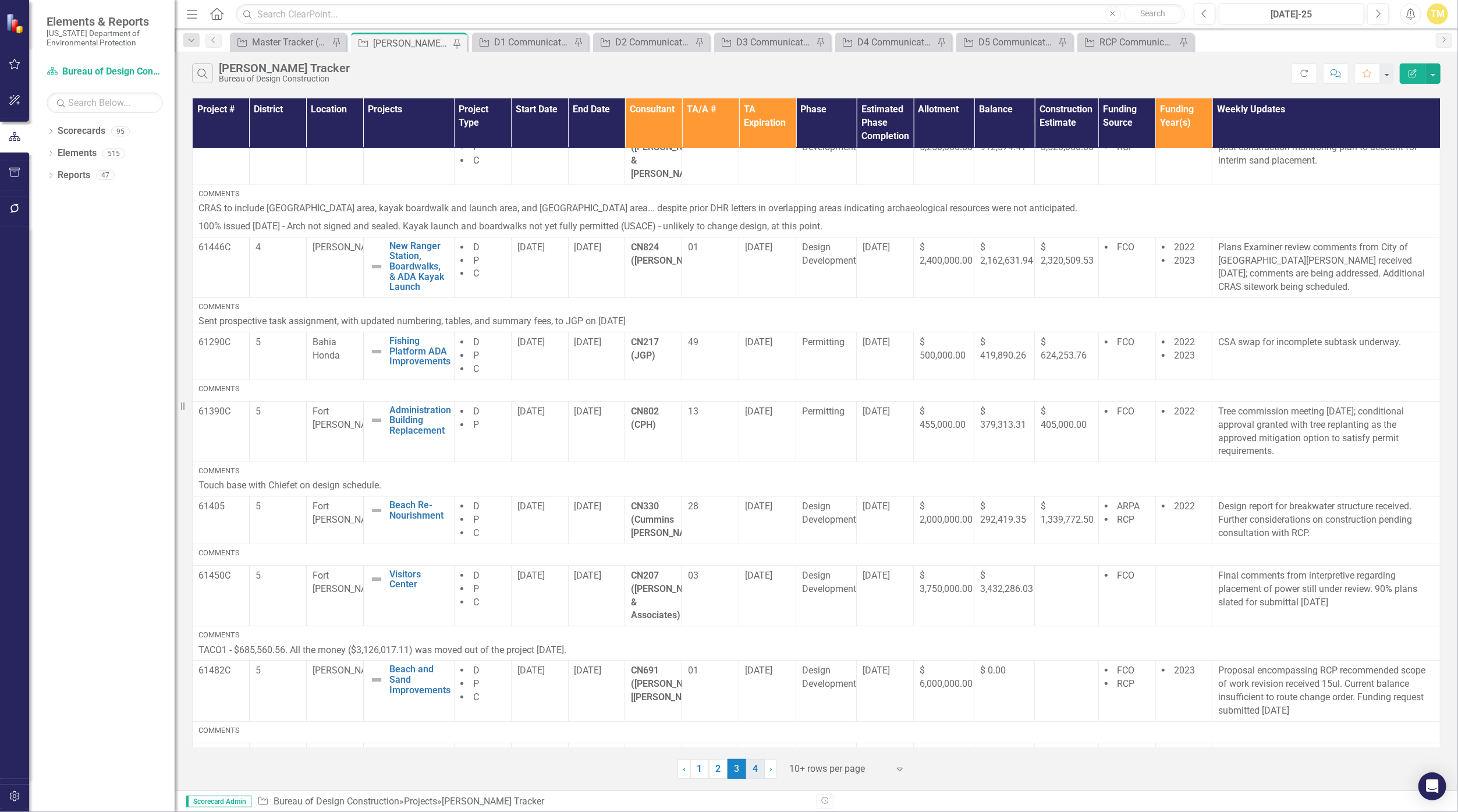
click at [755, 768] on link "4" at bounding box center [756, 769] width 19 height 20
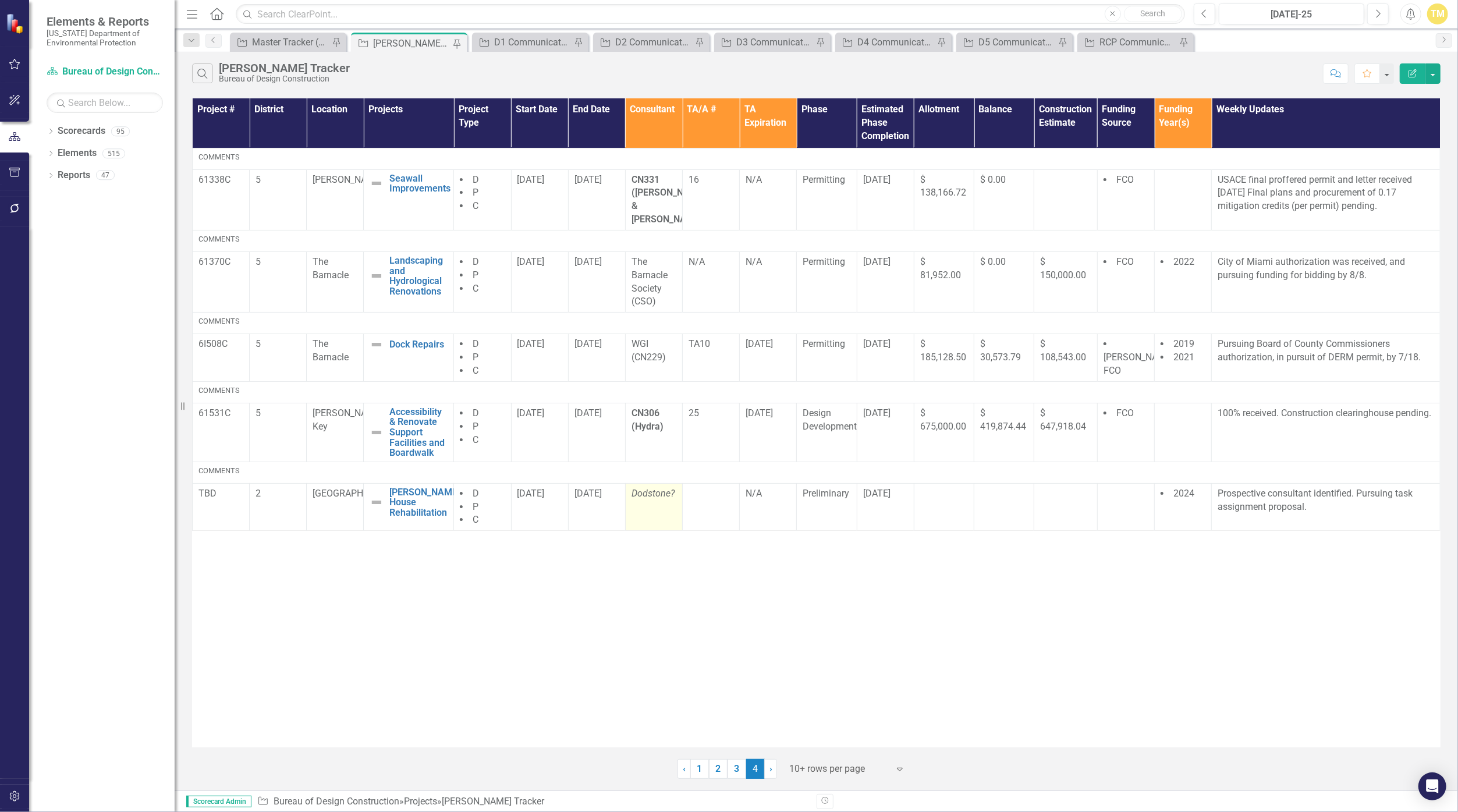
click at [667, 488] on em "Dodstone?" at bounding box center [653, 494] width 43 height 11
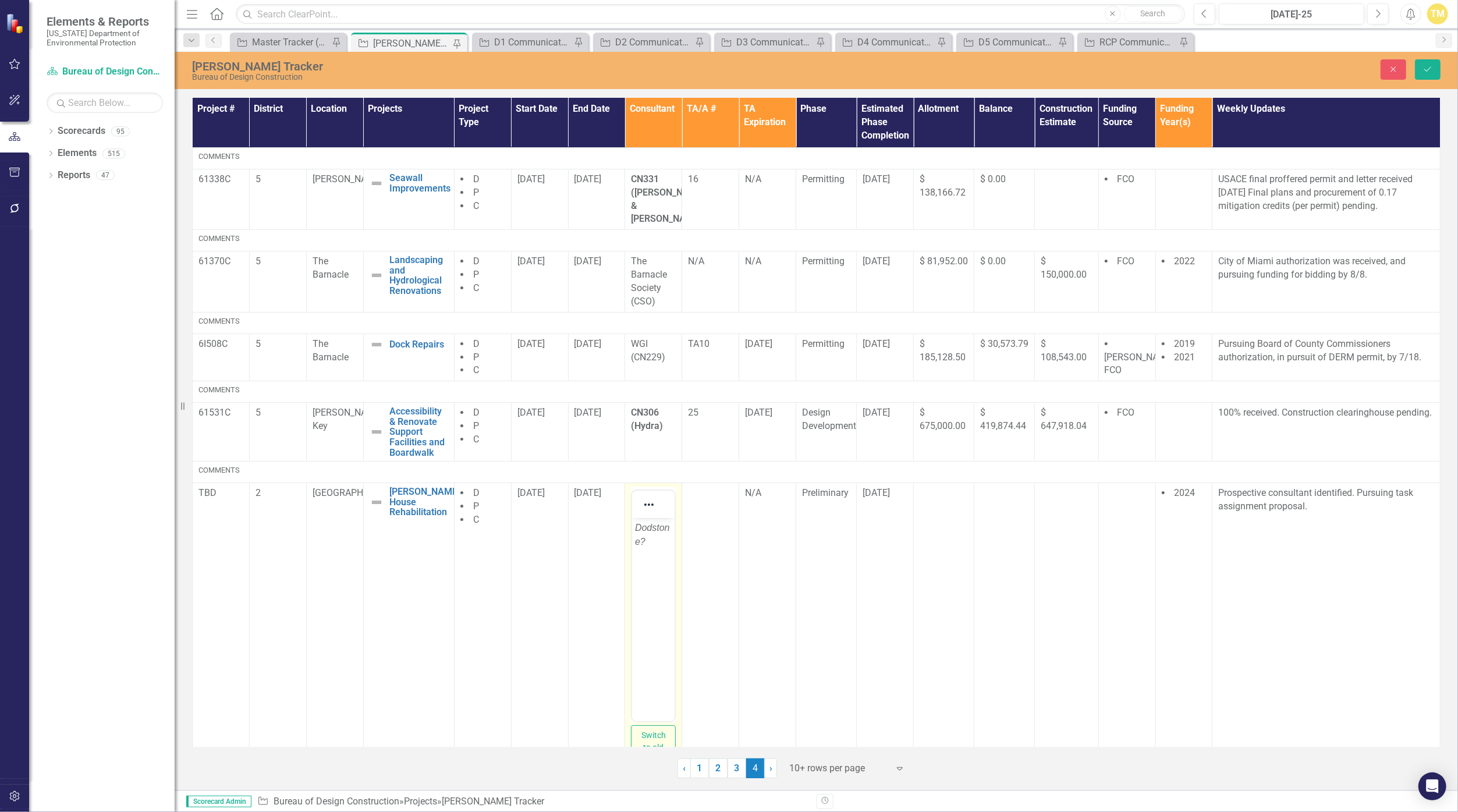
drag, startPoint x: 1298, startPoint y: 1001, endPoint x: 657, endPoint y: 530, distance: 795.4
click at [657, 530] on em "Dodstone?" at bounding box center [652, 535] width 35 height 24
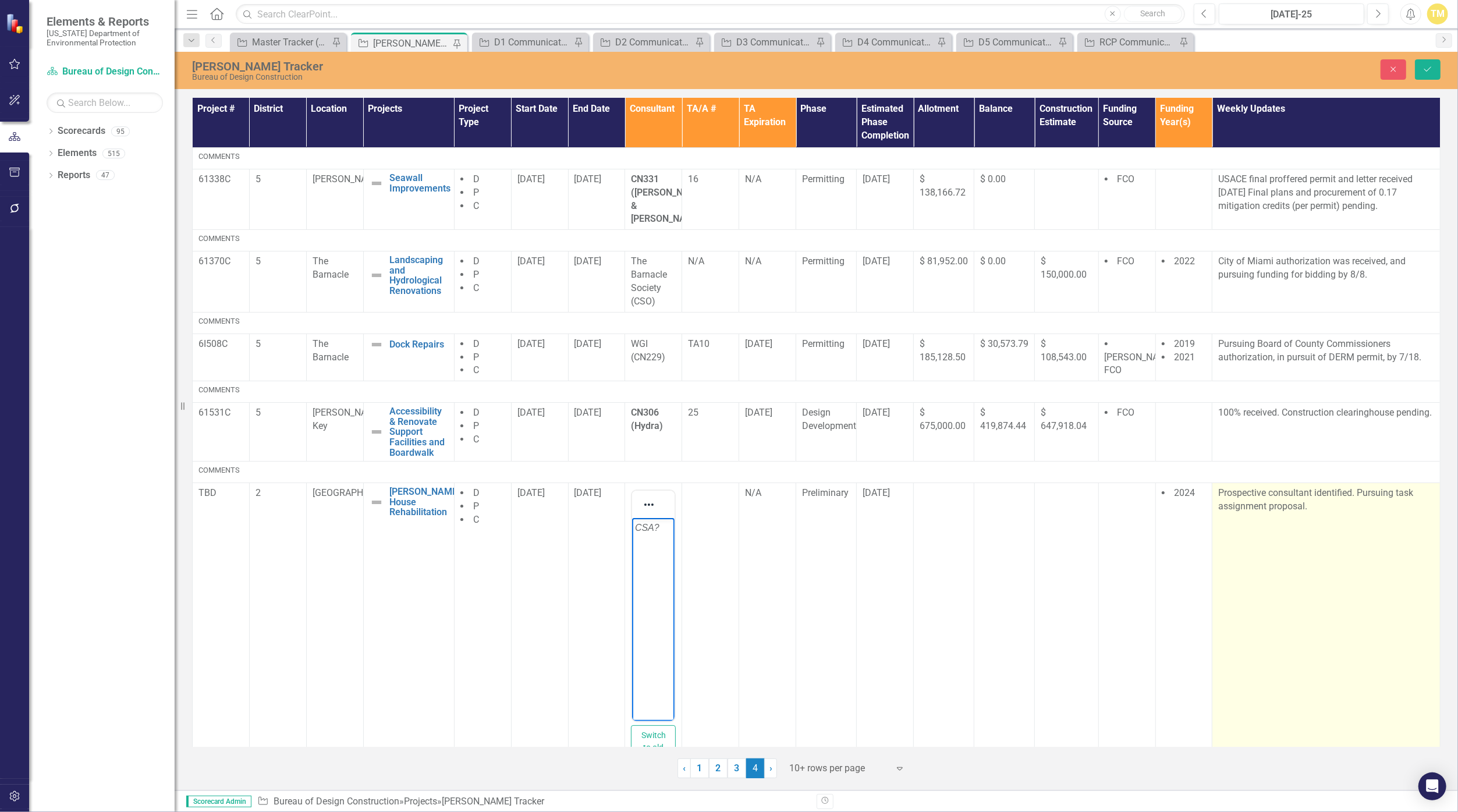
click at [1323, 508] on td "Prospective consultant identified. Pursuing task assignment proposal." at bounding box center [1326, 633] width 228 height 300
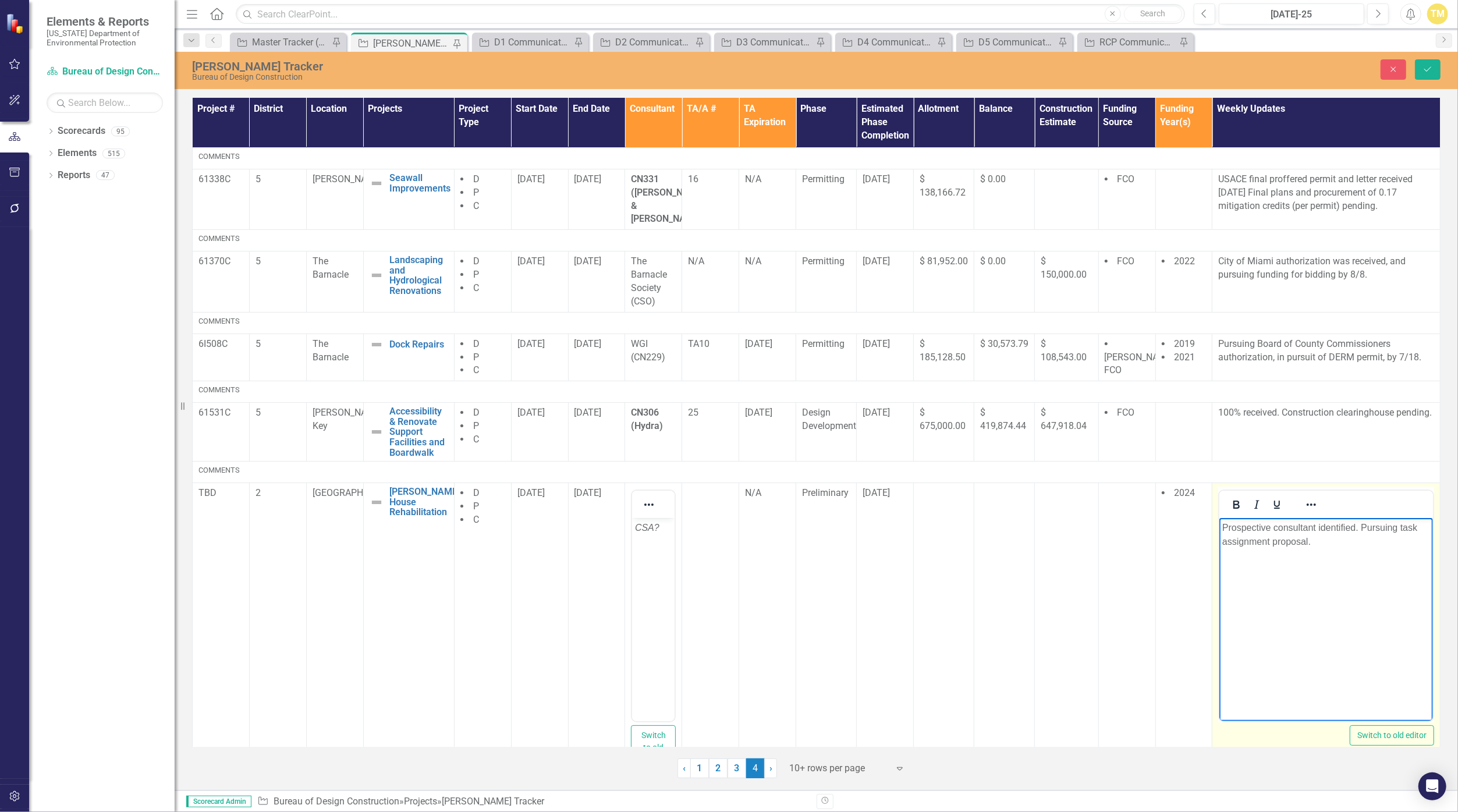
click at [1335, 546] on p "Prospective consultant identified. Pursuing task assignment proposal." at bounding box center [1326, 534] width 208 height 28
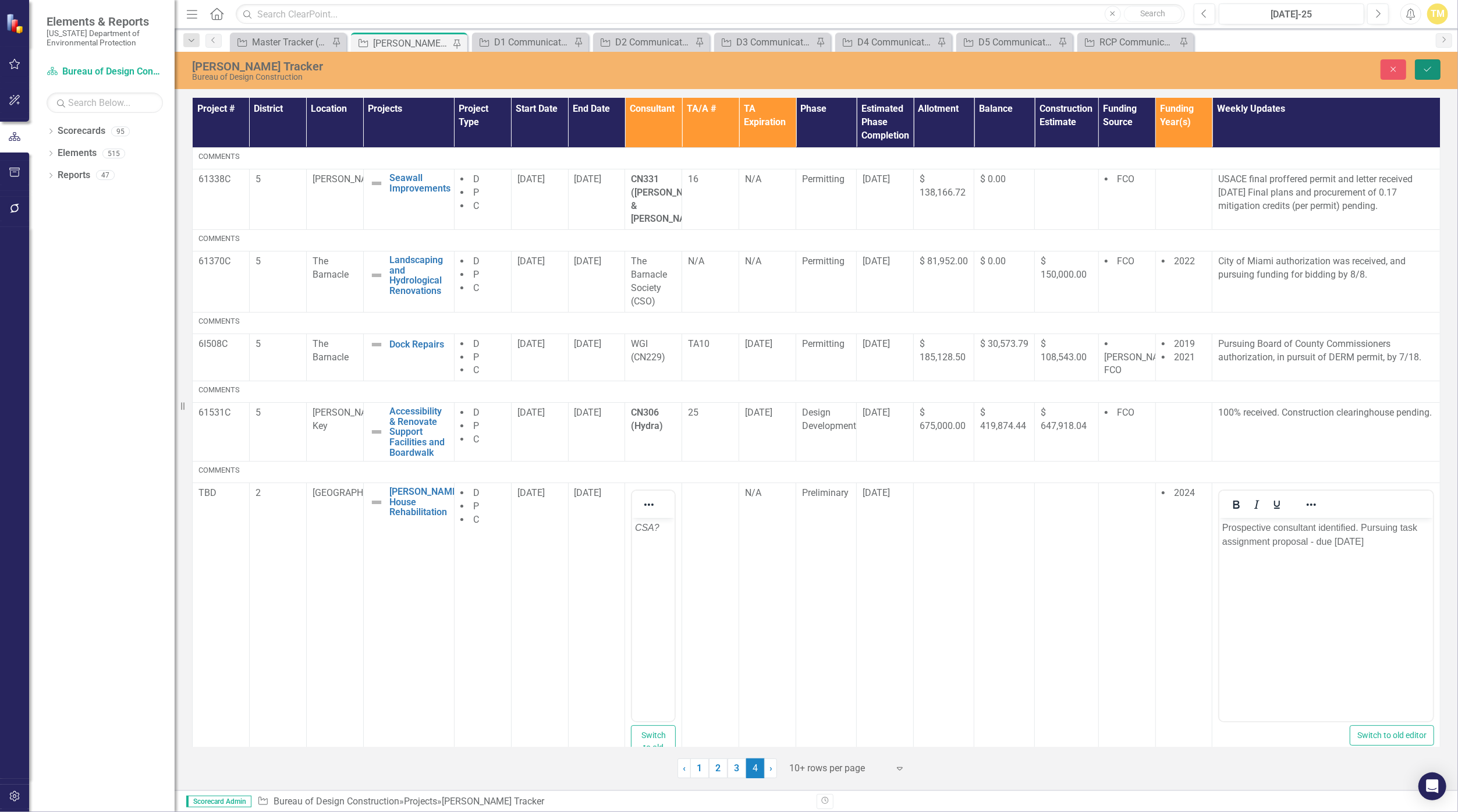
click at [1431, 66] on icon "Save" at bounding box center [1427, 69] width 11 height 8
